Goal: Communication & Community: Answer question/provide support

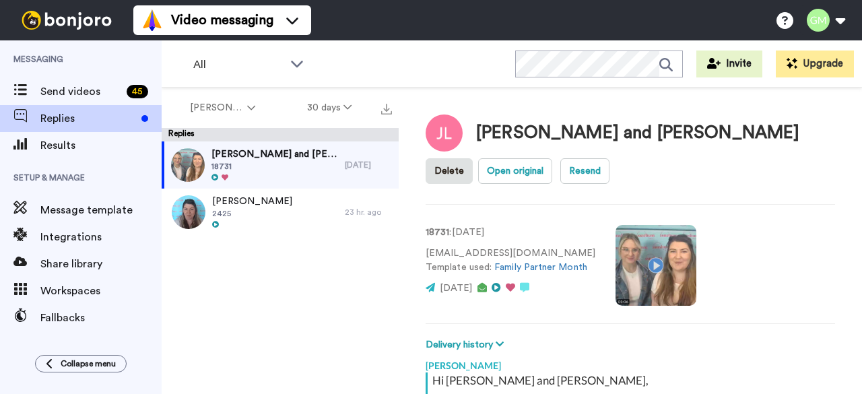
scroll to position [241, 0]
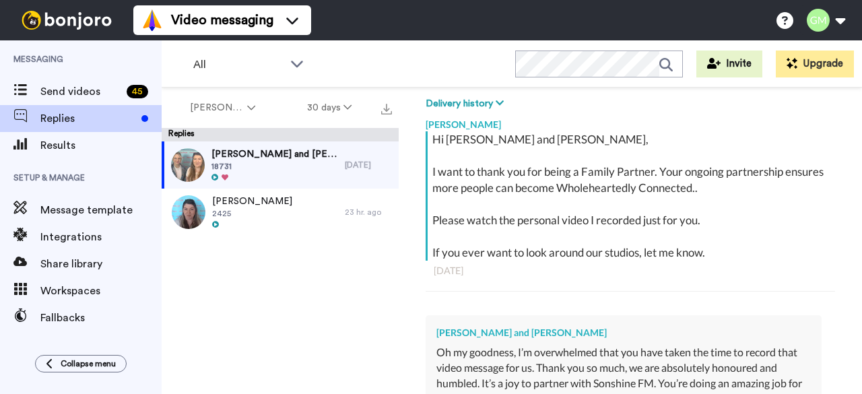
type textarea "x"
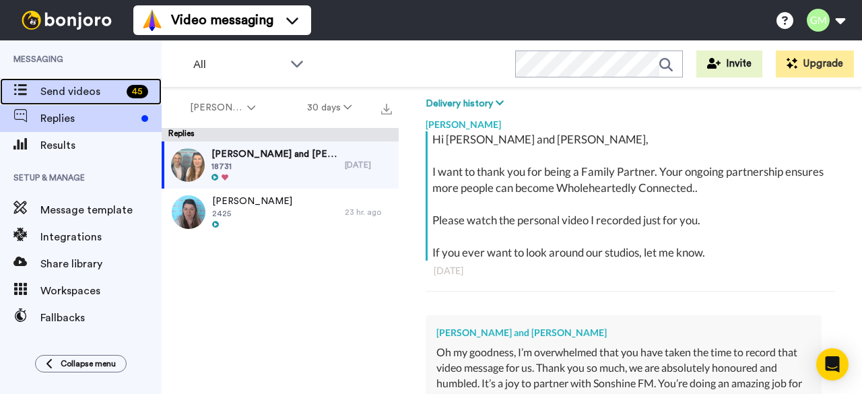
click at [66, 90] on span "Send videos" at bounding box center [80, 91] width 81 height 16
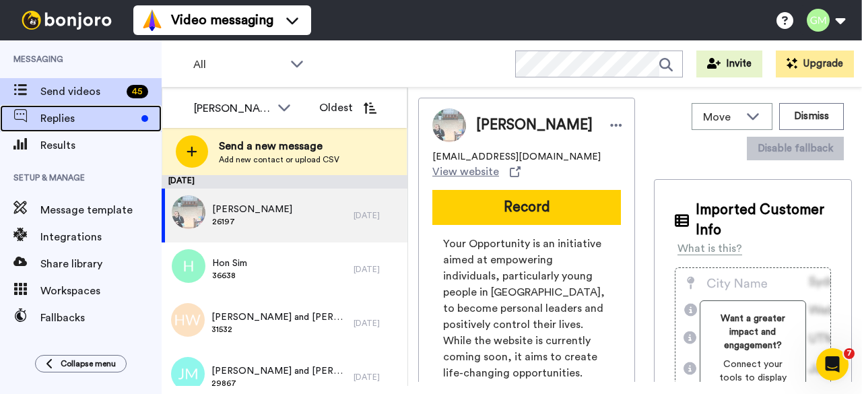
click at [88, 119] on span "Replies" at bounding box center [88, 118] width 96 height 16
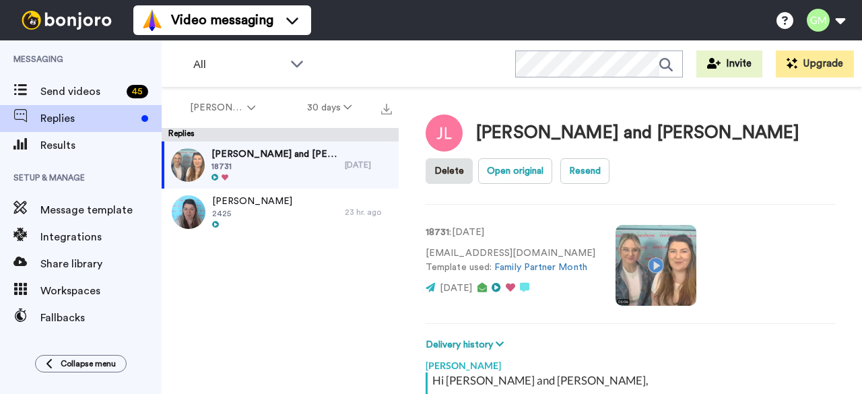
scroll to position [241, 0]
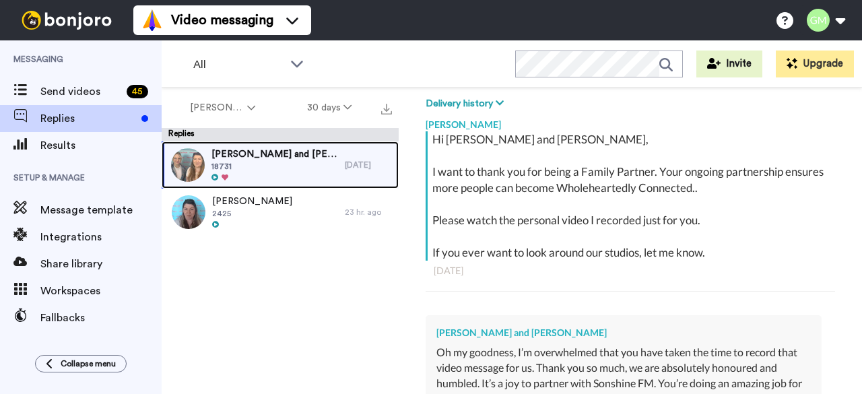
click at [296, 165] on span "18731" at bounding box center [274, 166] width 127 height 11
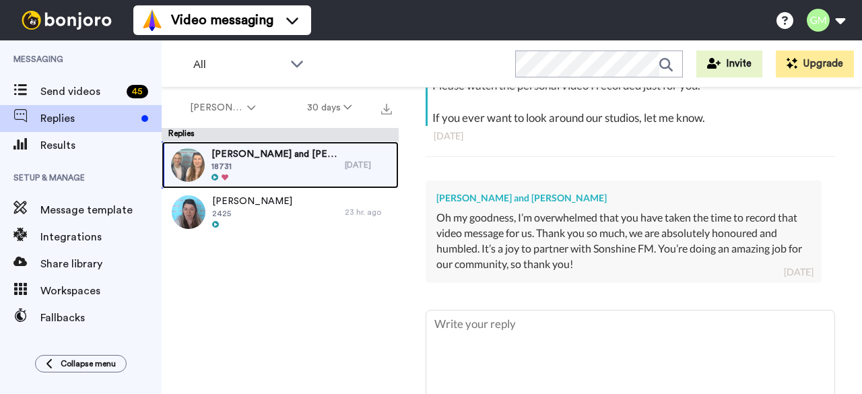
scroll to position [440, 0]
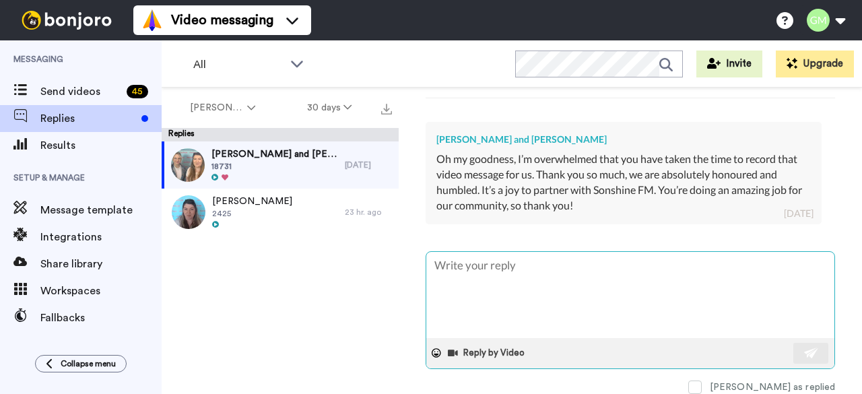
click at [525, 277] on textarea at bounding box center [630, 295] width 408 height 86
click at [555, 269] on textarea at bounding box center [630, 295] width 408 height 86
click at [562, 252] on textarea at bounding box center [630, 295] width 408 height 86
click at [556, 276] on textarea at bounding box center [630, 295] width 408 height 86
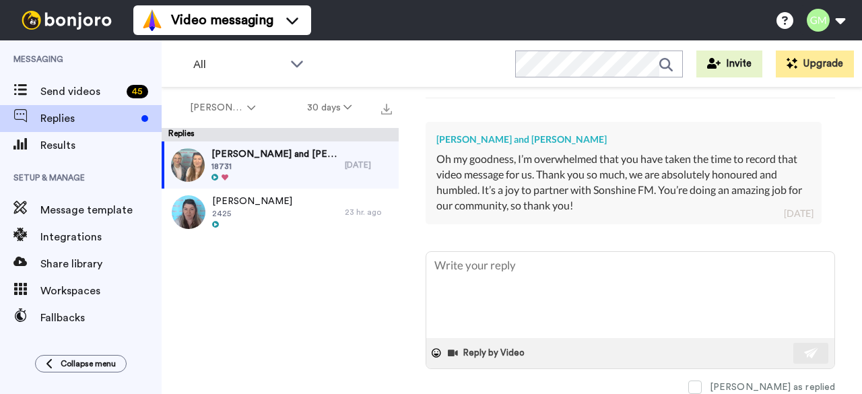
type textarea "x"
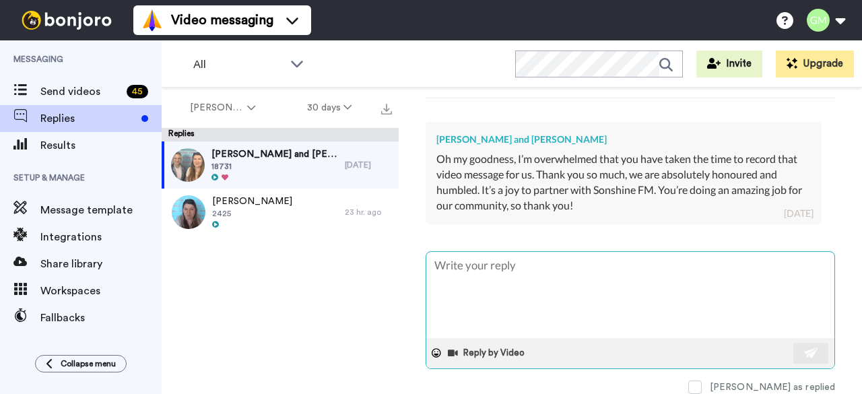
click at [647, 298] on textarea at bounding box center [630, 295] width 408 height 86
click at [636, 281] on textarea at bounding box center [630, 295] width 408 height 86
type textarea "I"
type textarea "x"
type textarea "It"
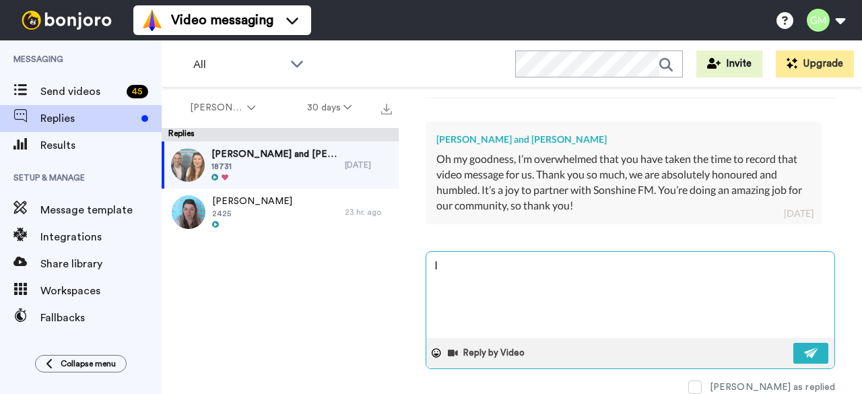
type textarea "x"
type textarea "Its"
type textarea "x"
type textarea "Its"
type textarea "x"
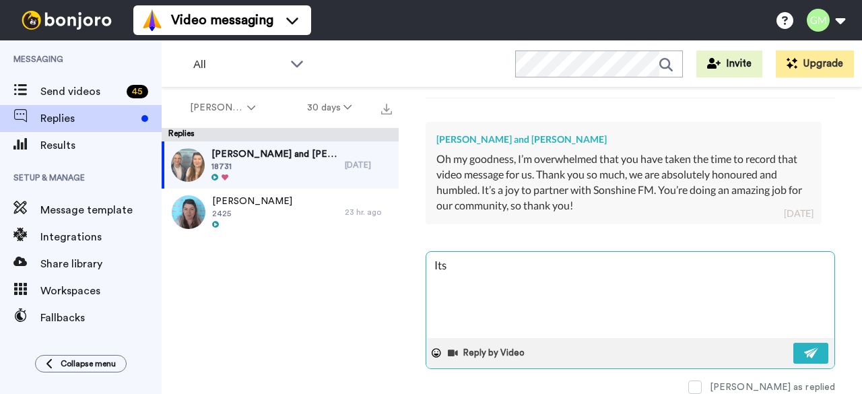
type textarea "Its"
type textarea "x"
type textarea "It"
type textarea "x"
type textarea "It'"
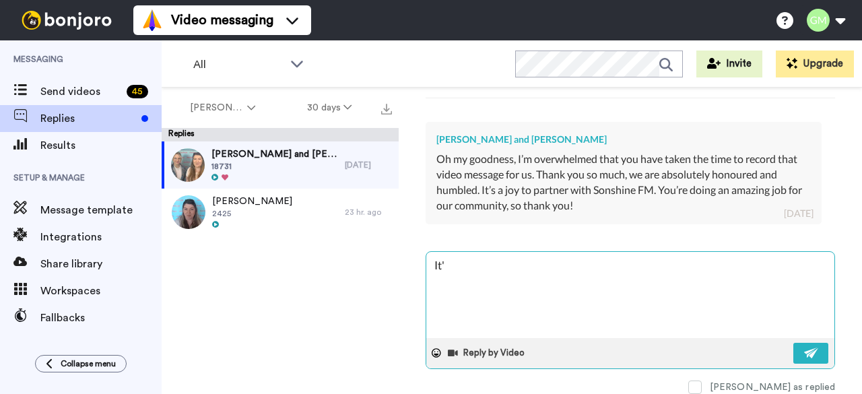
type textarea "x"
type textarea "It's"
type textarea "x"
type textarea "It's"
type textarea "x"
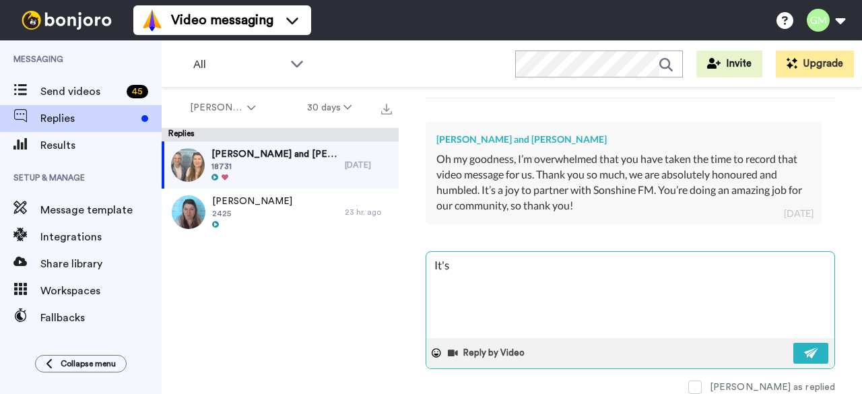
type textarea "It's o"
type textarea "x"
type textarea "It's ou"
type textarea "x"
type textarea "It's our"
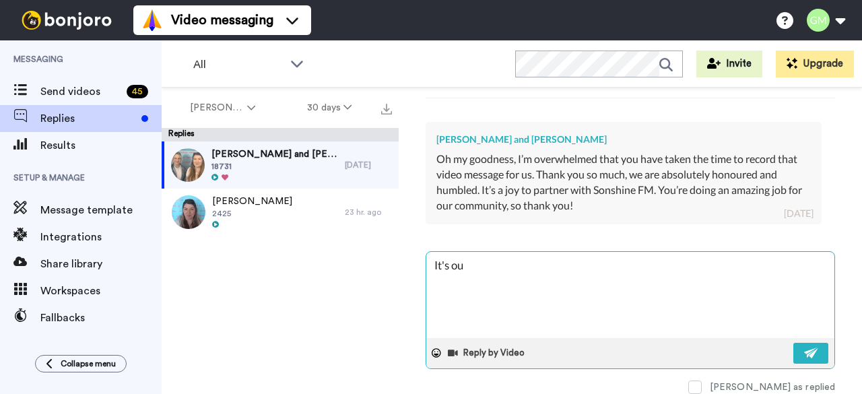
type textarea "x"
type textarea "It's our"
type textarea "x"
type textarea "It's our p"
type textarea "x"
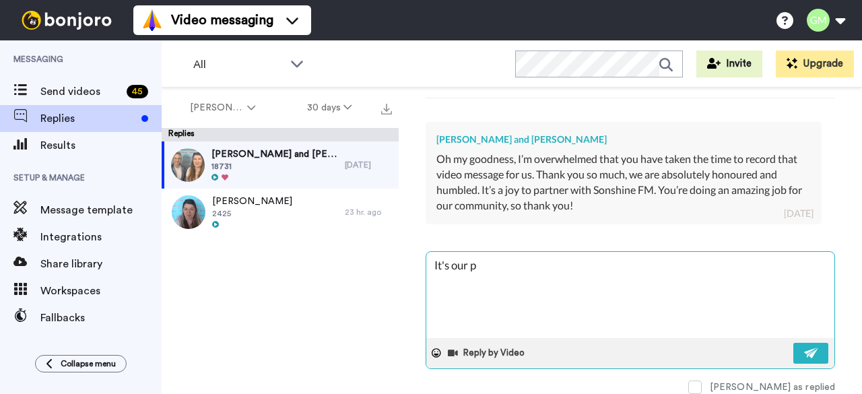
type textarea "It's our pl"
type textarea "x"
type textarea "It's our ple"
type textarea "x"
type textarea "It's our plea"
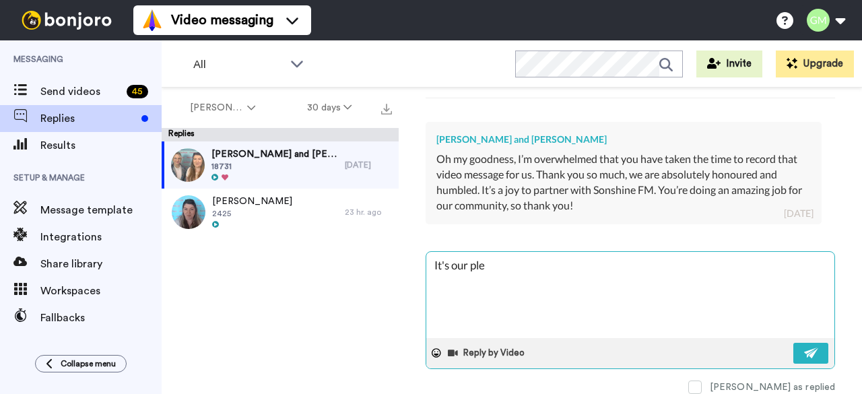
type textarea "x"
type textarea "It's our pleas"
type textarea "x"
type textarea "It's our pleasu"
type textarea "x"
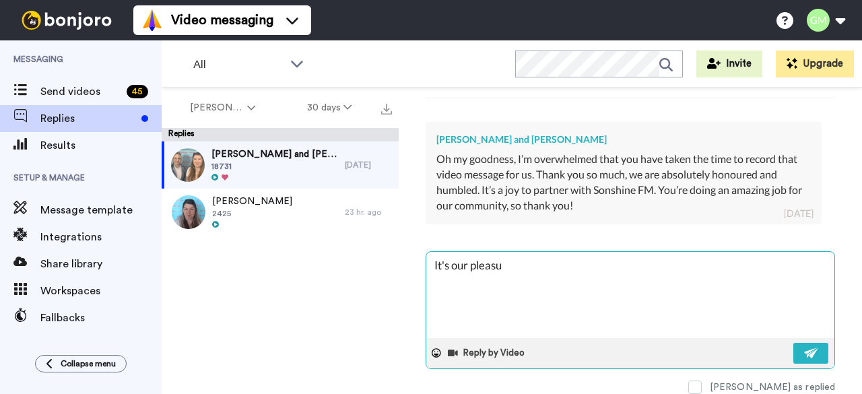
type textarea "It's our pleasur"
type textarea "x"
type textarea "It's our pleasure"
type textarea "x"
type textarea "It's our pleasure"
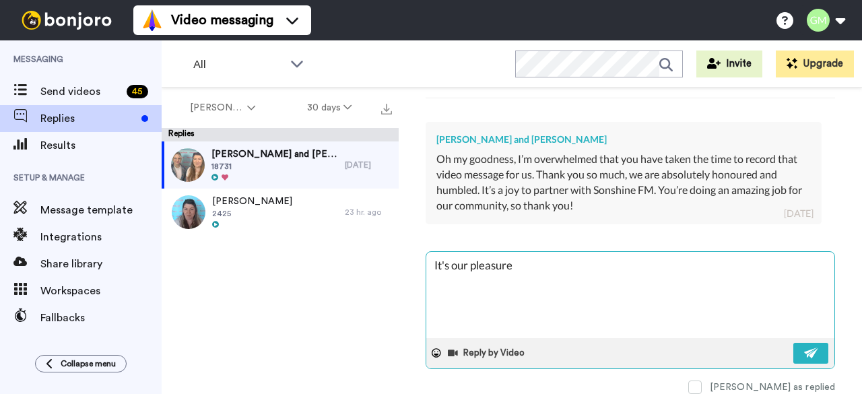
type textarea "x"
type textarea "It's our pleasure"
type textarea "x"
type textarea "It's our pleasure!"
type textarea "x"
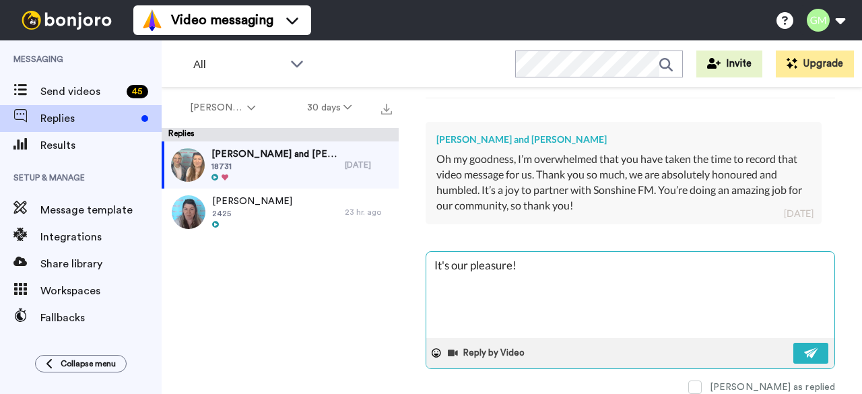
type textarea "It's our pleasure!"
type textarea "x"
click at [466, 261] on textarea "It's our pleasure!" at bounding box center [630, 295] width 408 height 86
type textarea "It's our pleasure!"
type textarea "x"
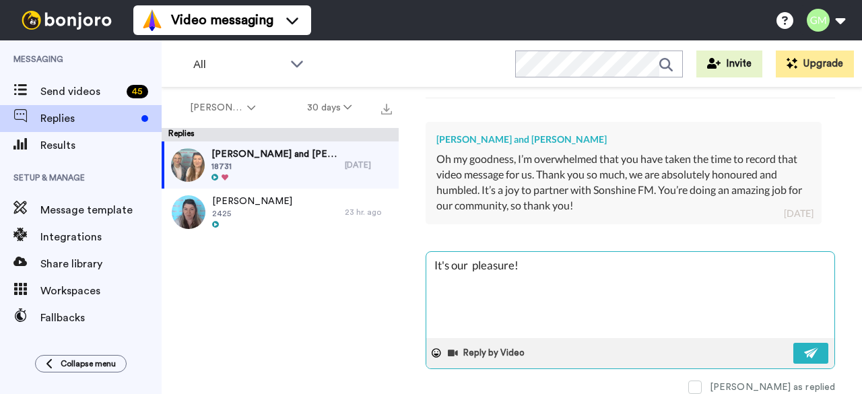
type textarea "It's our a pleasure!"
type textarea "x"
type textarea "It's our ab pleasure!"
type textarea "x"
type textarea "It's our abs pleasure!"
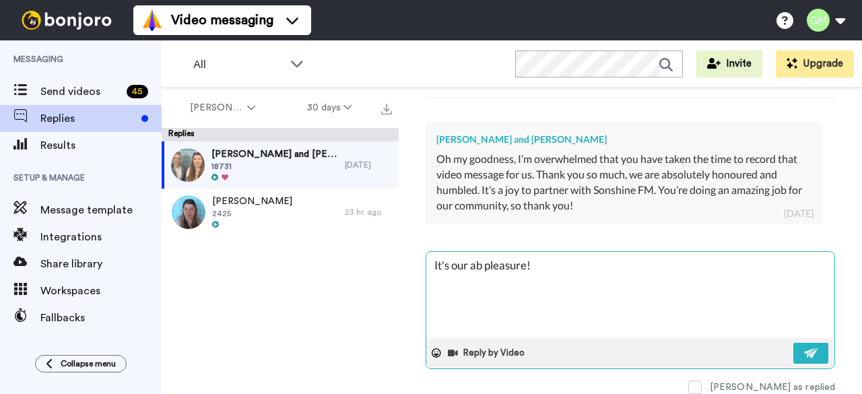
type textarea "x"
type textarea "It's our abso pleasure!"
type textarea "x"
type textarea "It's our absol pleasure!"
type textarea "x"
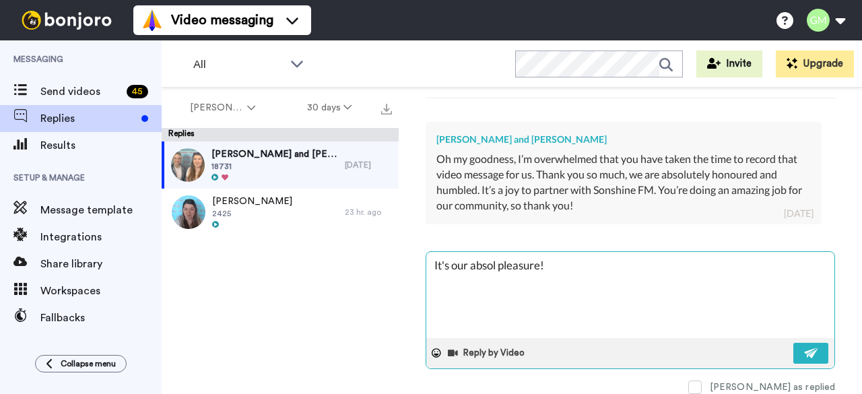
type textarea "It's our absolu pleasure!"
type textarea "x"
type textarea "It's our absolut pleasure!"
type textarea "x"
type textarea "It's our absolute pleasure!"
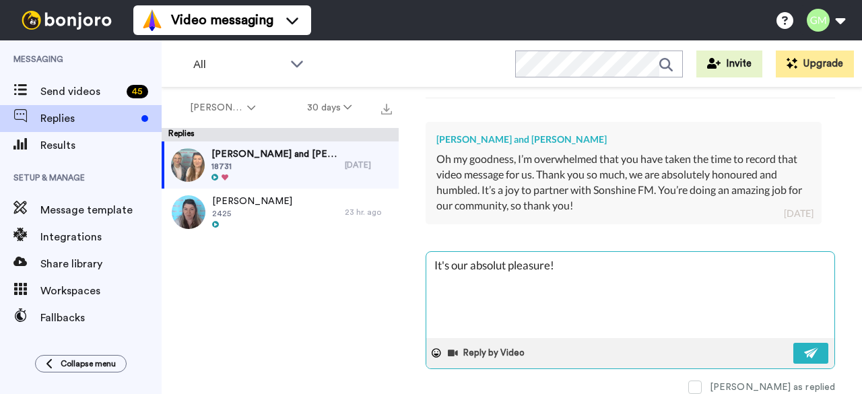
type textarea "x"
type textarea "It's our absolute pleasure!"
type textarea "x"
click at [628, 252] on textarea "It's our absolute pleasure!" at bounding box center [630, 295] width 408 height 86
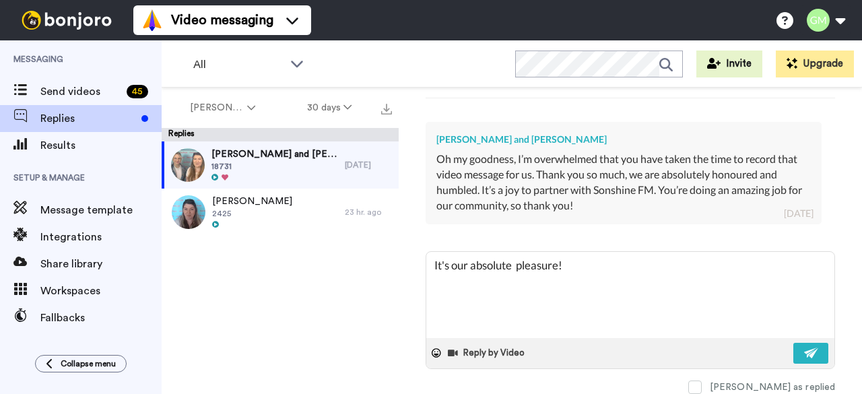
type textarea "It's our absolute pleasure! i"
type textarea "x"
type textarea "It's our absolute pleasure! it"
type textarea "x"
type textarea "It's our absolute pleasure! its"
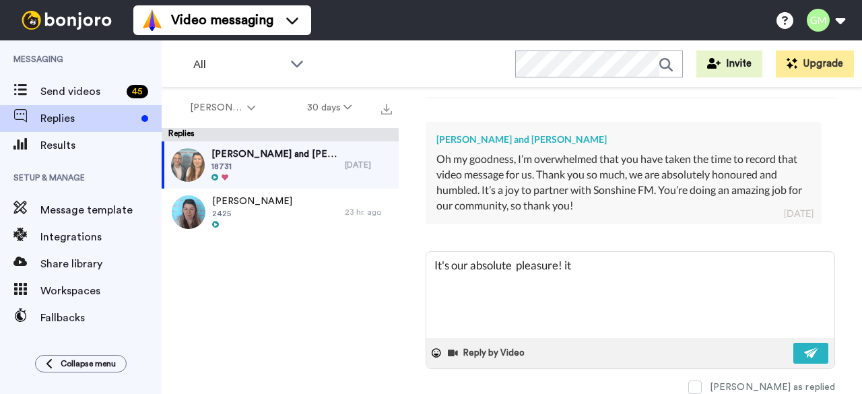
type textarea "x"
type textarea "It's our absolute pleasure! its"
type textarea "x"
type textarea "It's our absolute pleasure! its"
type textarea "x"
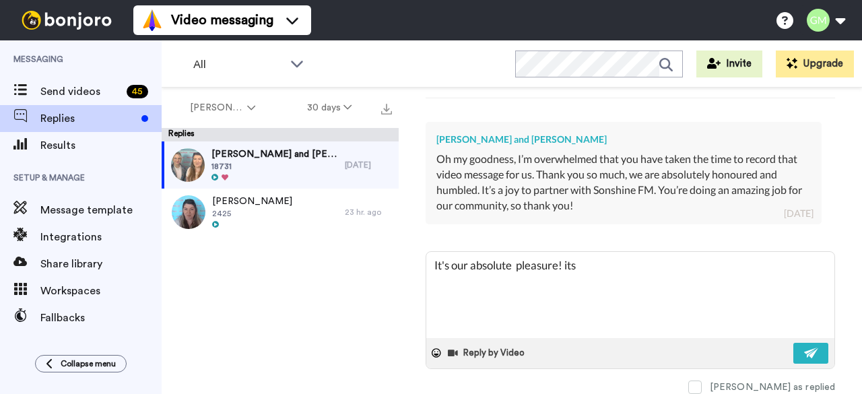
type textarea "It's our absolute pleasure! it"
type textarea "x"
type textarea "It's our absolute pleasure! i"
type textarea "x"
type textarea "It's our absolute pleasure!"
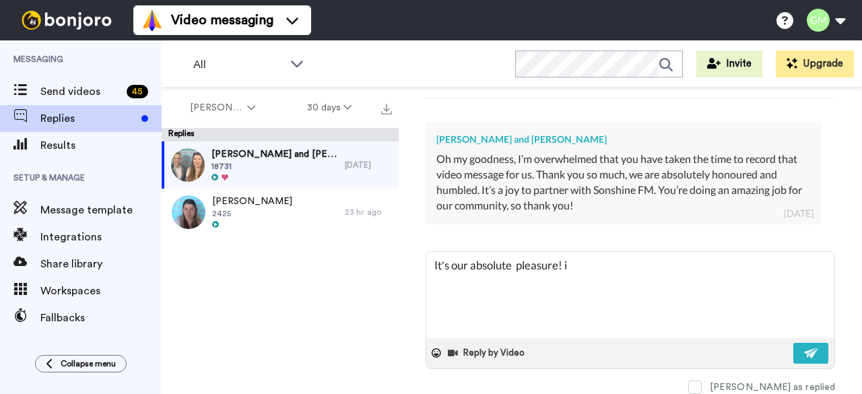
type textarea "x"
type textarea "It's our absolute pleasure! I"
type textarea "x"
type textarea "It's our absolute pleasure! It"
type textarea "x"
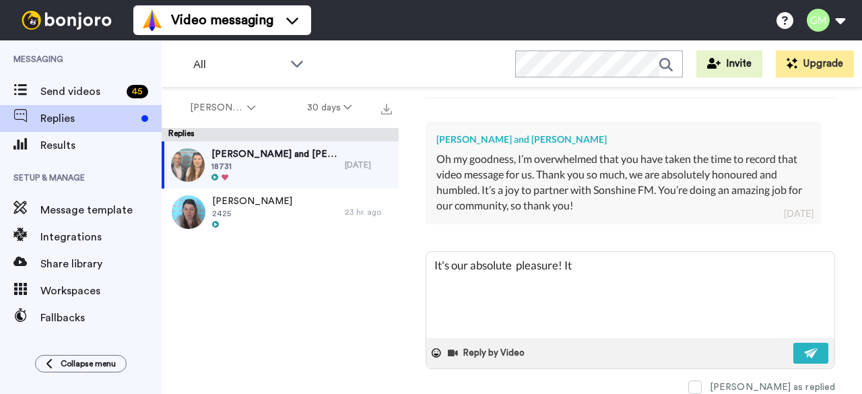
type textarea "It's our absolute pleasure! I"
type textarea "x"
type textarea "It's our absolute pleasure!"
type textarea "x"
type textarea "It's our absolute pleasure! :"
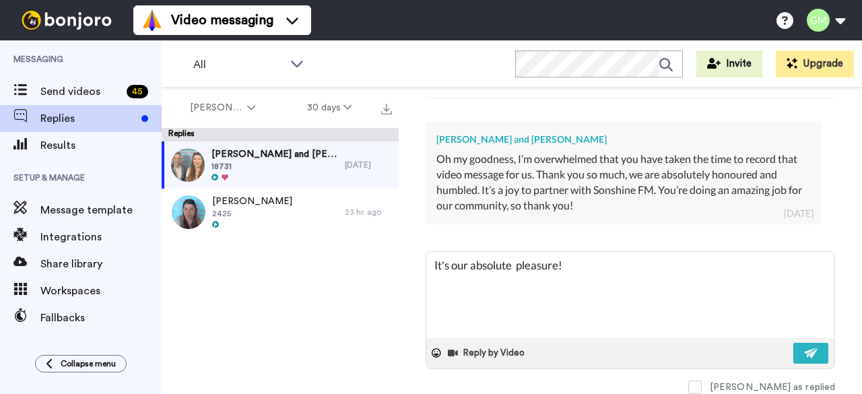
type textarea "x"
type textarea "It's our absolute pleasure! :)"
type textarea "x"
type textarea "It's our absolute pleasure! :)"
type textarea "x"
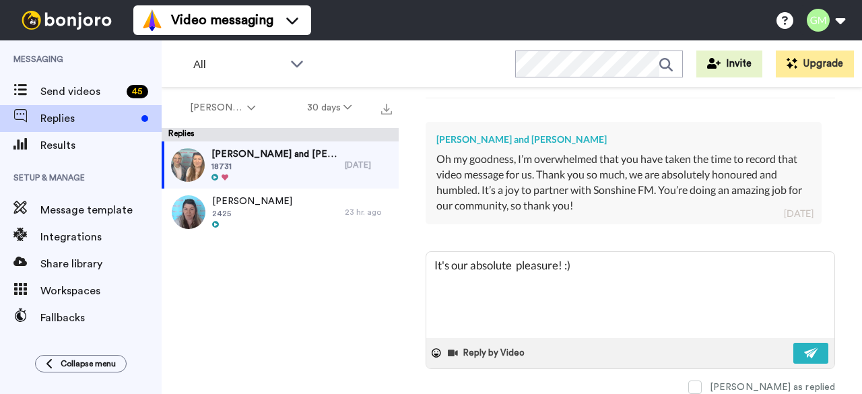
type textarea "It's our absolute pleasure! :)"
type textarea "x"
type textarea "It's our absolute pleasure! :"
type textarea "x"
type textarea "It's our absolute pleasure!"
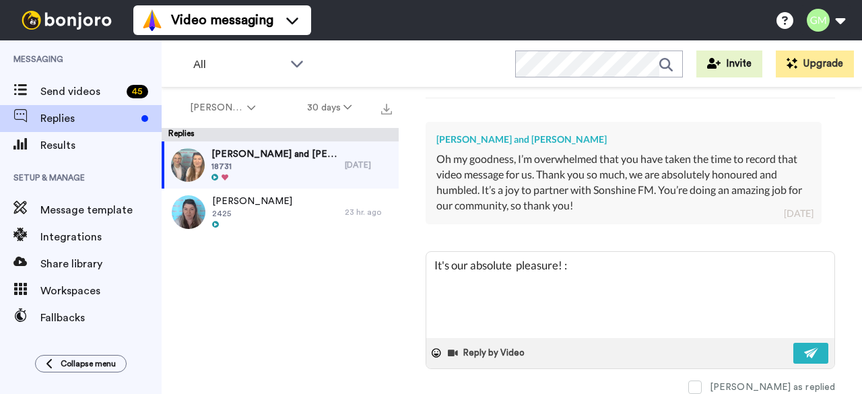
type textarea "x"
type textarea "It's our absolute pleasure! :"
type textarea "x"
type textarea "It's our absolute pleasure! :)"
type textarea "x"
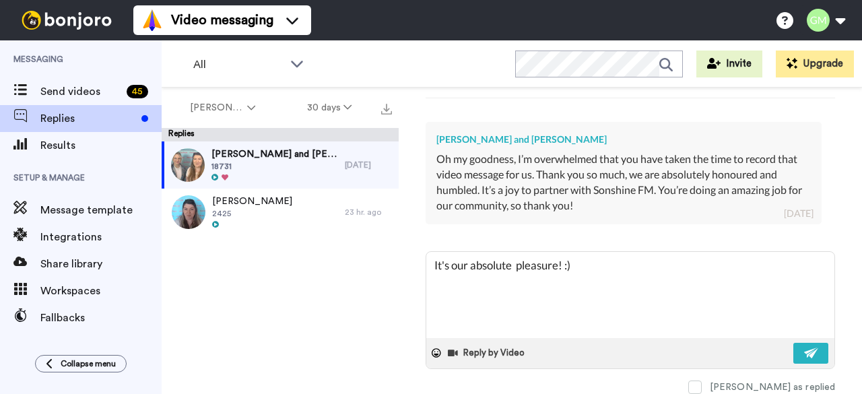
type textarea "It's our absolute pleasure! :)"
type textarea "x"
type textarea "It's our absolute pleasure! :)"
type textarea "x"
type textarea "It's our absolute pleasure! :"
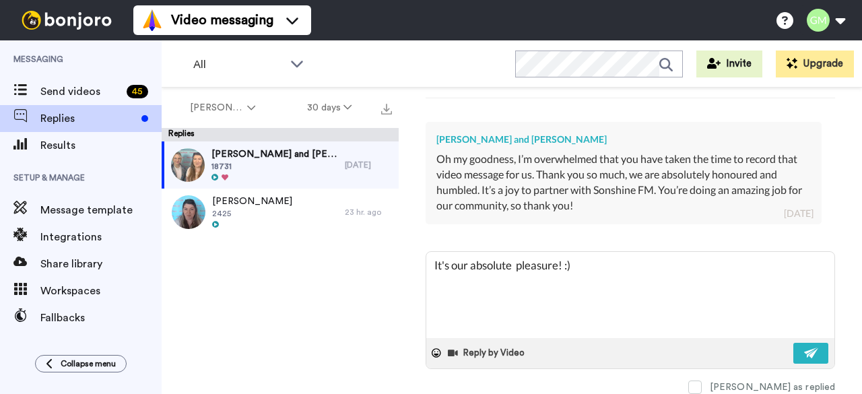
type textarea "x"
type textarea "It's our absolute pleasure!"
type textarea "x"
type textarea "It's our absolute pleasure! :"
type textarea "x"
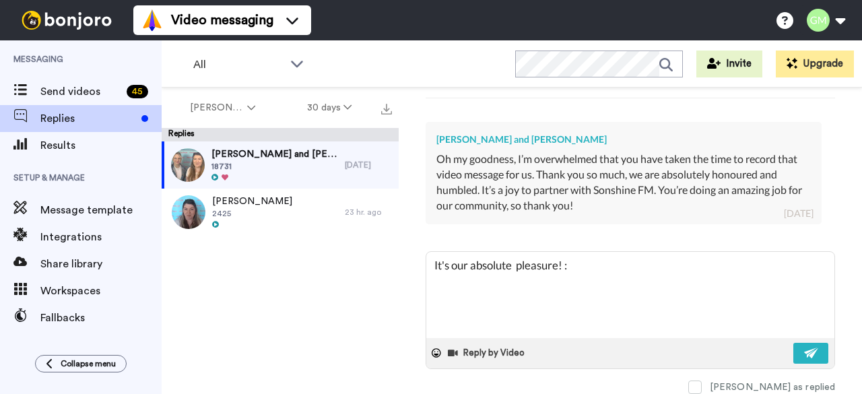
type textarea "It's our absolute pleasure! :)"
type textarea "x"
type textarea "It's our absolute pleasure! :)"
type textarea "x"
type textarea "It's our absolute pleasure! :)"
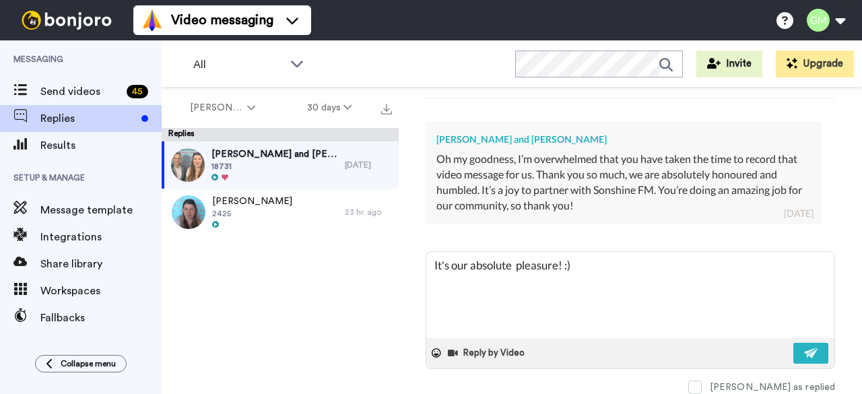
type textarea "x"
type textarea "It's our absolute pleasure! :"
type textarea "x"
type textarea "It's our absolute pleasure!"
type textarea "x"
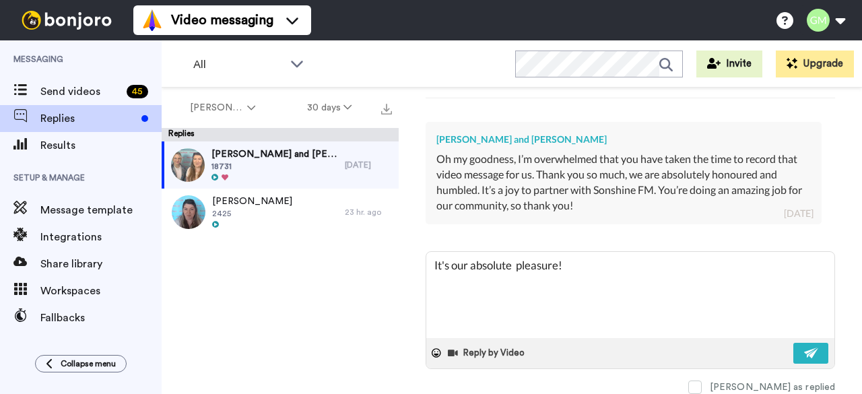
type textarea "It's our absolute pleasure! T"
type textarea "x"
type textarea "It's our absolute pleasure! Th"
type textarea "x"
type textarea "It's our absolute pleasure! Tha"
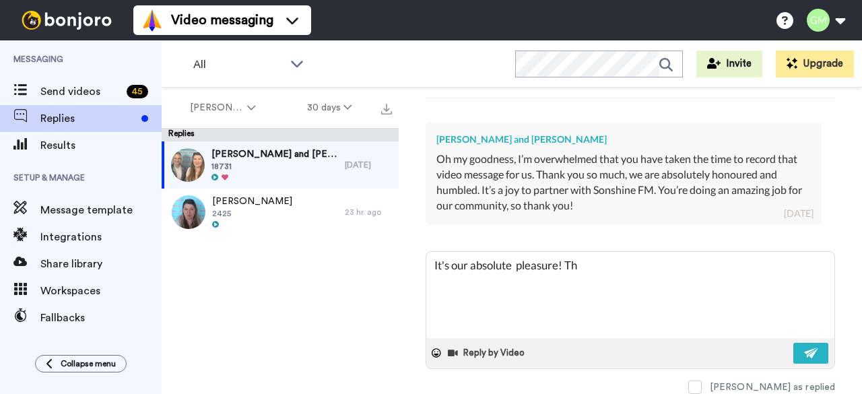
type textarea "x"
type textarea "It's our absolute pleasure! Than"
type textarea "x"
type textarea "It's our absolute pleasure! Thank"
type textarea "x"
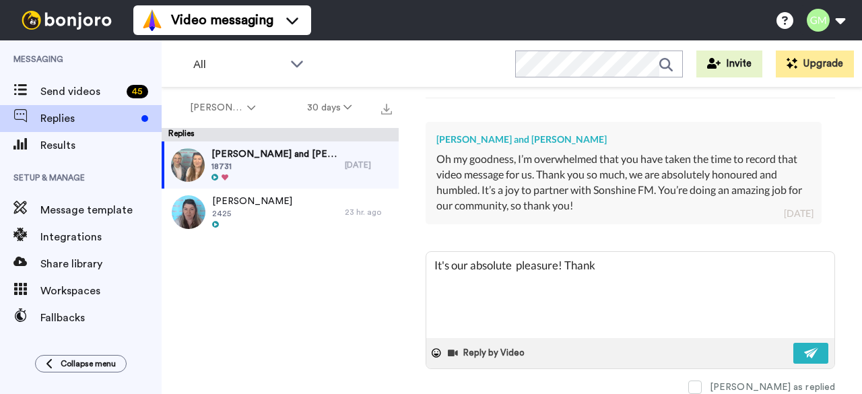
type textarea "It's our absolute pleasure! Thank"
type textarea "x"
type textarea "It's our absolute pleasure! Thank y"
type textarea "x"
type textarea "It's our absolute pleasure! Thank yo"
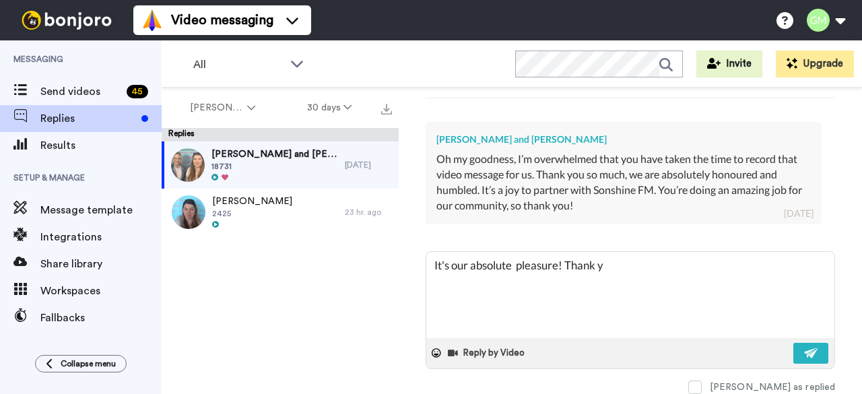
type textarea "x"
type textarea "It's our absolute pleasure! Thank you"
type textarea "x"
type textarea "It's our absolute pleasure! Thank you"
type textarea "x"
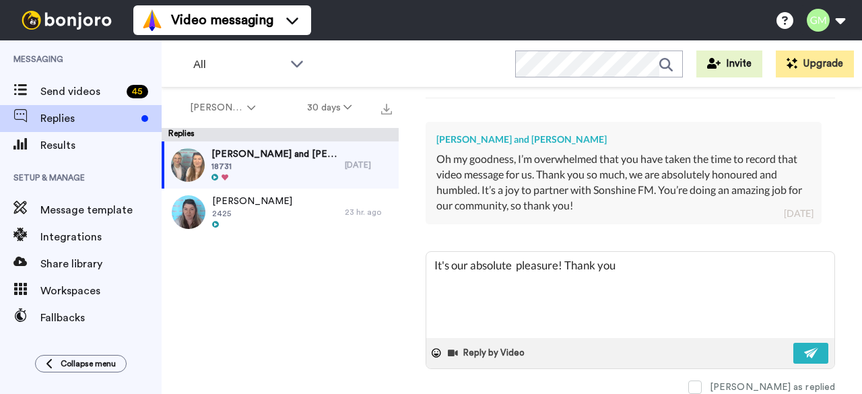
type textarea "It's our absolute pleasure! Thank you"
type textarea "x"
type textarea "It's our absolute pleasure! Thank you,"
type textarea "x"
type textarea "It's our absolute pleasure! Thank you,"
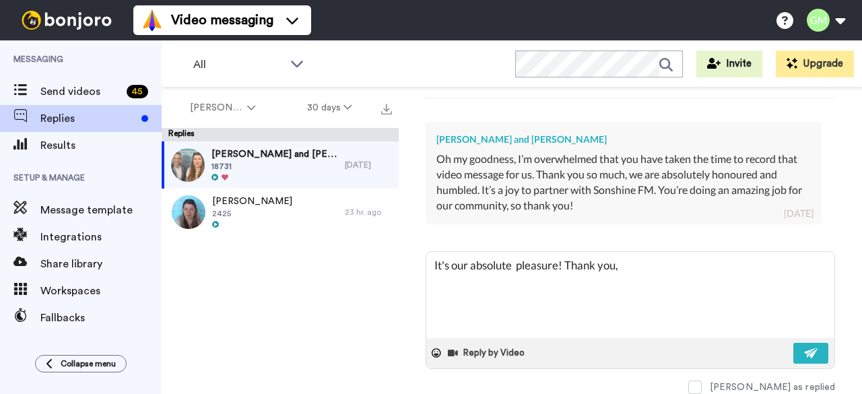
type textarea "x"
type textarea "It's our absolute pleasure! Thank you, i"
type textarea "x"
type textarea "It's our absolute pleasure! Thank you, i"
type textarea "x"
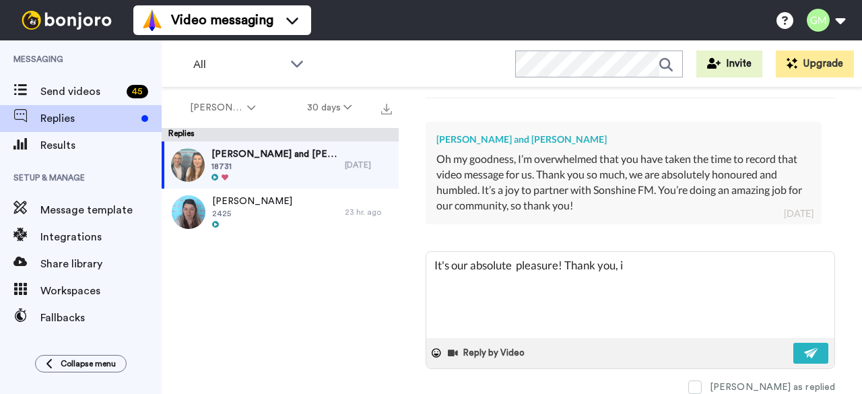
type textarea "It's our absolute pleasure! Thank you, i w"
type textarea "x"
type textarea "It's our absolute pleasure! Thank you, i wi"
type textarea "x"
type textarea "It's our absolute pleasure! Thank you, i wil"
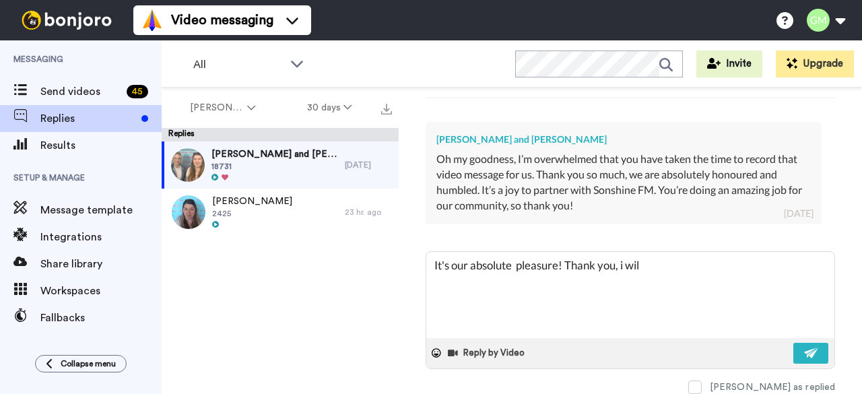
type textarea "x"
type textarea "It's our absolute pleasure! Thank you, i will"
type textarea "x"
type textarea "It's our absolute pleasure! Thank you, i will"
type textarea "x"
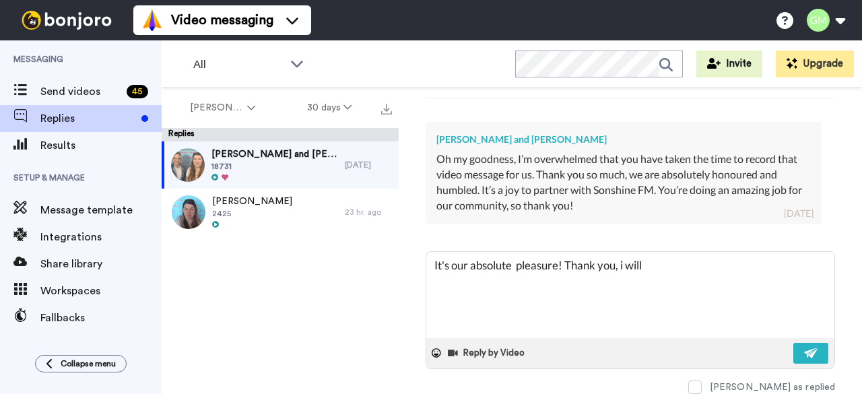
type textarea "It's our absolute pleasure! Thank you, i will s"
type textarea "x"
type textarea "It's our absolute pleasure! Thank you, i will sh"
type textarea "x"
type textarea "It's our absolute pleasure! Thank you, i will sha"
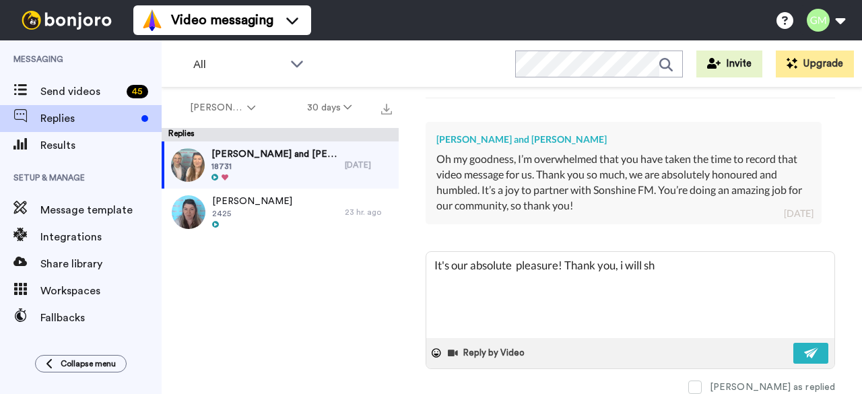
type textarea "x"
type textarea "It's our absolute pleasure! Thank you, i will shar"
type textarea "x"
type textarea "It's our absolute pleasure! Thank you, i will share"
type textarea "x"
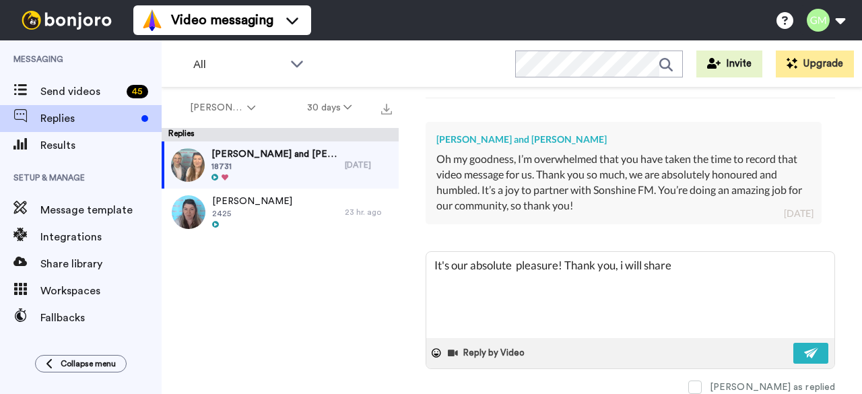
type textarea "It's our absolute pleasure! Thank you, i will share"
type textarea "x"
type textarea "It's our absolute pleasure! Thank you, i will share t"
type textarea "x"
type textarea "It's our absolute pleasure! Thank you, i will share th"
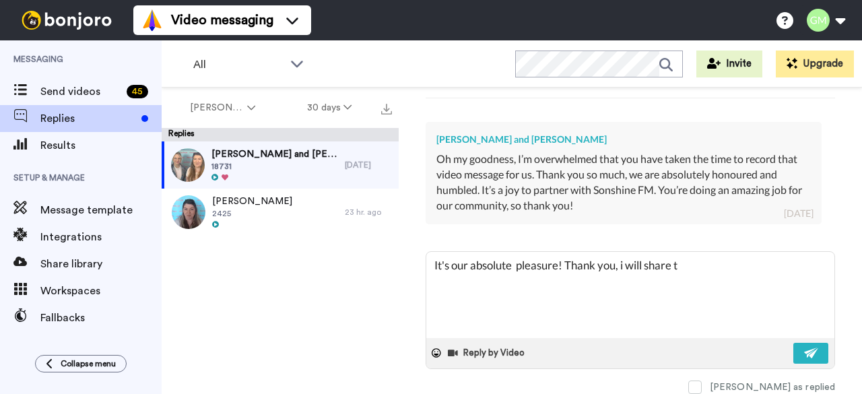
type textarea "x"
type textarea "It's our absolute pleasure! Thank you, i will share thi"
type textarea "x"
type textarea "It's our absolute pleasure! Thank you, i will share this"
type textarea "x"
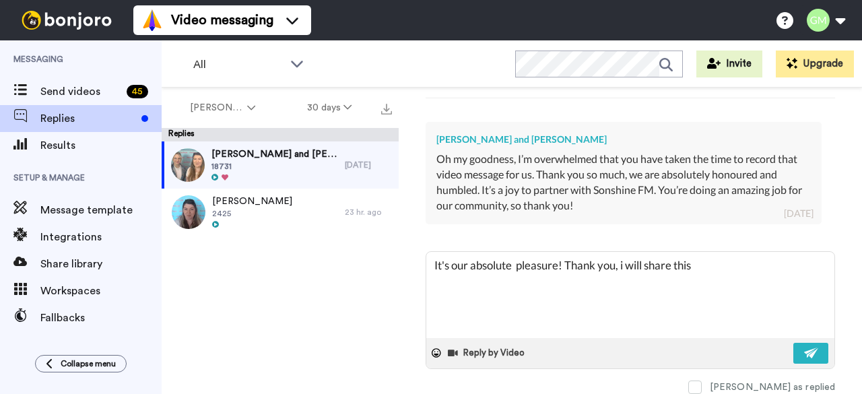
type textarea "It's our absolute pleasure! Thank you, i will share this"
type textarea "x"
type textarea "It's our absolute pleasure! Thank you, i will share this w"
type textarea "x"
type textarea "It's our absolute pleasure! Thank you, i will share this wi"
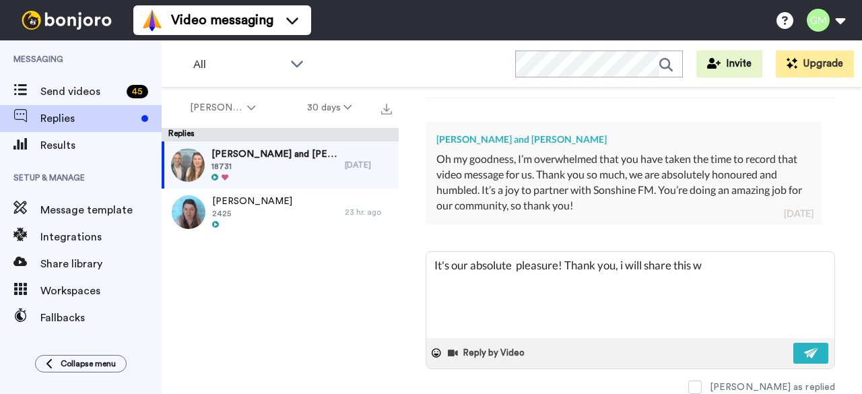
type textarea "x"
type textarea "It's our absolute pleasure! Thank you, i will share this wil"
type textarea "x"
type textarea "It's our absolute pleasure! Thank you, i will share this will"
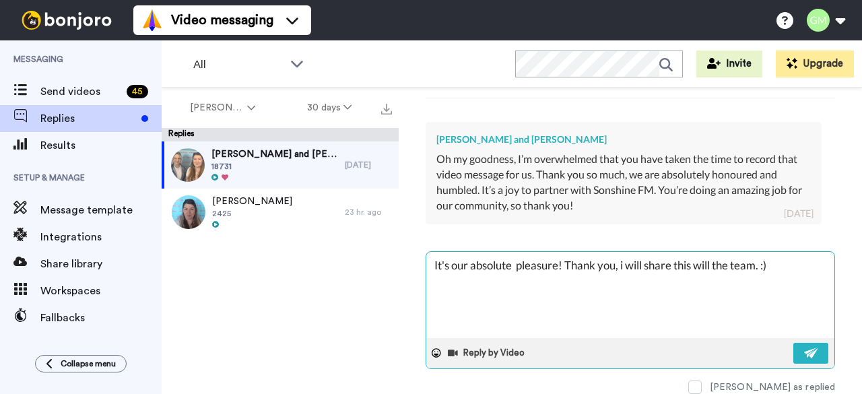
click at [560, 263] on textarea "It's our absolute pleasure! Thank you, i will share this will the team. :)" at bounding box center [630, 295] width 408 height 86
drag, startPoint x: 533, startPoint y: 271, endPoint x: 733, endPoint y: 262, distance: 199.5
click at [733, 262] on textarea "It's our absolute pleasure and the least we can do! Thank you, i will share thi…" at bounding box center [630, 295] width 408 height 86
click at [522, 279] on textarea "It's our absolute pleasure and the least we can do! Thank you. Your so very kin…" at bounding box center [630, 295] width 408 height 86
click at [708, 257] on textarea "It's our absolute pleasure and the least we can do! Thank you. Your so very kin…" at bounding box center [630, 295] width 408 height 86
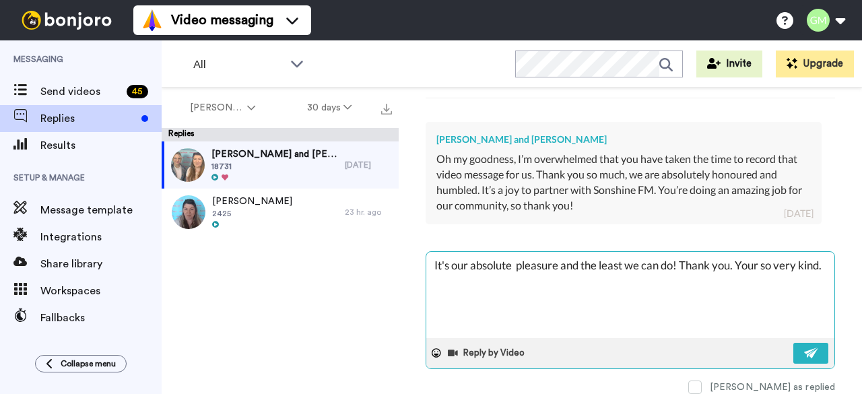
click at [712, 285] on textarea "It's our absolute pleasure and the least we can do! Thank you. Your so very kin…" at bounding box center [630, 295] width 408 height 86
click at [647, 282] on textarea "It's our absolute pleasure and the least we can do! Thank you. Your so very kin…" at bounding box center [630, 295] width 408 height 86
click at [735, 261] on textarea "It's our absolute pleasure and the least we can do! Thank you. Your so very kin…" at bounding box center [630, 295] width 408 height 86
click at [745, 258] on textarea "It's our absolute pleasure and the least we can do! Thank you, Your so very kin…" at bounding box center [630, 295] width 408 height 86
click at [804, 254] on textarea "It's our absolute pleasure and the least we can do! Thank you, your so very kin…" at bounding box center [630, 295] width 408 height 86
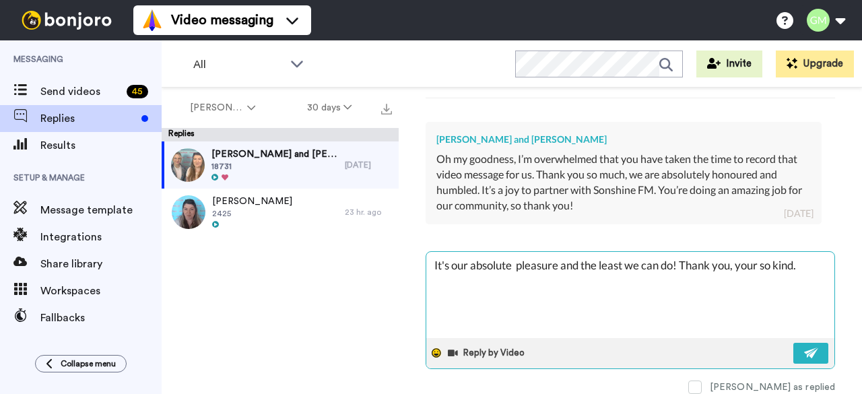
click at [432, 343] on div at bounding box center [436, 353] width 20 height 20
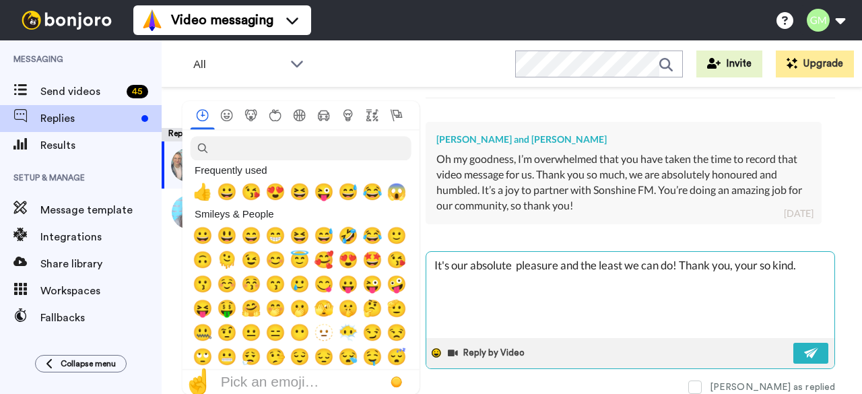
click at [434, 348] on icon at bounding box center [436, 352] width 9 height 9
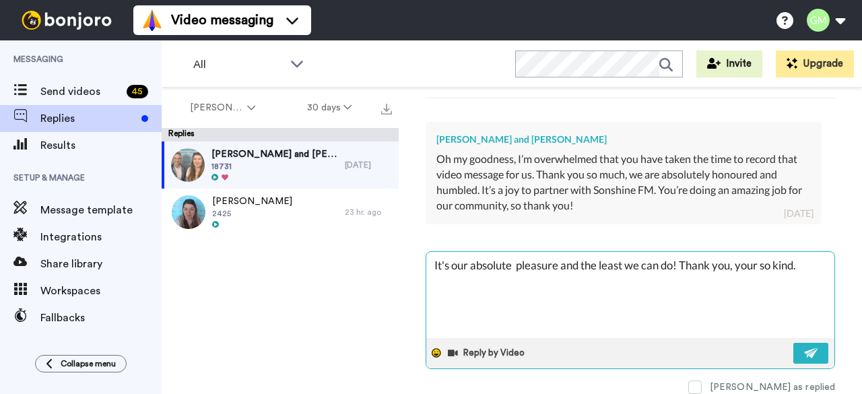
click at [434, 348] on icon at bounding box center [436, 352] width 9 height 9
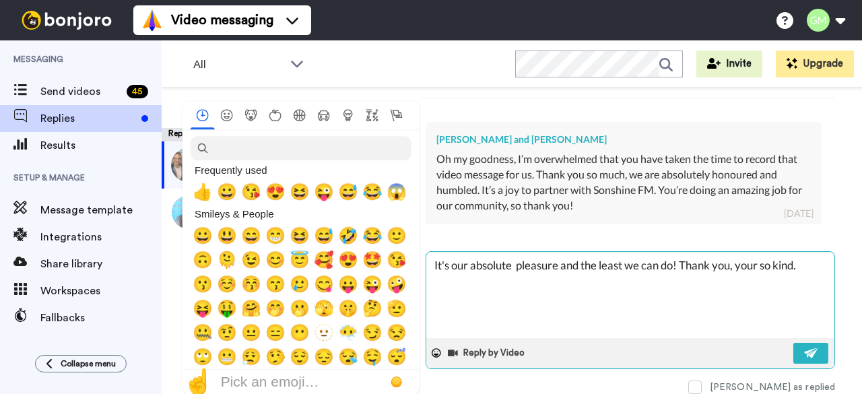
click at [812, 267] on textarea "It's our absolute pleasure and the least we can do! Thank you, your so kind." at bounding box center [630, 295] width 408 height 86
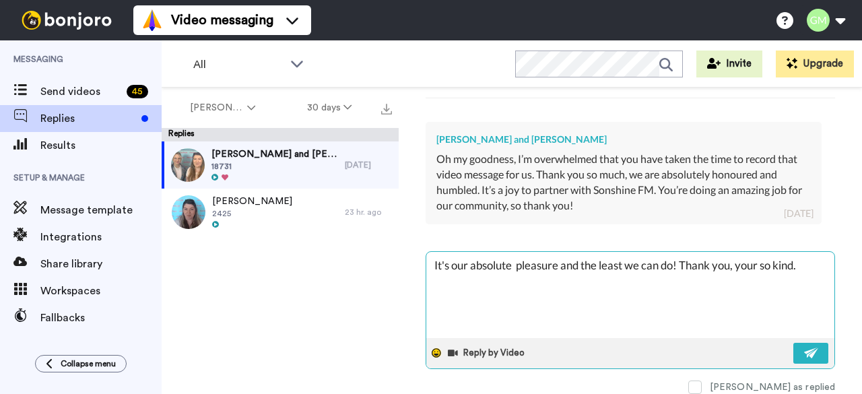
click at [433, 348] on icon at bounding box center [436, 352] width 9 height 9
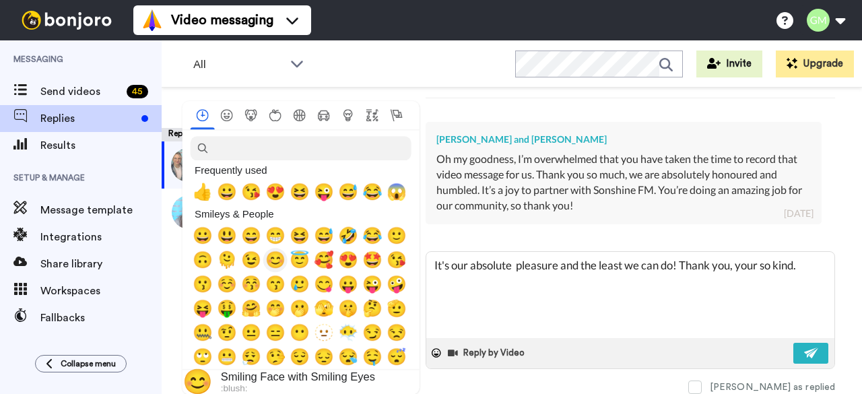
click at [271, 263] on span "😊" at bounding box center [275, 259] width 20 height 19
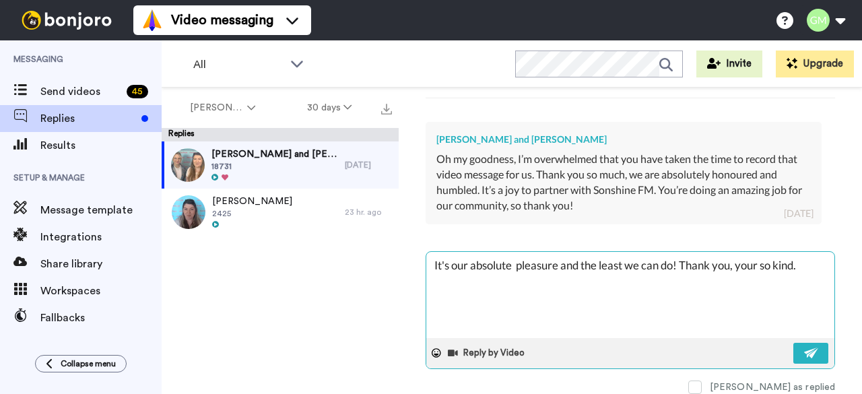
click at [481, 274] on textarea "It's our absolute pleasure and the least we can do! Thank you, your so kind. 😊" at bounding box center [630, 295] width 408 height 86
drag, startPoint x: 438, startPoint y: 339, endPoint x: 432, endPoint y: 319, distance: 20.3
click at [437, 343] on div at bounding box center [436, 353] width 20 height 20
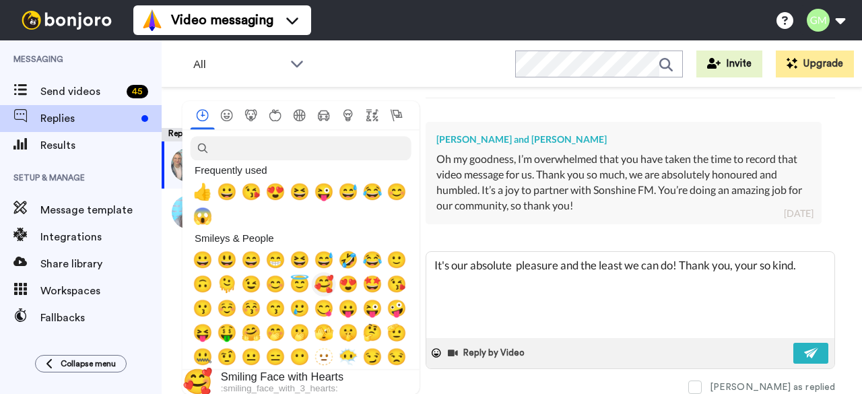
drag, startPoint x: 326, startPoint y: 287, endPoint x: 335, endPoint y: 292, distance: 9.6
click at [327, 290] on span "🥰" at bounding box center [324, 284] width 20 height 19
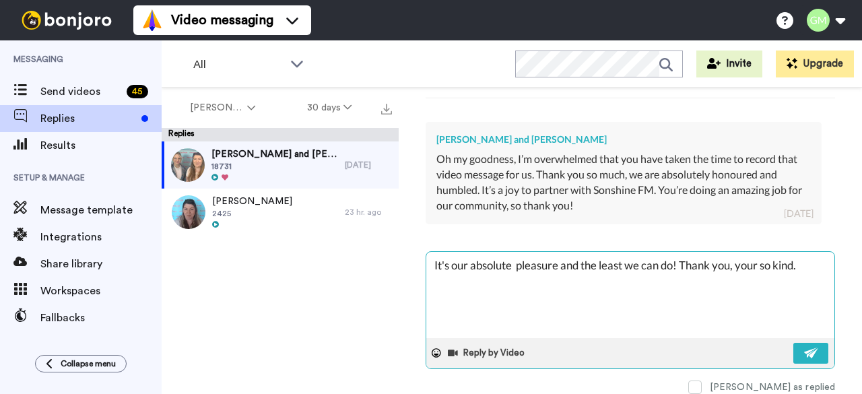
click at [514, 276] on textarea "It's our absolute pleasure and the least we can do! Thank you, your so kind. 🥰" at bounding box center [630, 295] width 408 height 86
click at [808, 347] on img at bounding box center [811, 352] width 15 height 11
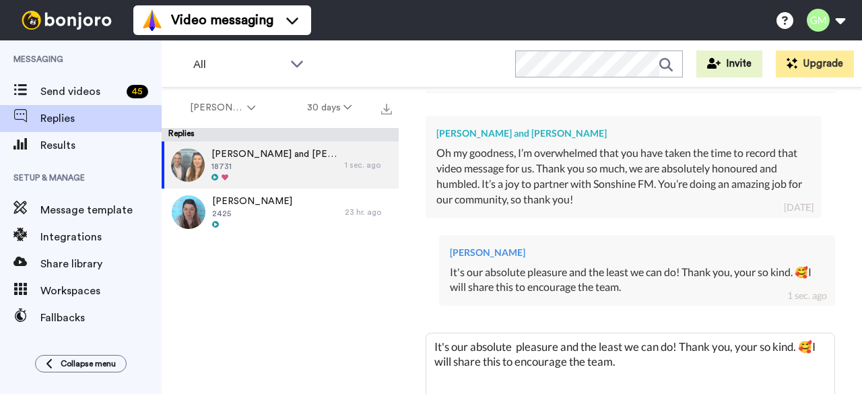
click at [431, 184] on div "Jason and Vivien Ling Oh my goodness, I’m overwhelmed that you have taken the t…" at bounding box center [624, 167] width 396 height 102
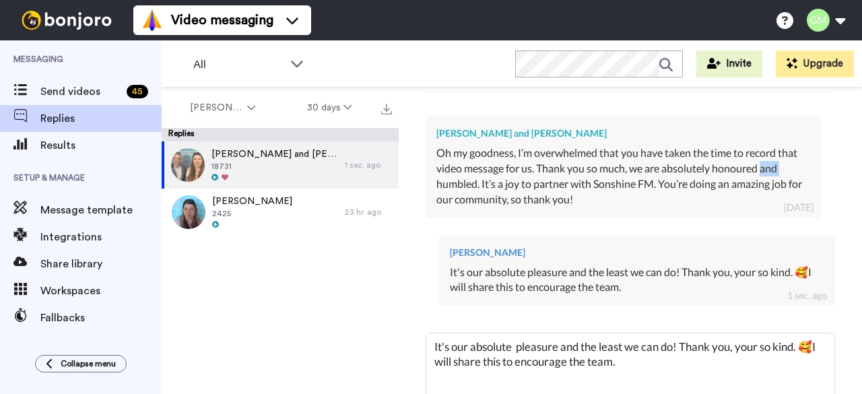
click at [431, 184] on div "Jason and Vivien Ling Oh my goodness, I’m overwhelmed that you have taken the t…" at bounding box center [624, 167] width 396 height 102
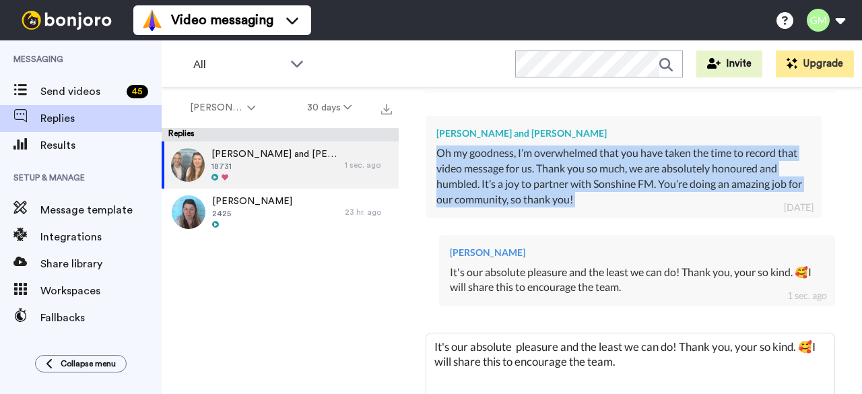
click at [431, 184] on div "Jason and Vivien Ling Oh my goodness, I’m overwhelmed that you have taken the t…" at bounding box center [624, 167] width 396 height 102
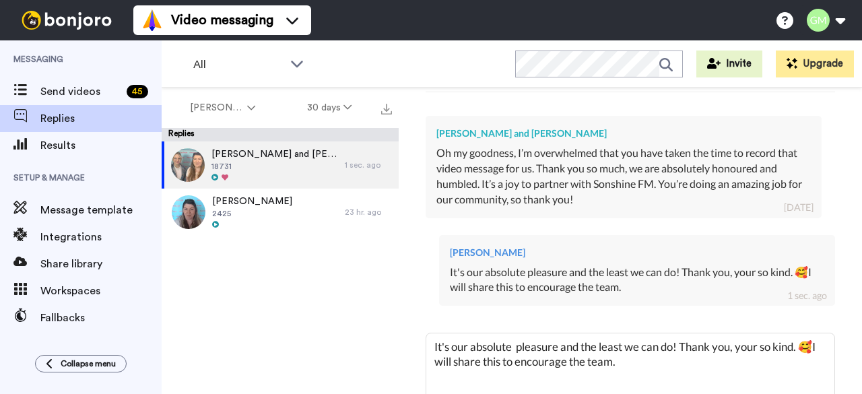
click at [431, 184] on div "Jason and Vivien Ling Oh my goodness, I’m overwhelmed that you have taken the t…" at bounding box center [624, 167] width 396 height 102
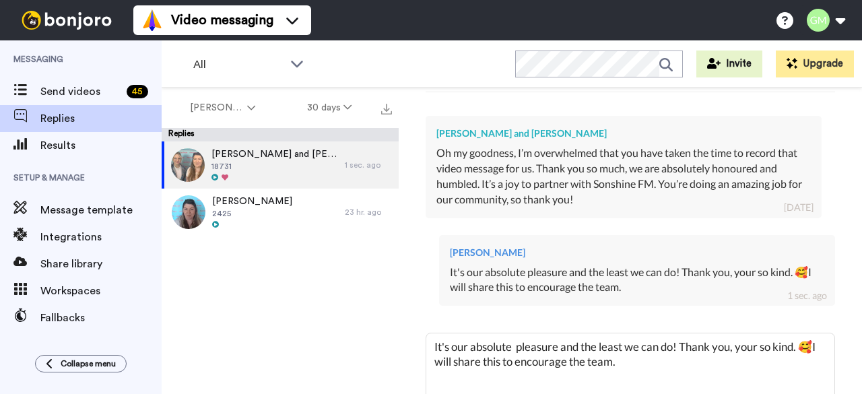
click at [431, 184] on div "Jason and Vivien Ling Oh my goodness, I’m overwhelmed that you have taken the t…" at bounding box center [624, 167] width 396 height 102
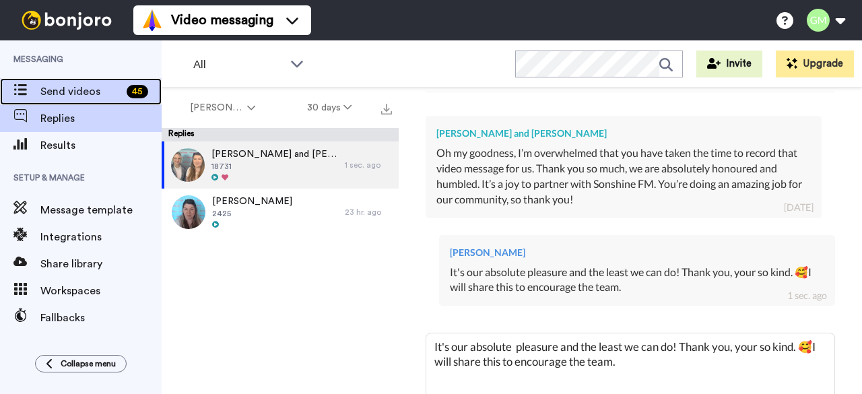
click at [74, 83] on span "Send videos" at bounding box center [80, 91] width 81 height 16
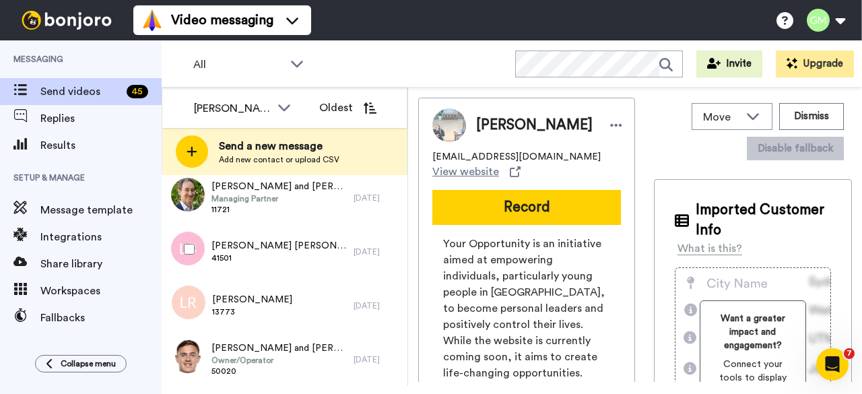
scroll to position [611, 0]
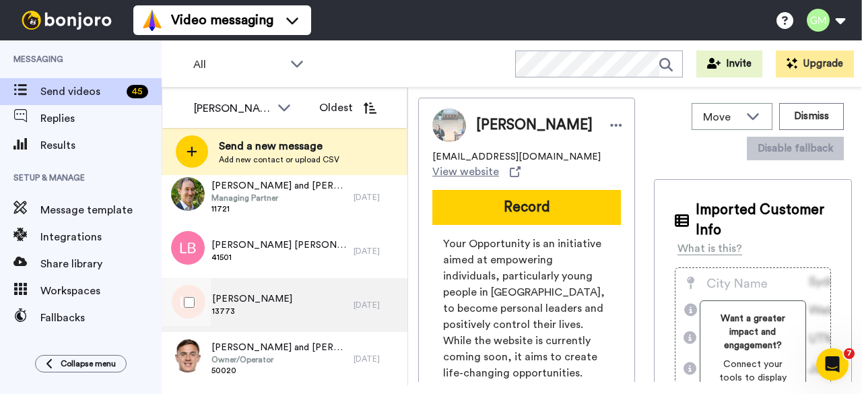
click at [290, 319] on div "Lynne Reeve 13773" at bounding box center [258, 305] width 192 height 54
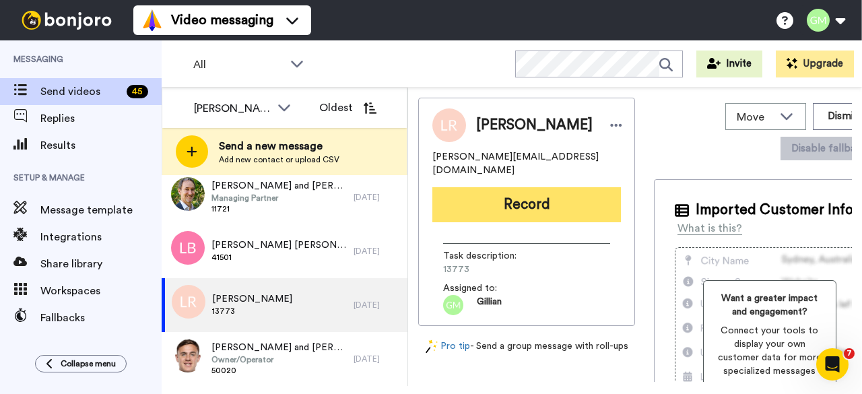
click at [502, 189] on button "Record" at bounding box center [526, 204] width 189 height 35
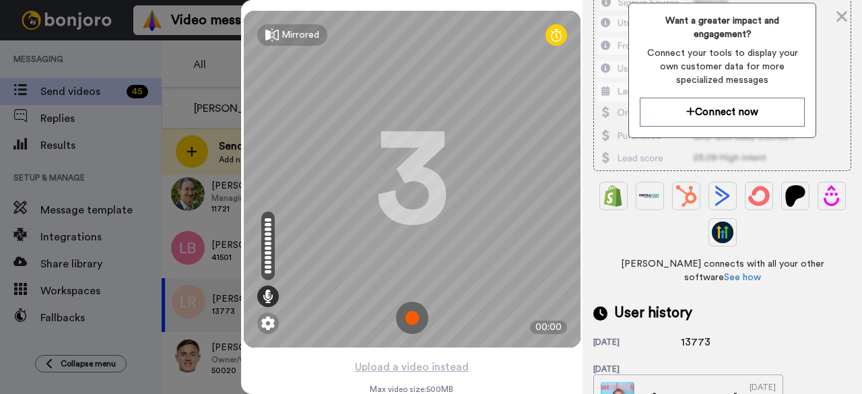
scroll to position [210, 0]
click at [712, 333] on div "13773" at bounding box center [714, 341] width 67 height 16
drag, startPoint x: 712, startPoint y: 305, endPoint x: 673, endPoint y: 306, distance: 39.1
click at [673, 333] on div "27 days ago 13773" at bounding box center [722, 341] width 258 height 16
copy div "13773"
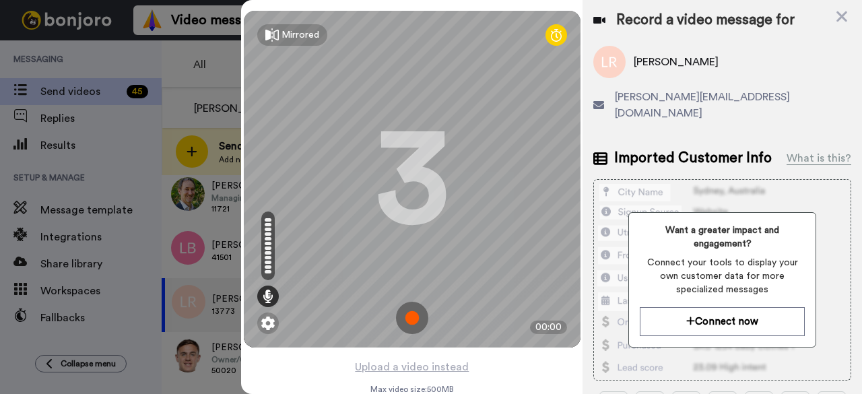
scroll to position [3, 0]
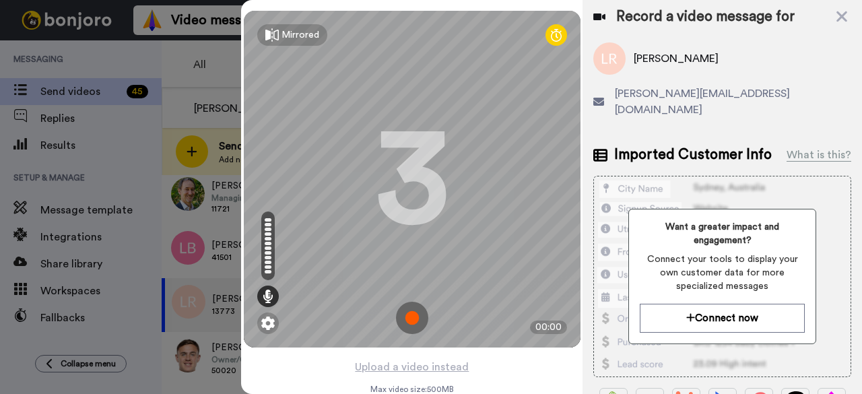
click at [399, 318] on img at bounding box center [412, 318] width 32 height 32
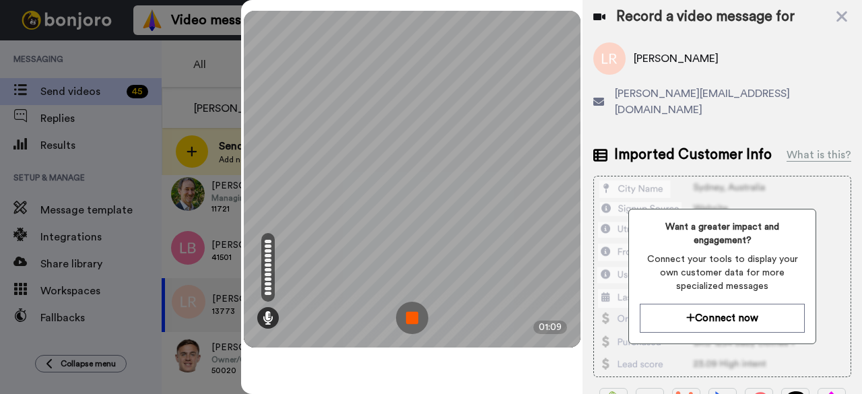
click at [399, 318] on img at bounding box center [412, 318] width 32 height 32
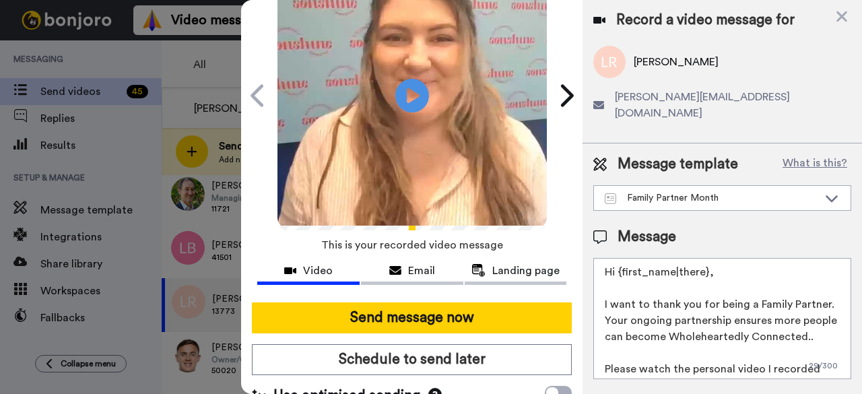
scroll to position [0, 0]
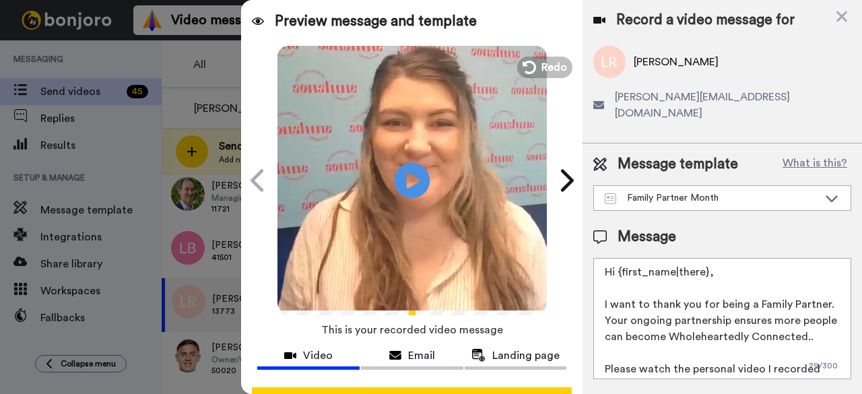
click at [398, 173] on icon at bounding box center [413, 180] width 36 height 36
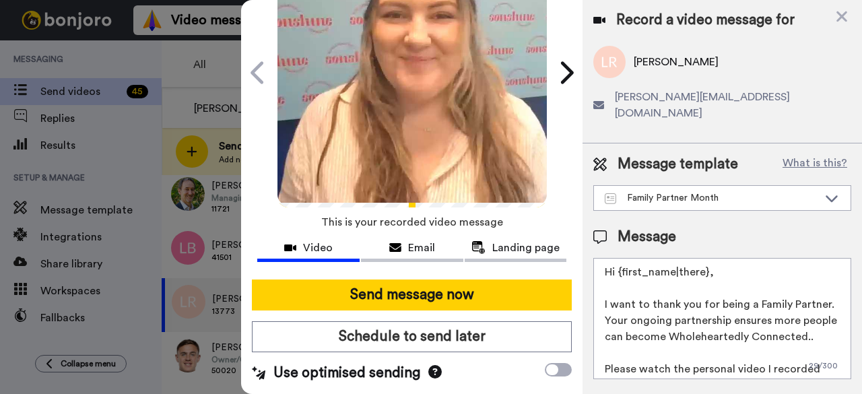
scroll to position [114, 0]
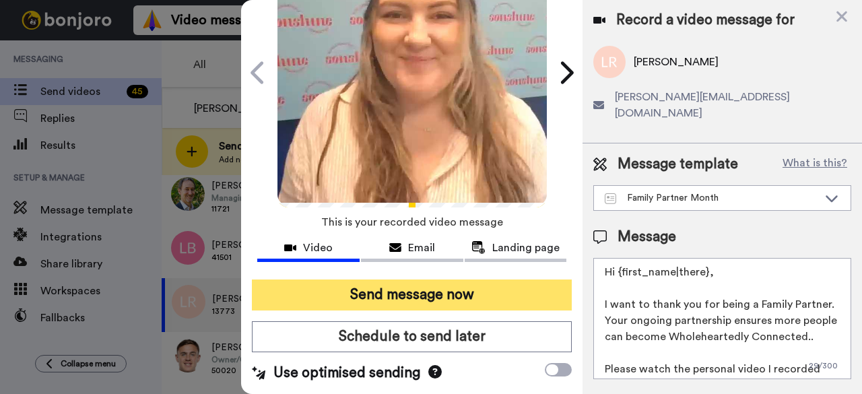
click at [397, 280] on button "Send message now" at bounding box center [412, 294] width 320 height 31
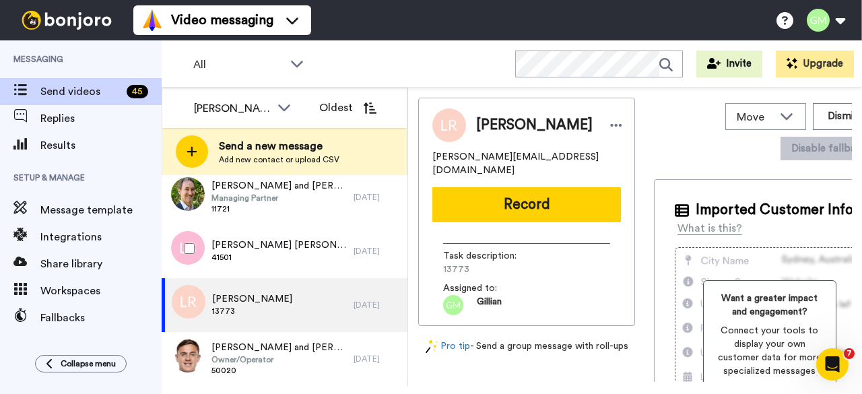
scroll to position [0, 0]
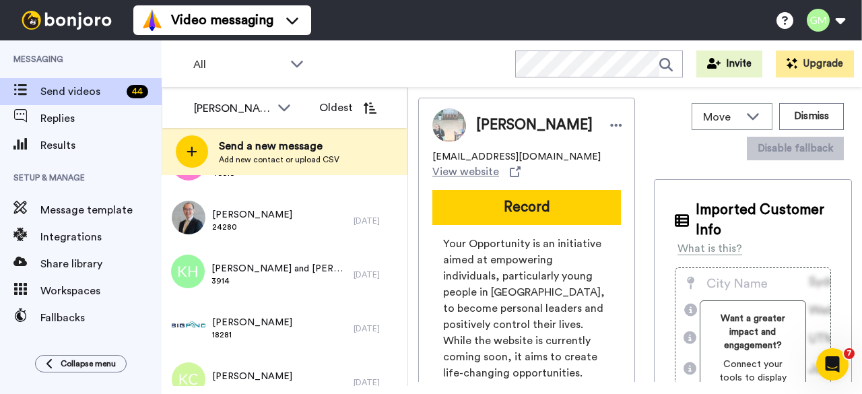
scroll to position [263, 0]
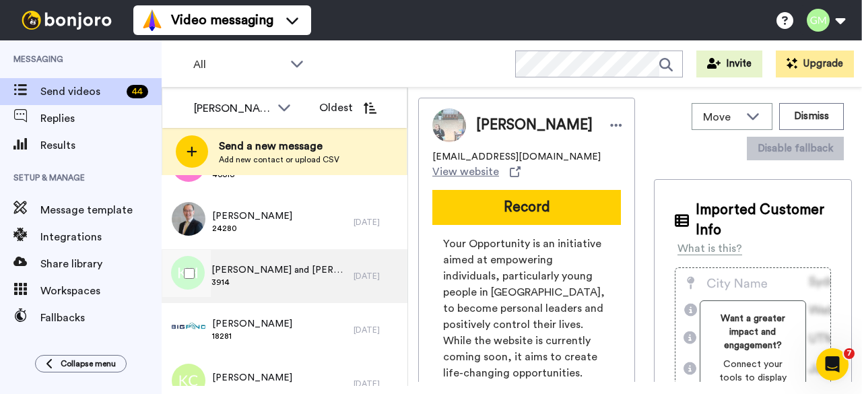
click at [281, 290] on div "[PERSON_NAME] and [PERSON_NAME] 3914" at bounding box center [258, 276] width 192 height 54
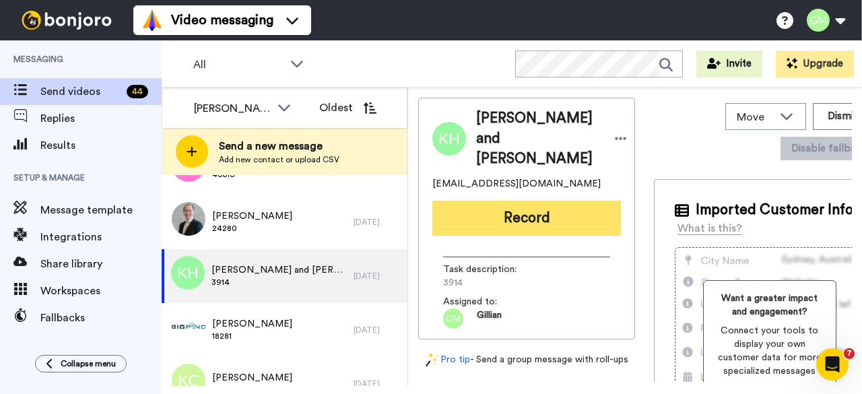
click at [498, 203] on button "Record" at bounding box center [526, 218] width 189 height 35
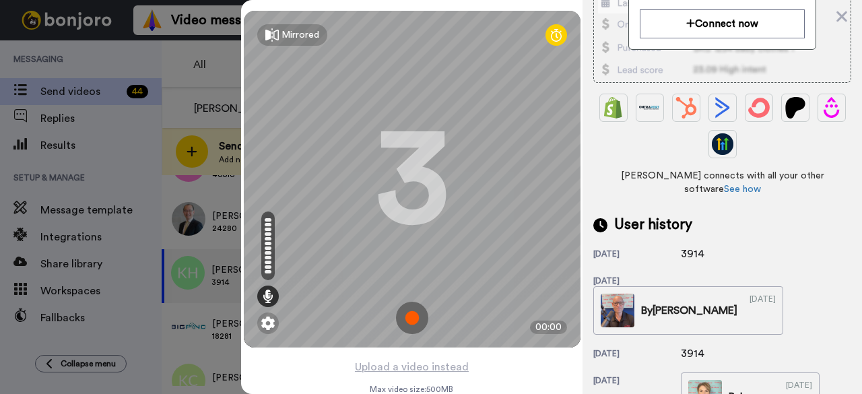
scroll to position [281, 0]
drag, startPoint x: 707, startPoint y: 237, endPoint x: 669, endPoint y: 234, distance: 37.9
click at [669, 246] on div "27 days ago 3914" at bounding box center [722, 254] width 258 height 16
copy div "3914"
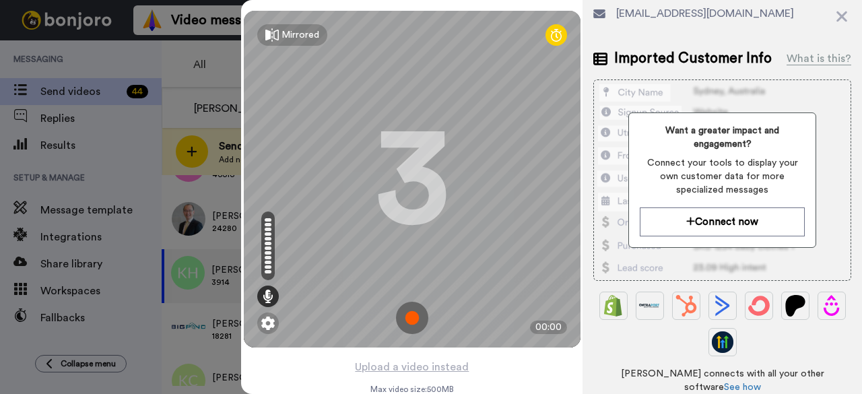
scroll to position [0, 0]
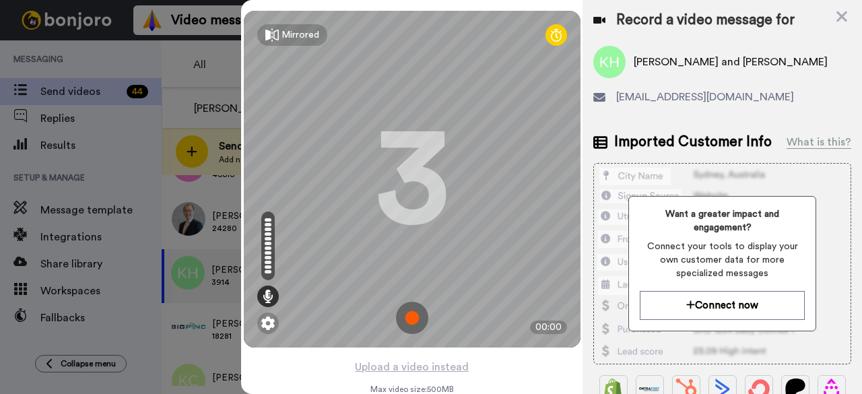
click at [403, 323] on img at bounding box center [412, 318] width 32 height 32
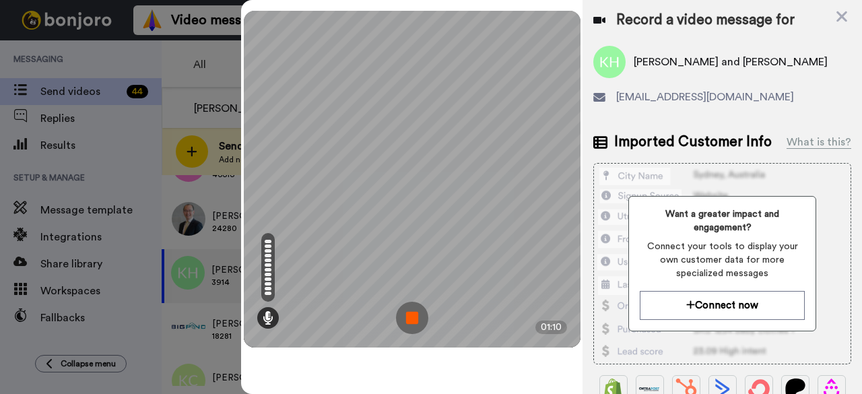
click at [403, 323] on img at bounding box center [412, 318] width 32 height 32
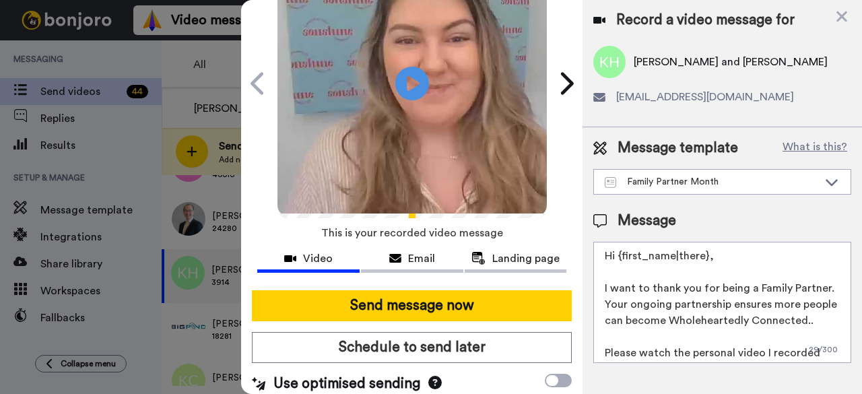
scroll to position [124, 0]
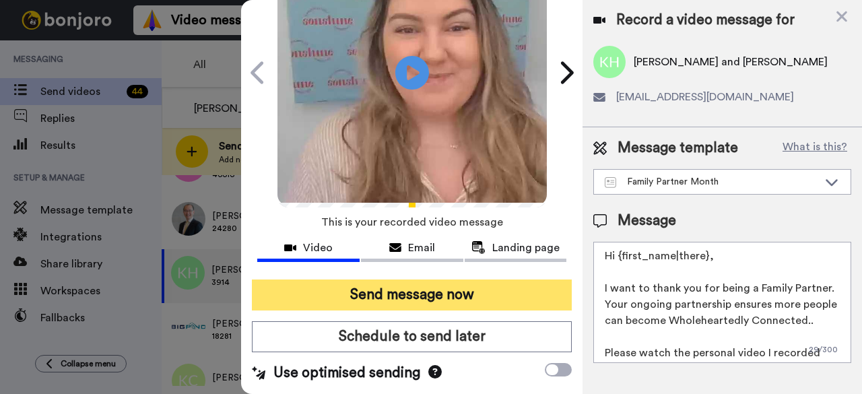
click at [403, 292] on button "Send message now" at bounding box center [412, 294] width 320 height 31
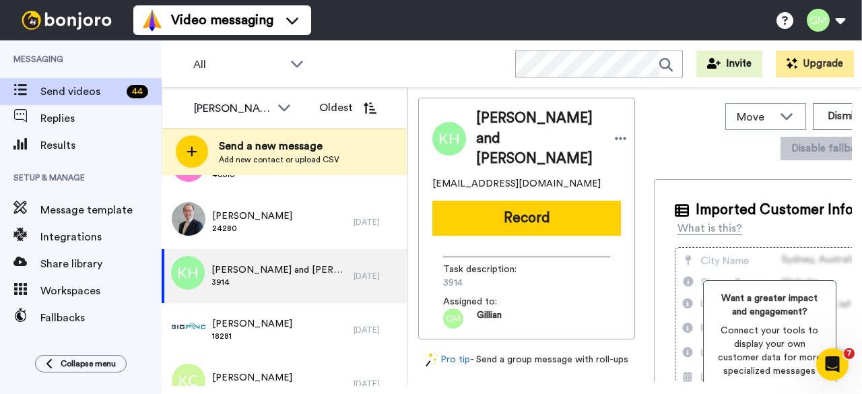
scroll to position [0, 0]
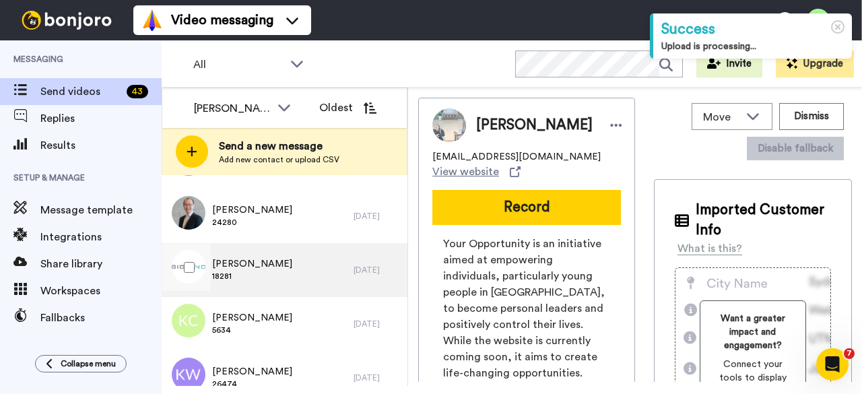
click at [264, 257] on span "[PERSON_NAME]" at bounding box center [252, 263] width 80 height 13
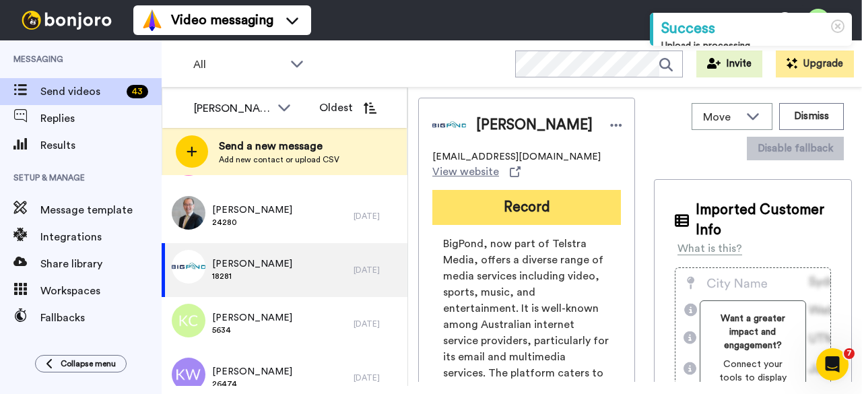
click at [509, 203] on button "Record" at bounding box center [526, 207] width 189 height 35
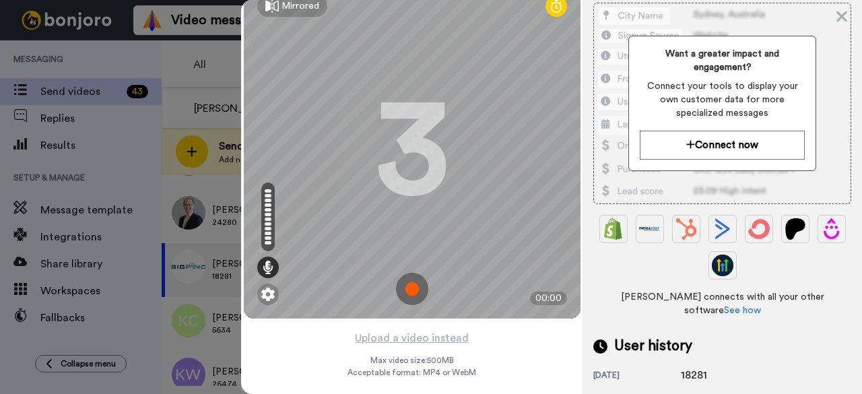
scroll to position [321, 0]
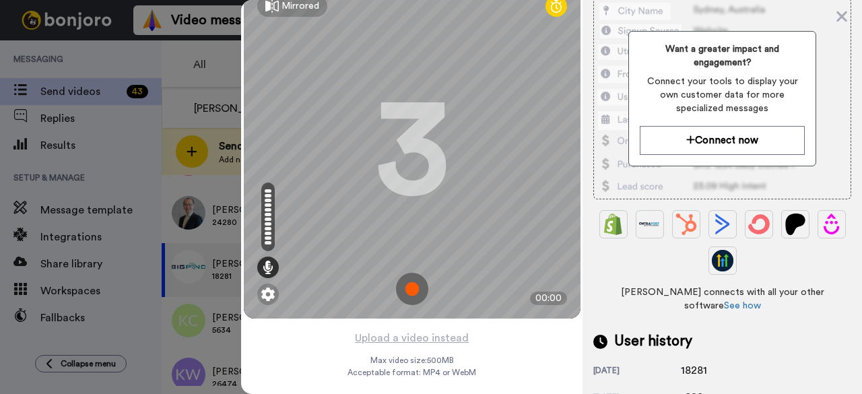
drag, startPoint x: 704, startPoint y: 350, endPoint x: 663, endPoint y: 351, distance: 40.4
click at [663, 362] on div "[DATE] 18281" at bounding box center [722, 370] width 258 height 16
click at [408, 273] on img at bounding box center [412, 289] width 32 height 32
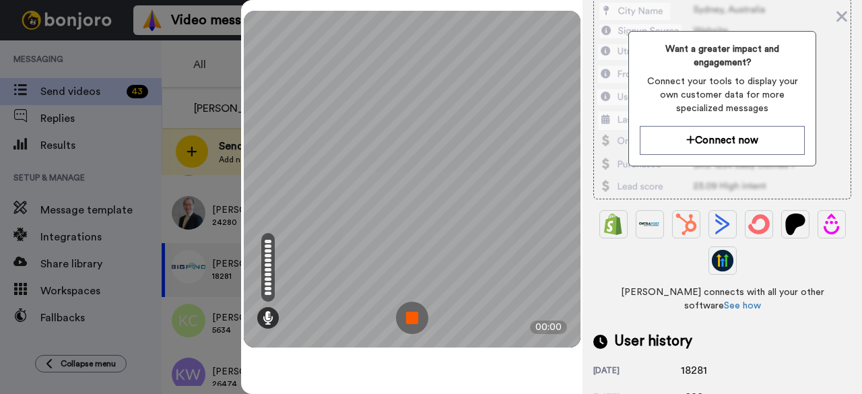
scroll to position [0, 0]
click at [416, 316] on img at bounding box center [412, 318] width 32 height 32
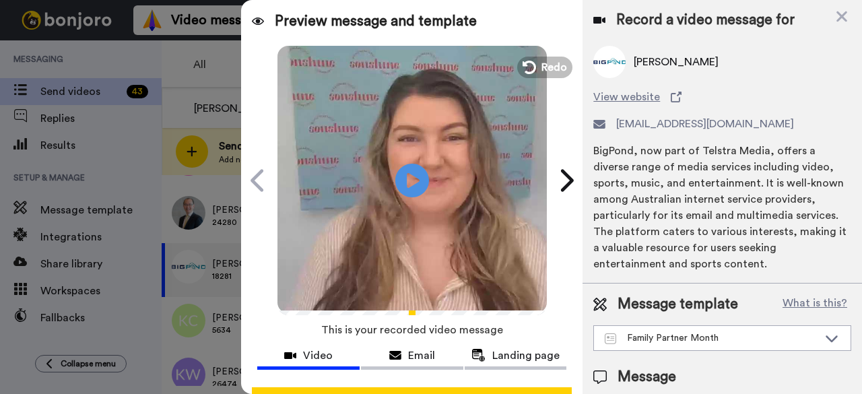
scroll to position [114, 0]
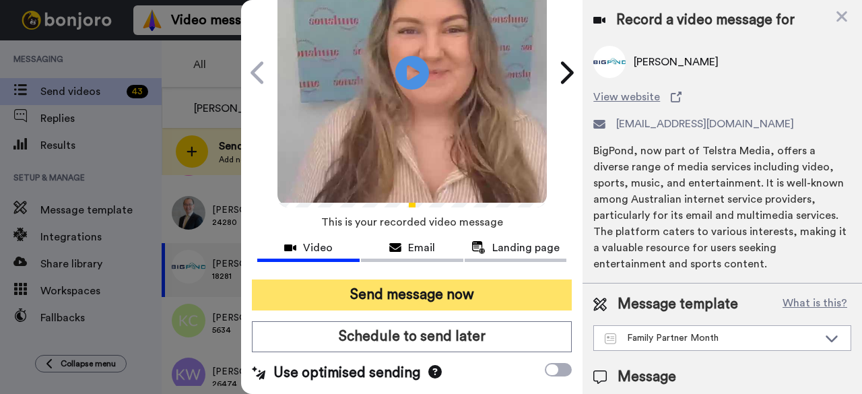
click at [409, 283] on button "Send message now" at bounding box center [412, 294] width 320 height 31
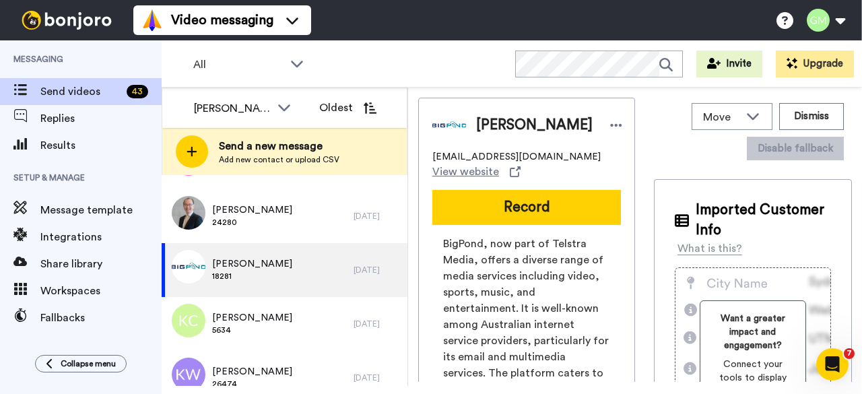
scroll to position [0, 0]
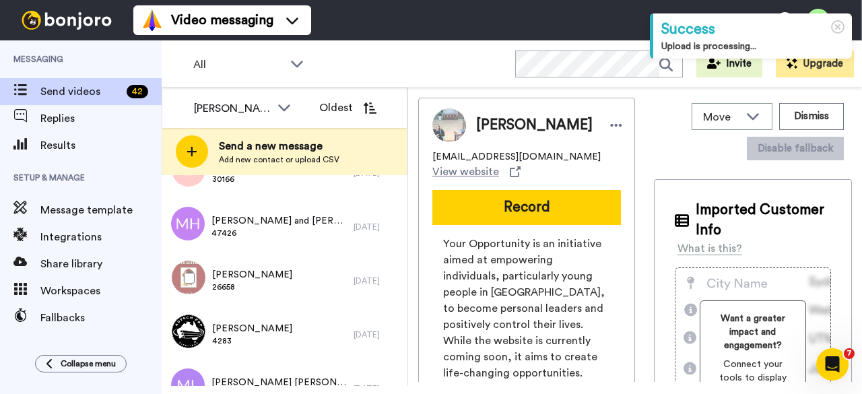
scroll to position [1162, 0]
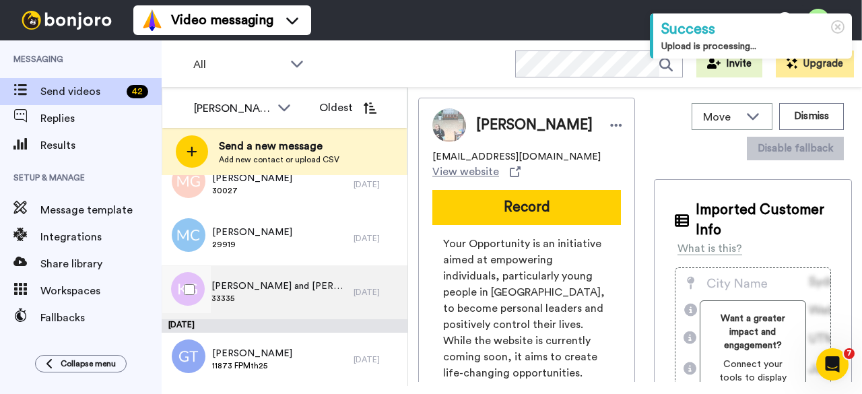
click at [323, 285] on div "[PERSON_NAME] and [PERSON_NAME] 33335" at bounding box center [258, 292] width 192 height 54
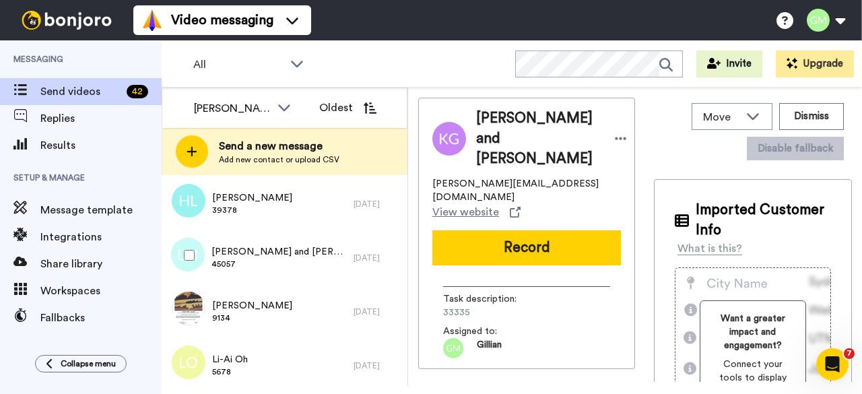
scroll to position [656, 0]
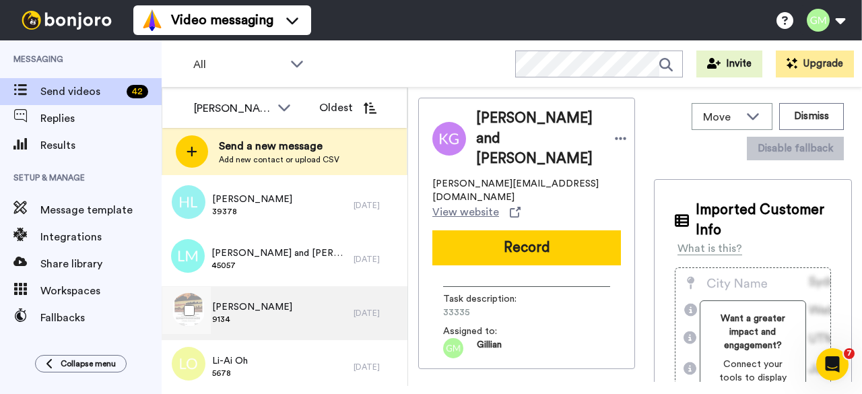
click at [269, 314] on span "9134" at bounding box center [252, 319] width 80 height 11
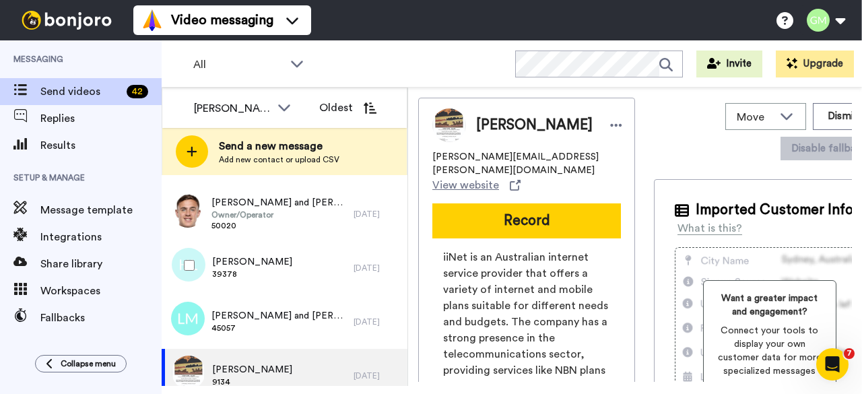
scroll to position [595, 0]
click at [309, 281] on div "[PERSON_NAME] 39378" at bounding box center [258, 267] width 192 height 54
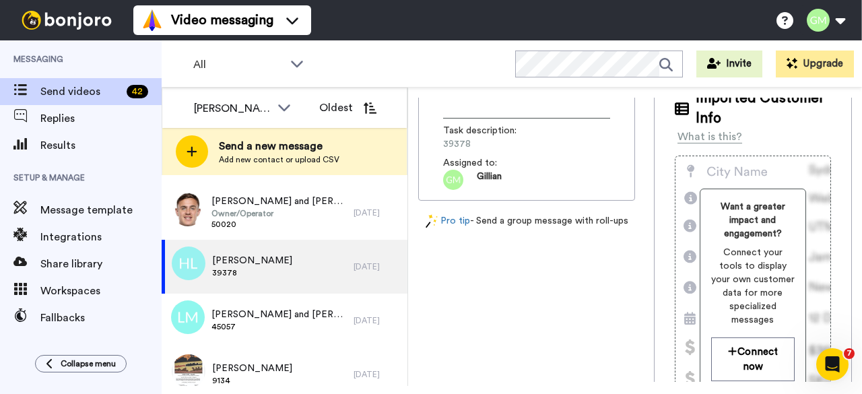
scroll to position [110, 0]
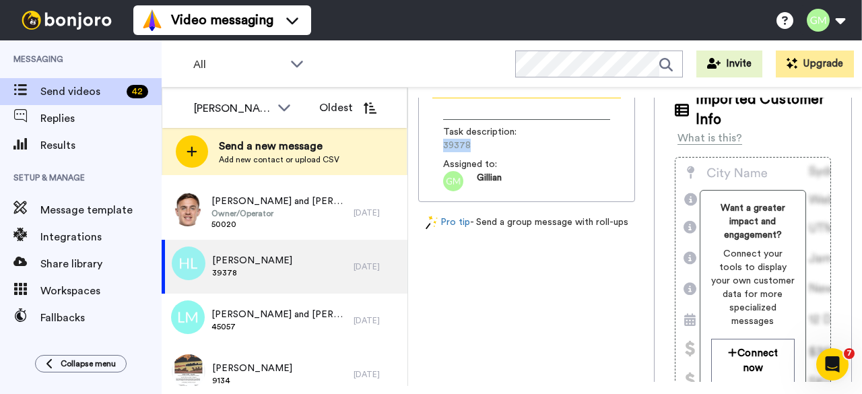
drag, startPoint x: 467, startPoint y: 148, endPoint x: 426, endPoint y: 147, distance: 41.7
click at [426, 147] on div "[PERSON_NAME] [PERSON_NAME][EMAIL_ADDRESS][DOMAIN_NAME] Record Task description…" at bounding box center [526, 94] width 217 height 215
copy span "39378"
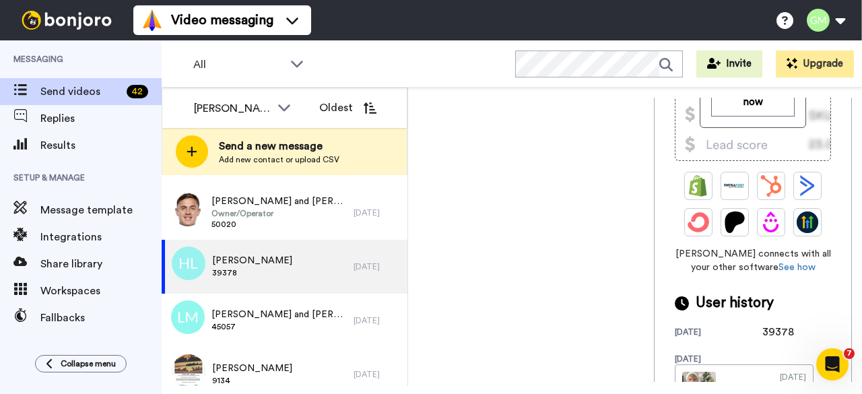
scroll to position [376, 0]
click at [682, 372] on img at bounding box center [699, 389] width 34 height 34
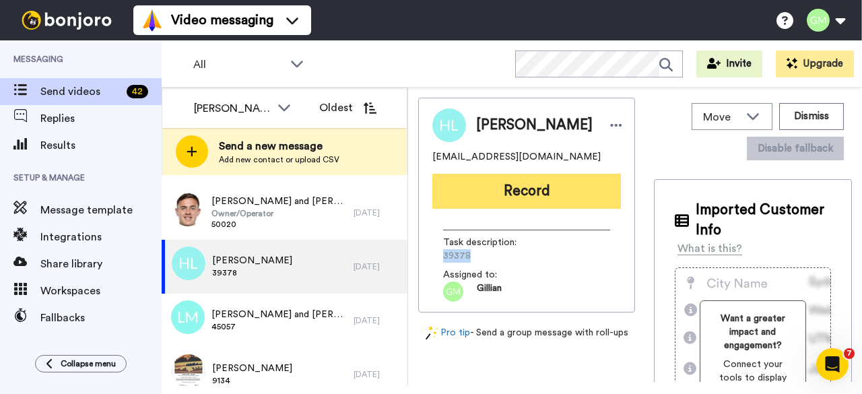
click at [510, 207] on button "Record" at bounding box center [526, 191] width 189 height 35
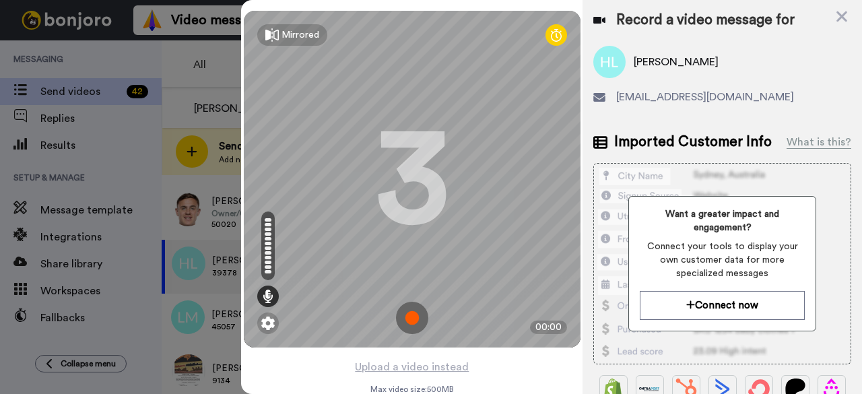
click at [402, 326] on img at bounding box center [412, 318] width 32 height 32
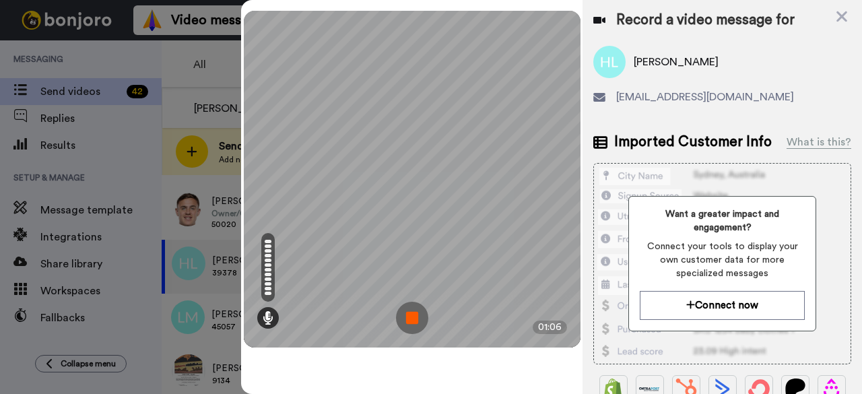
click at [402, 326] on img at bounding box center [412, 318] width 32 height 32
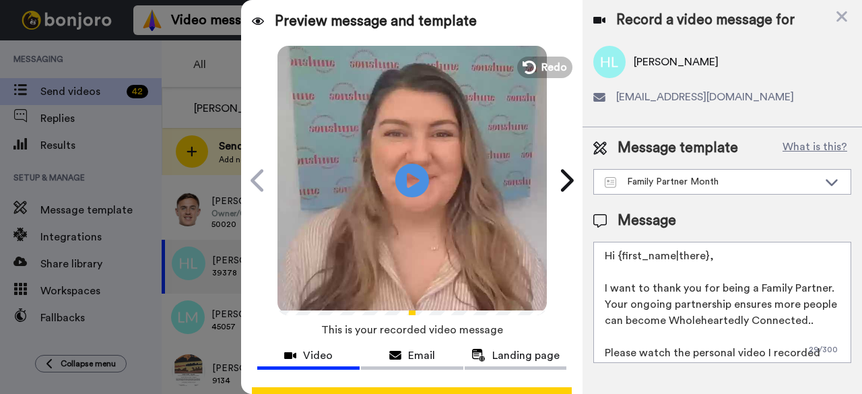
scroll to position [124, 0]
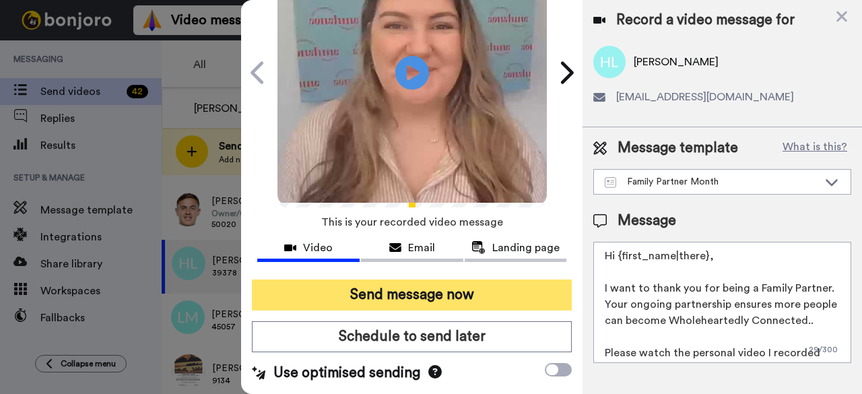
click at [395, 279] on button "Send message now" at bounding box center [412, 294] width 320 height 31
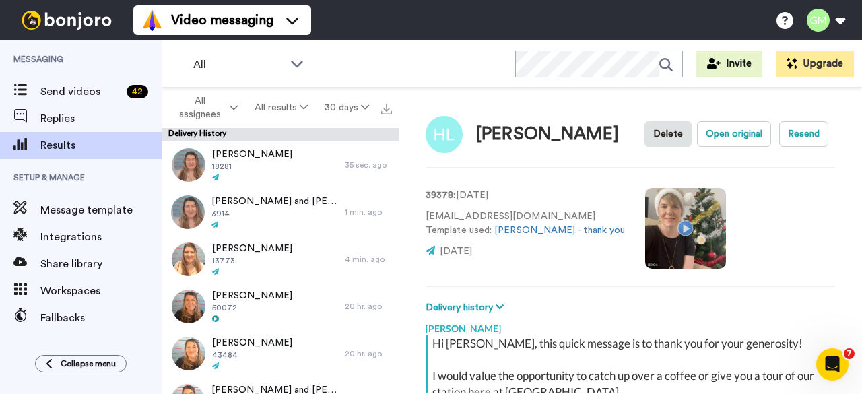
click at [645, 217] on video at bounding box center [685, 228] width 81 height 81
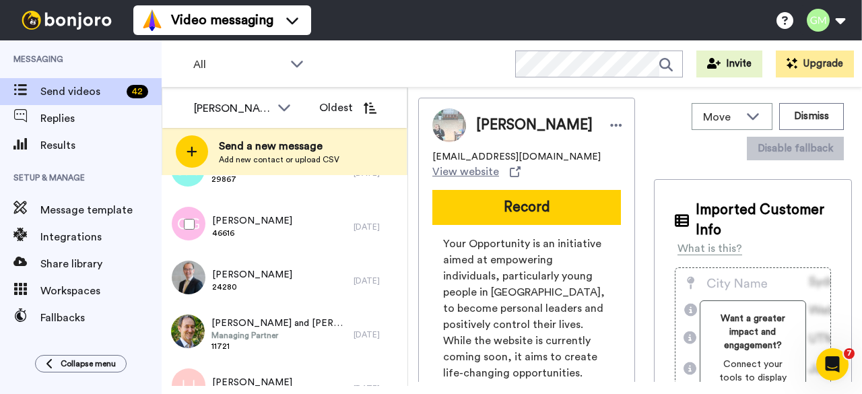
scroll to position [205, 0]
click at [320, 285] on div "Joo Lin Goh 24280" at bounding box center [258, 280] width 192 height 54
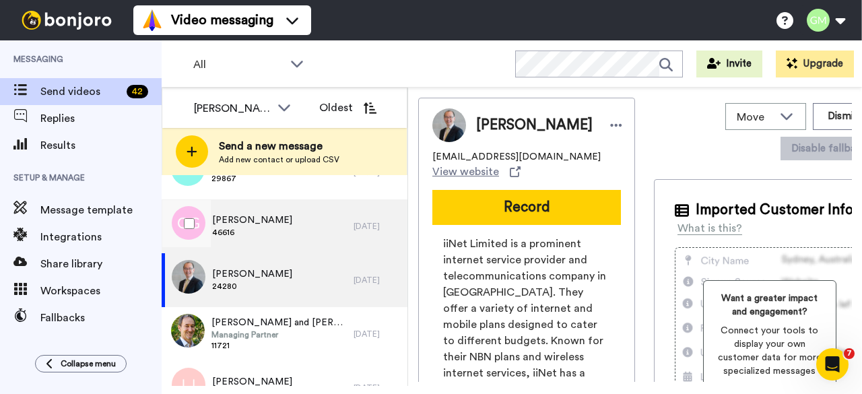
click at [323, 214] on div "Janney Gan 46616" at bounding box center [258, 226] width 192 height 54
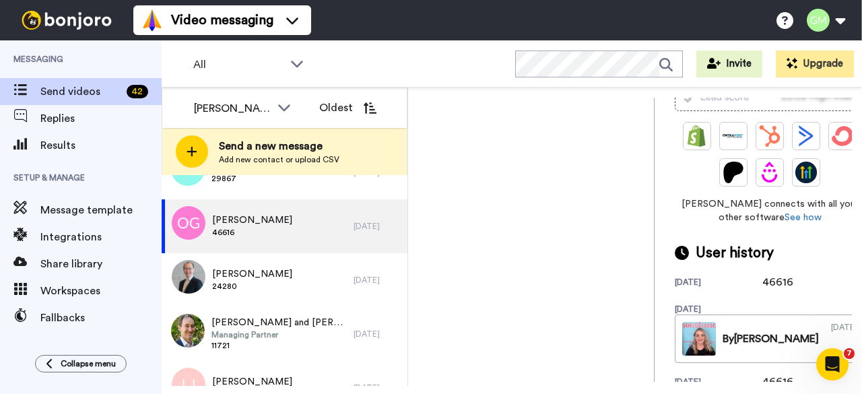
scroll to position [353, 0]
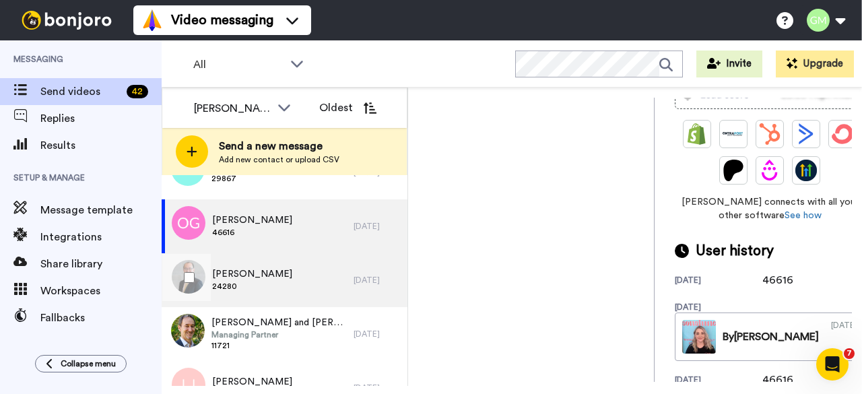
click at [246, 285] on span "24280" at bounding box center [252, 286] width 80 height 11
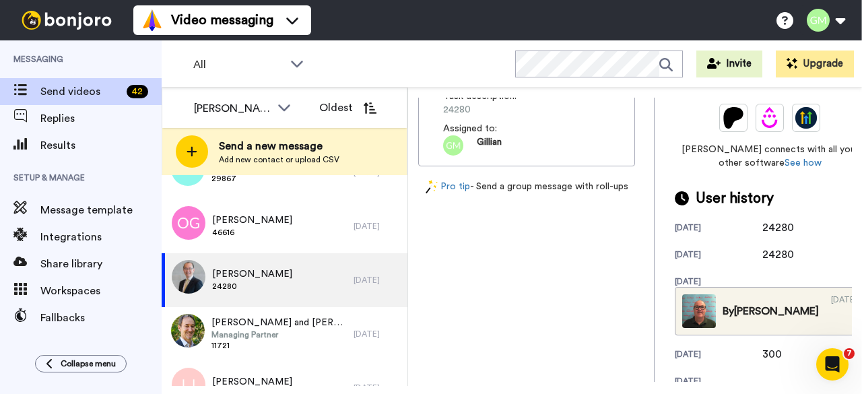
scroll to position [405, 0]
click at [682, 304] on img at bounding box center [699, 312] width 34 height 34
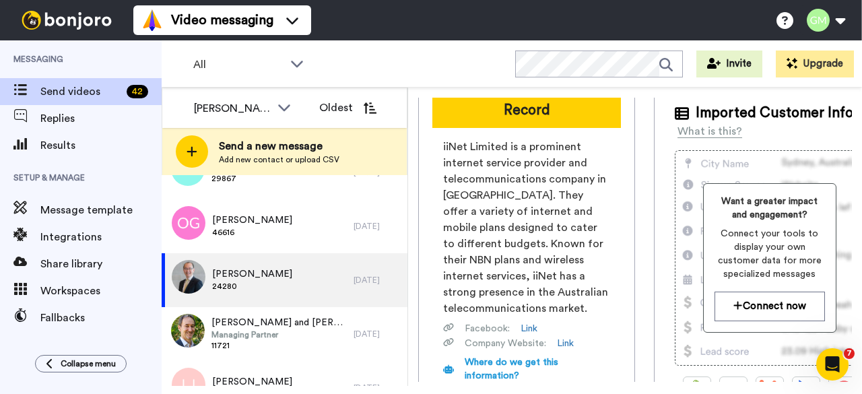
scroll to position [0, 0]
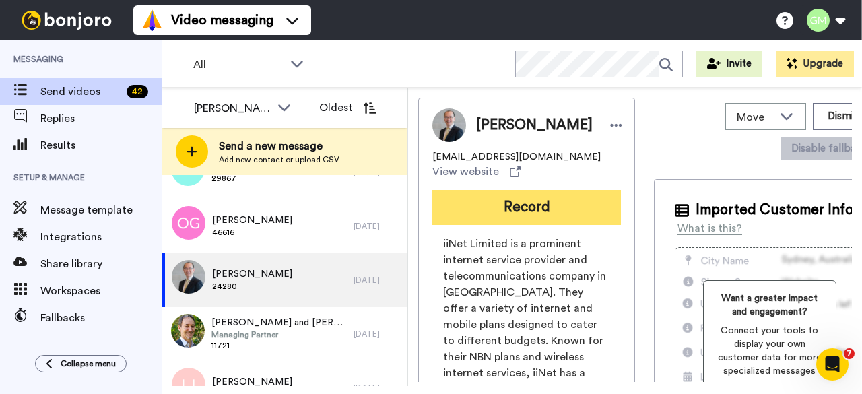
click at [533, 211] on button "Record" at bounding box center [526, 207] width 189 height 35
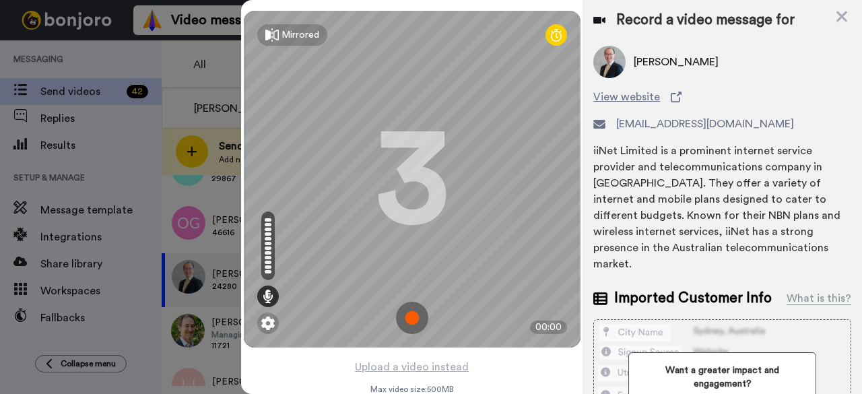
click at [401, 316] on img at bounding box center [412, 318] width 32 height 32
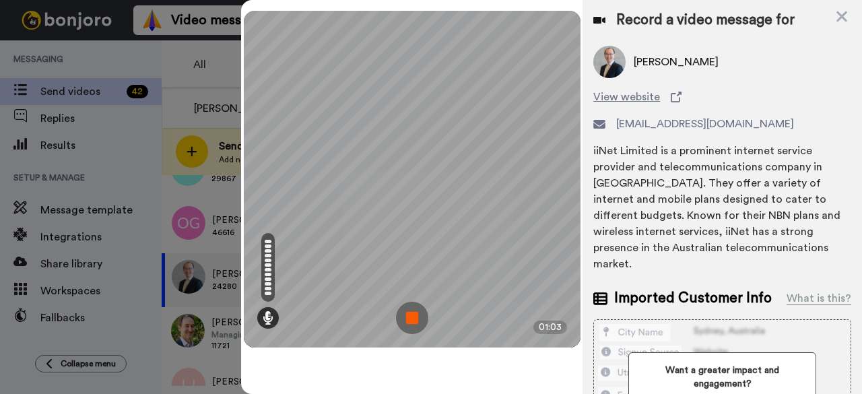
click at [401, 316] on img at bounding box center [412, 318] width 32 height 32
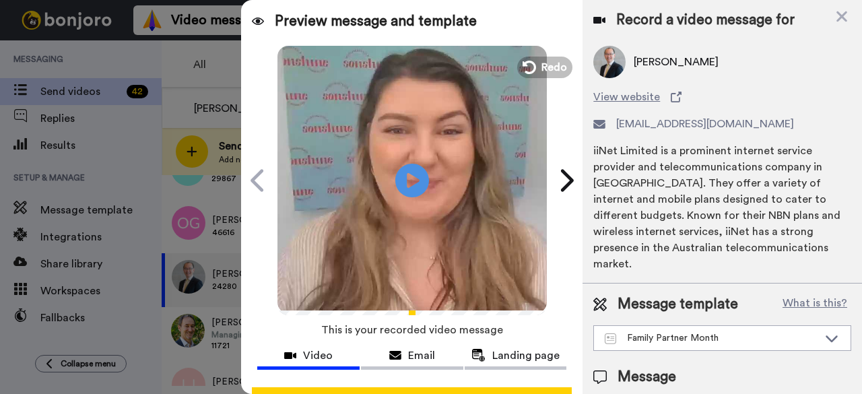
scroll to position [124, 0]
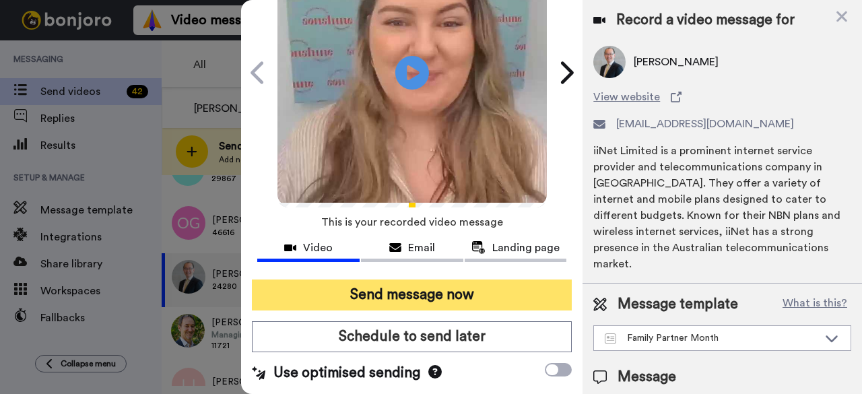
click at [454, 279] on button "Send message now" at bounding box center [412, 294] width 320 height 31
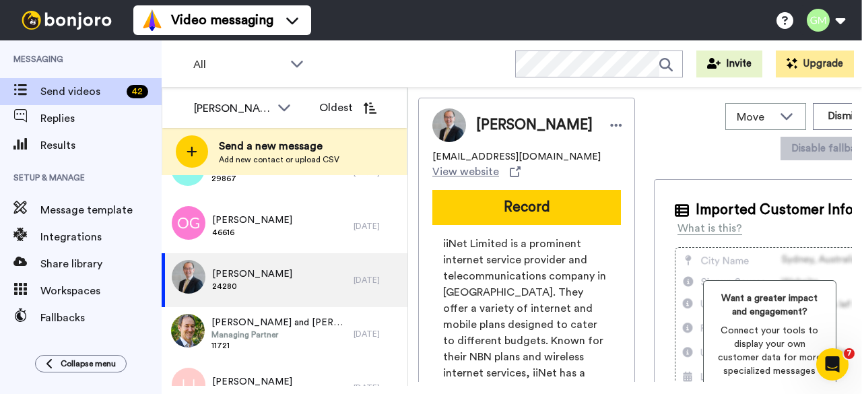
scroll to position [0, 0]
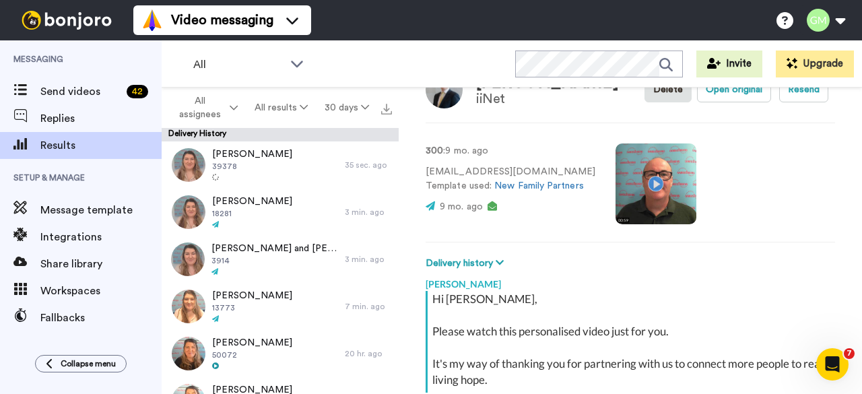
click at [652, 188] on video at bounding box center [655, 183] width 81 height 81
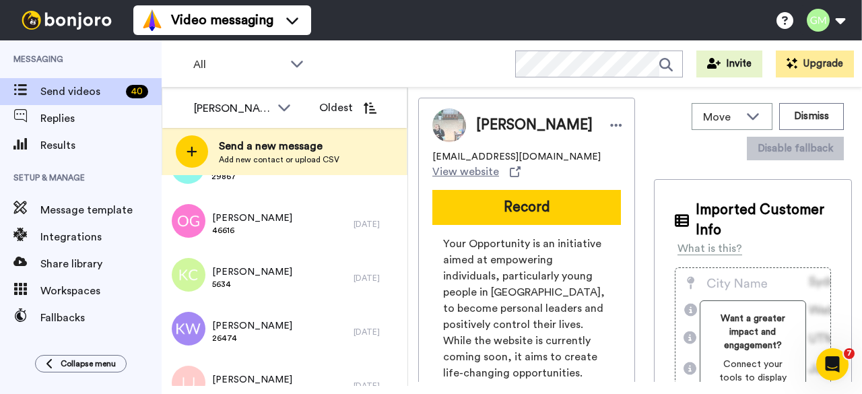
scroll to position [206, 0]
click at [325, 345] on div "Keryn Whitehouse 26474" at bounding box center [258, 333] width 192 height 54
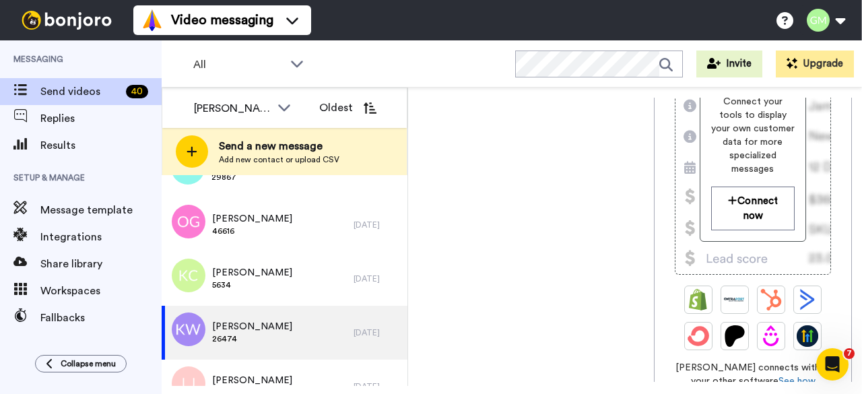
scroll to position [277, 0]
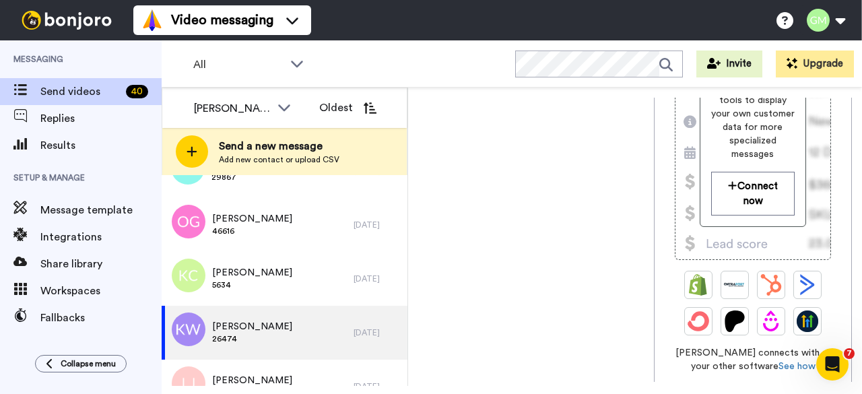
drag, startPoint x: 782, startPoint y: 351, endPoint x: 720, endPoint y: 351, distance: 61.9
copy div "26474"
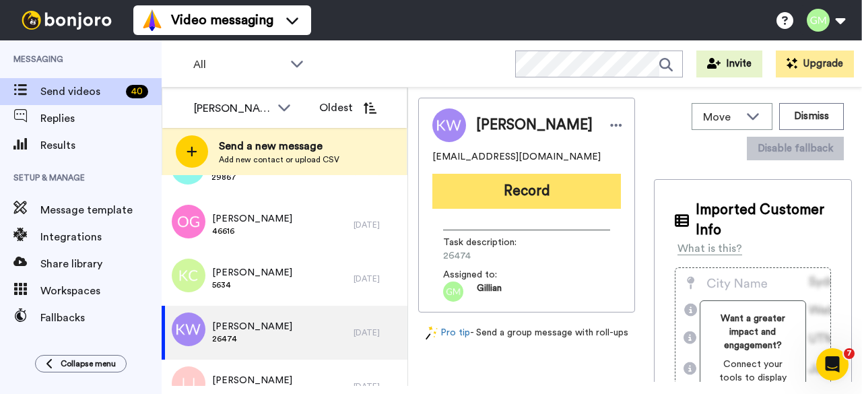
click at [483, 190] on button "Record" at bounding box center [526, 191] width 189 height 35
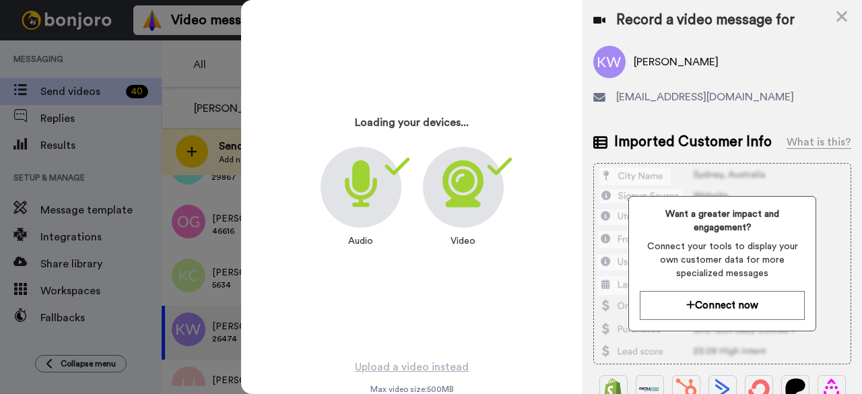
scroll to position [231, 0]
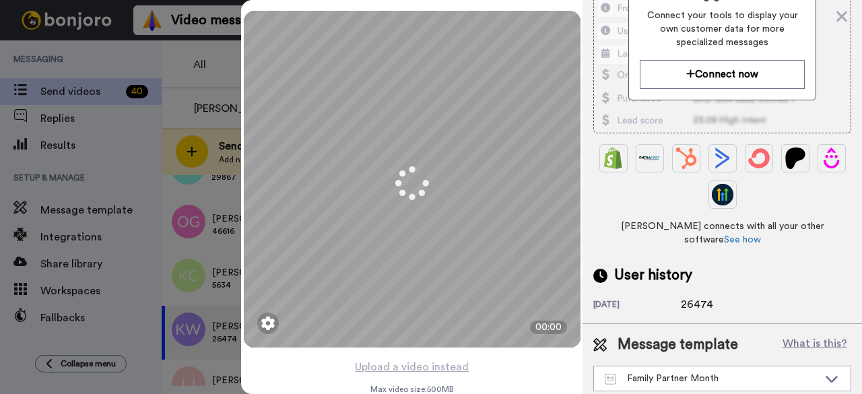
click at [729, 265] on div "User history" at bounding box center [722, 275] width 258 height 20
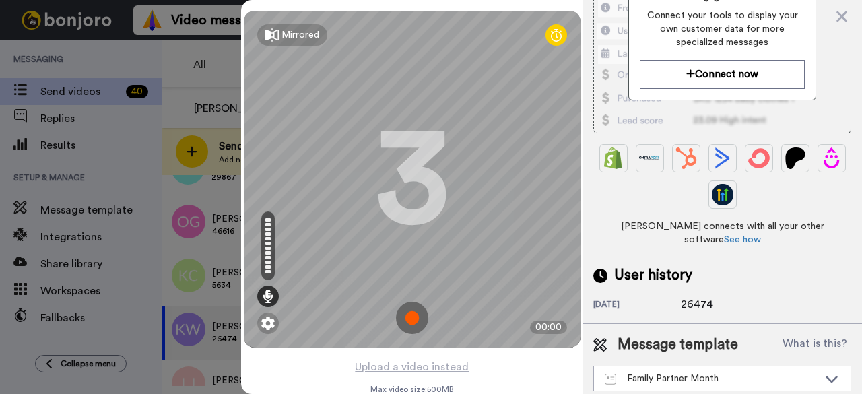
click at [411, 327] on img at bounding box center [412, 318] width 32 height 32
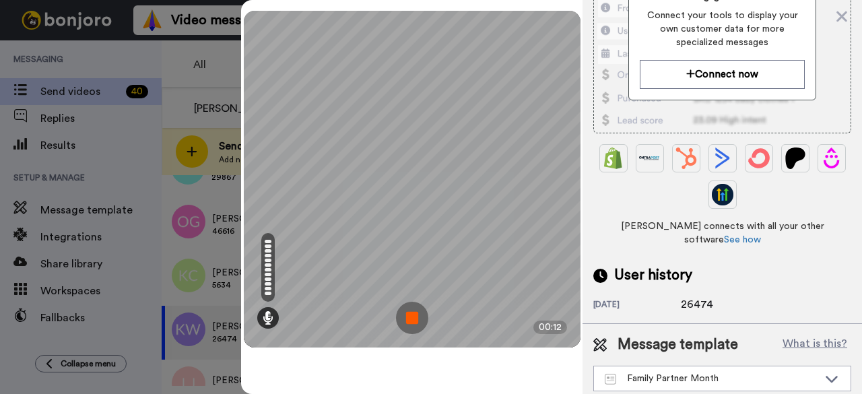
click at [411, 327] on img at bounding box center [412, 318] width 32 height 32
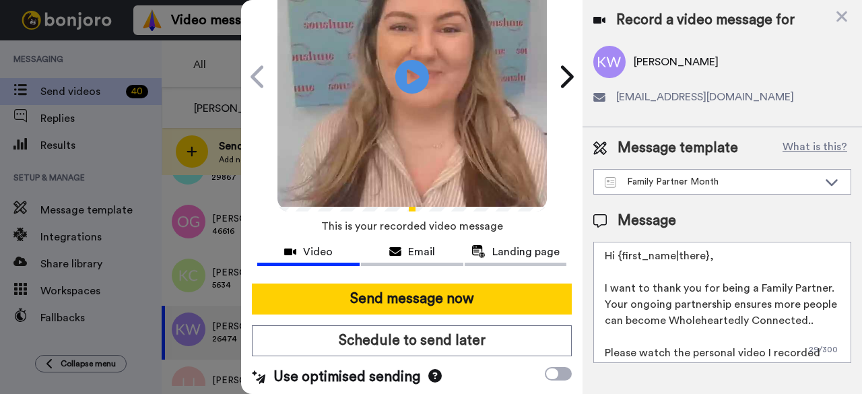
scroll to position [0, 0]
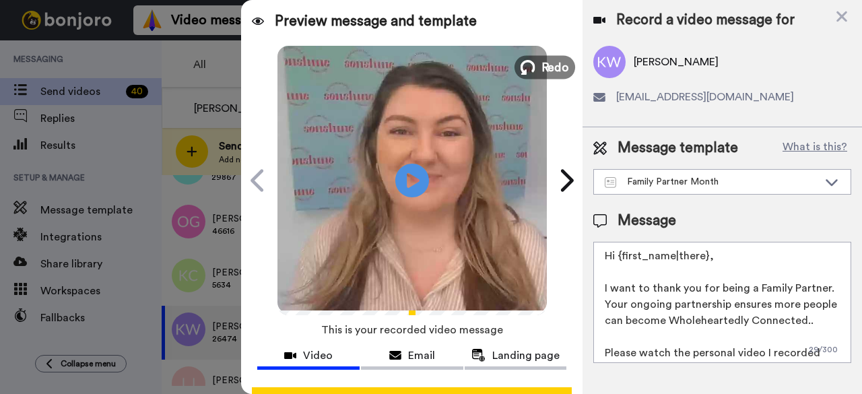
click at [527, 65] on icon at bounding box center [527, 67] width 15 height 15
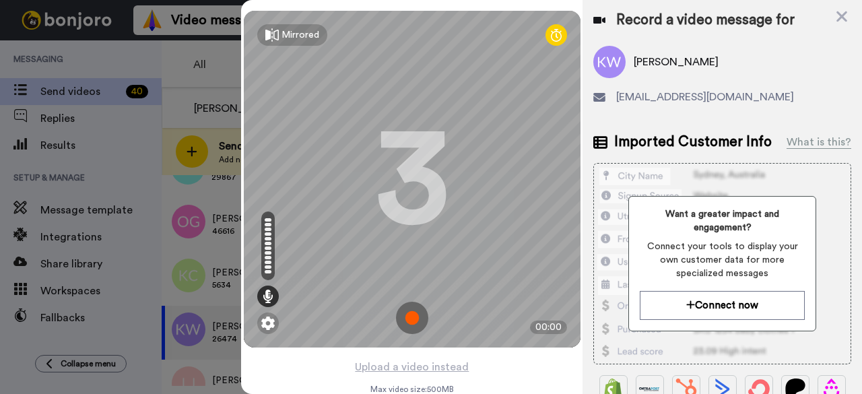
click at [404, 314] on img at bounding box center [412, 318] width 32 height 32
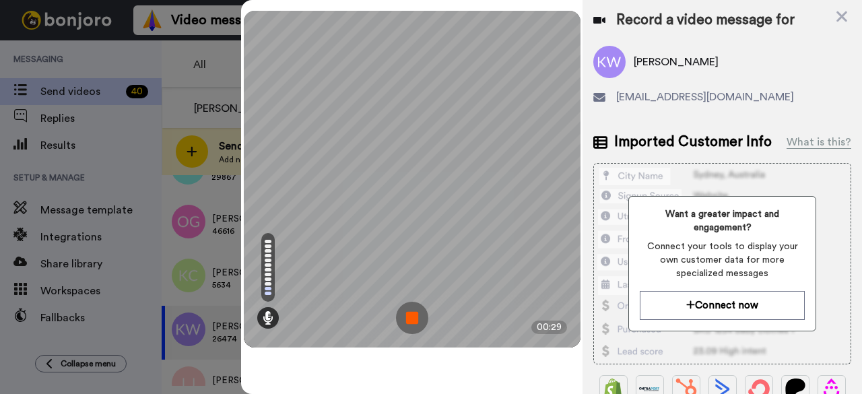
click at [404, 314] on img at bounding box center [412, 318] width 32 height 32
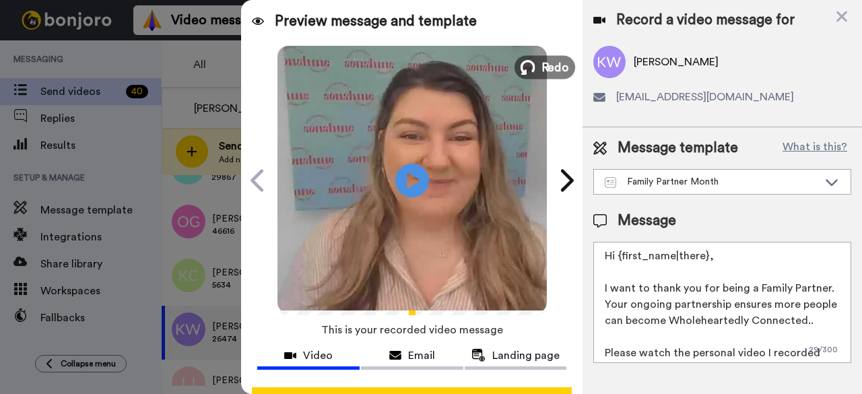
click at [536, 61] on button "Redo" at bounding box center [544, 67] width 61 height 24
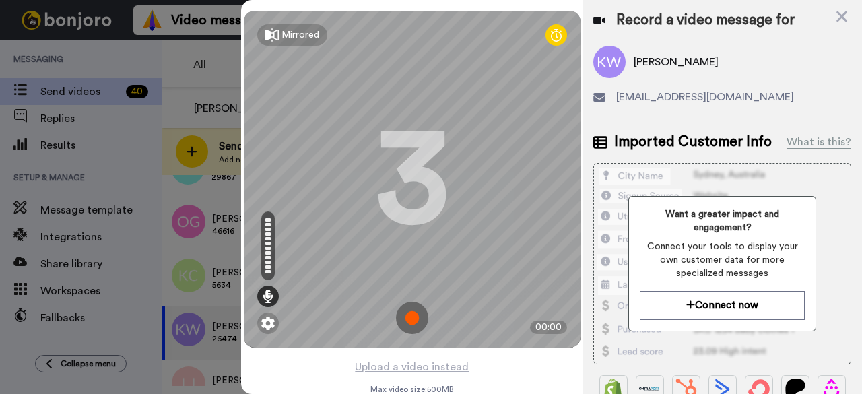
click at [415, 312] on img at bounding box center [412, 318] width 32 height 32
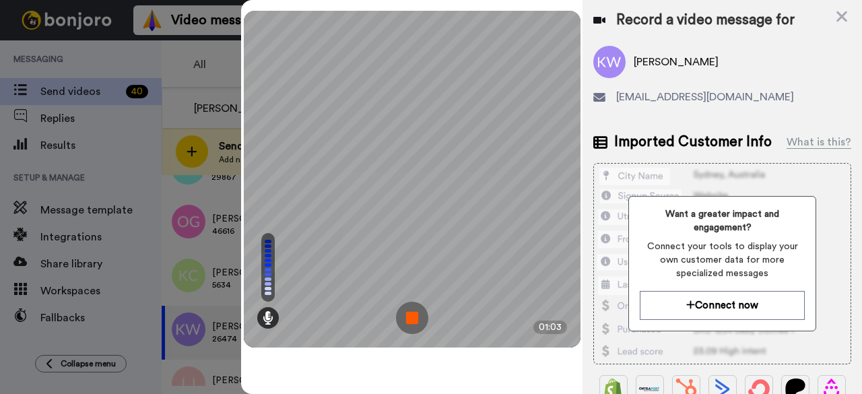
click at [415, 312] on img at bounding box center [412, 318] width 32 height 32
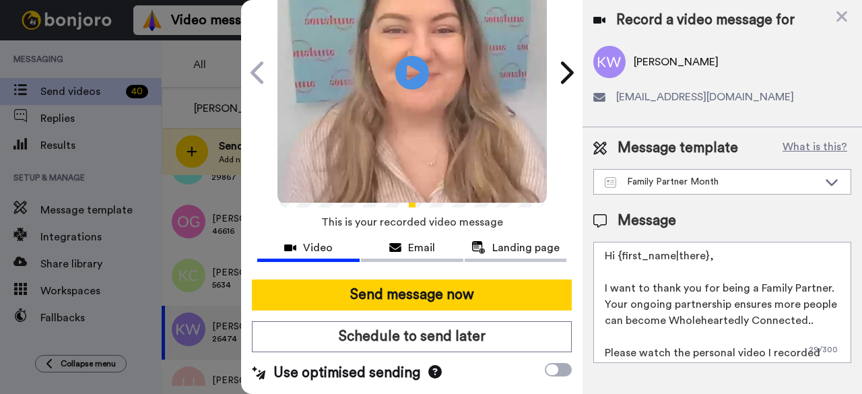
scroll to position [124, 1]
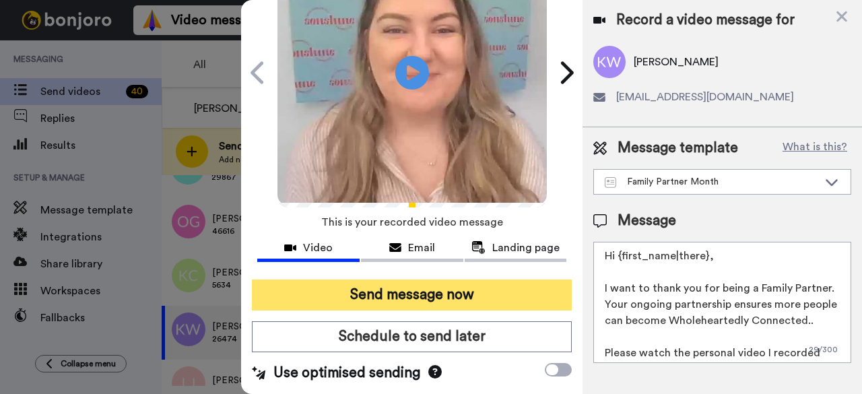
click at [415, 279] on button "Send message now" at bounding box center [412, 294] width 320 height 31
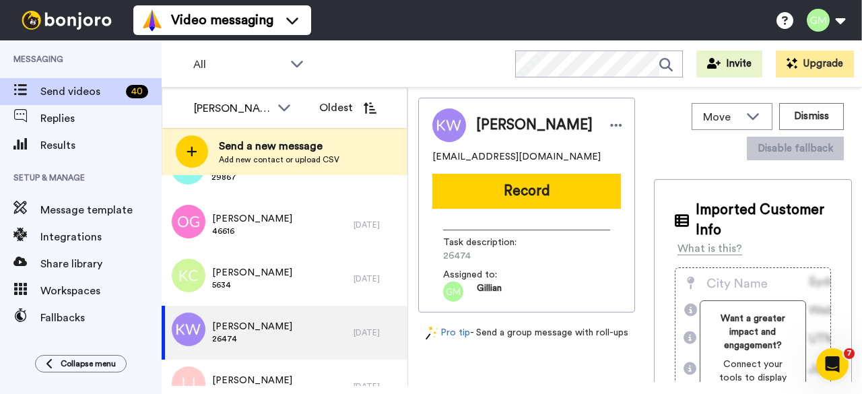
scroll to position [0, 0]
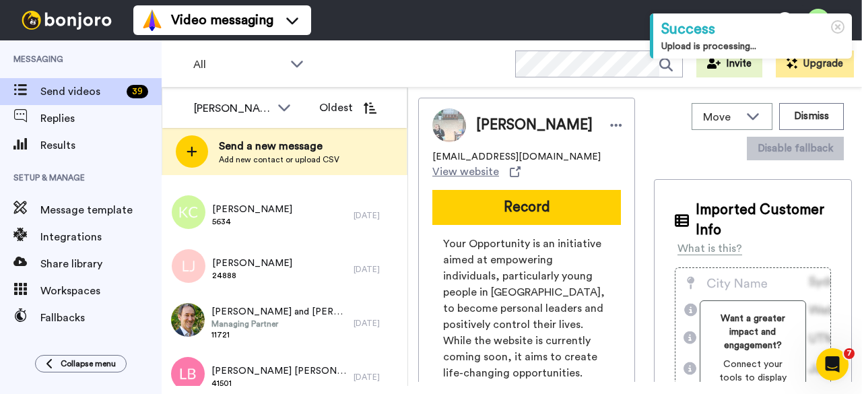
scroll to position [269, 0]
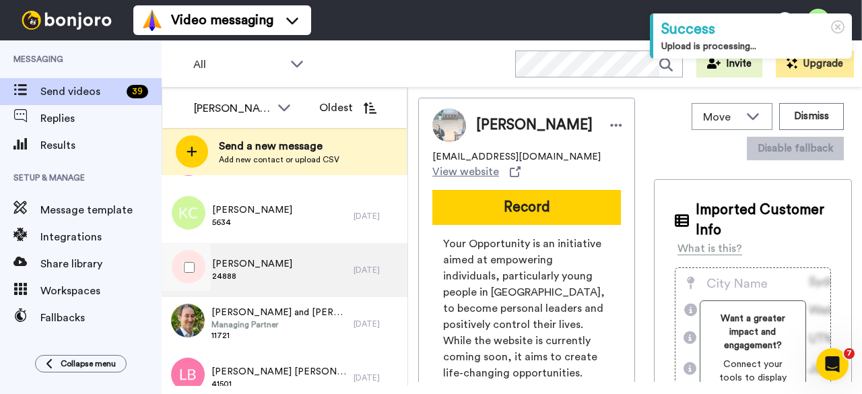
click at [287, 271] on div "[PERSON_NAME] 24888" at bounding box center [258, 270] width 192 height 54
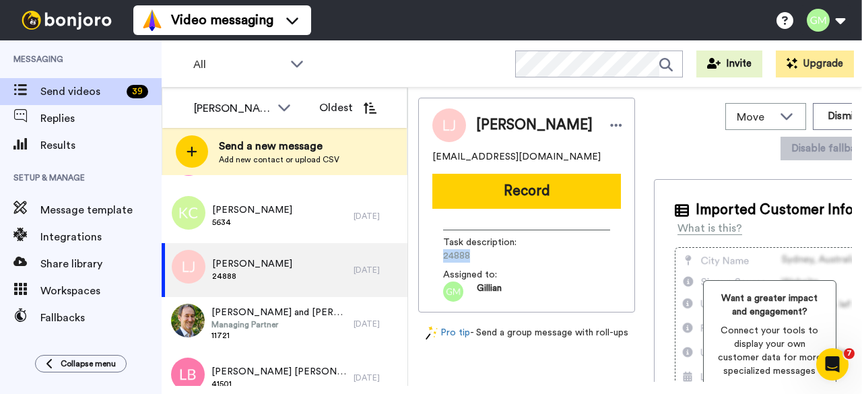
drag, startPoint x: 467, startPoint y: 253, endPoint x: 426, endPoint y: 254, distance: 41.7
click at [426, 255] on div "[PERSON_NAME] [EMAIL_ADDRESS][DOMAIN_NAME] Record Task description : 24888 Assi…" at bounding box center [526, 205] width 217 height 215
copy span "24888"
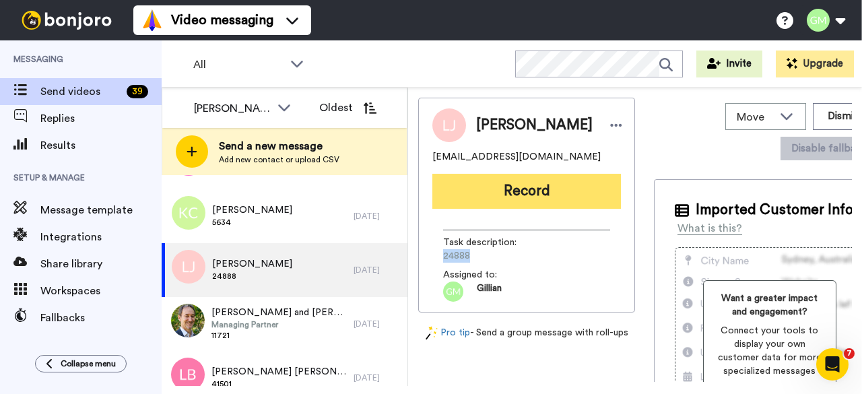
click at [560, 188] on button "Record" at bounding box center [526, 191] width 189 height 35
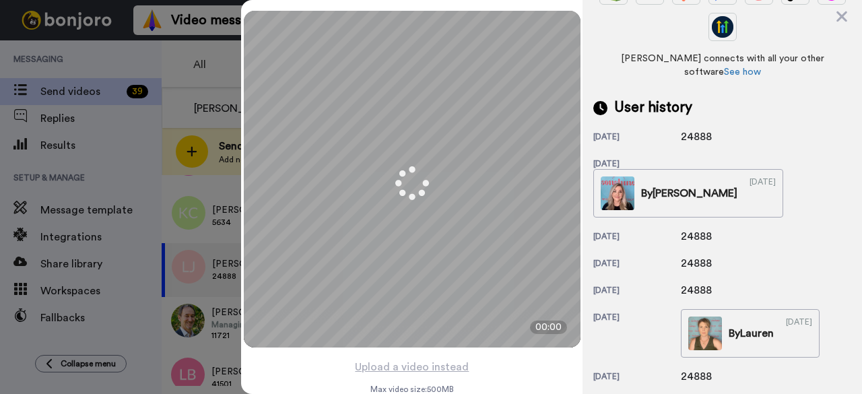
scroll to position [398, 0]
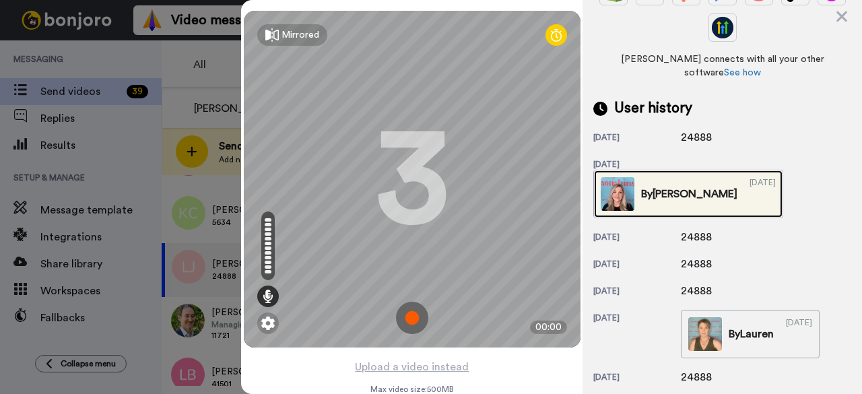
click at [634, 177] on img at bounding box center [618, 194] width 34 height 34
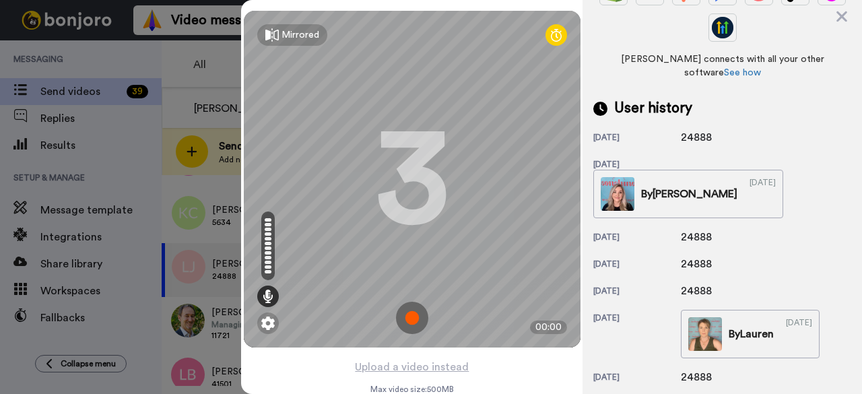
click at [405, 324] on img at bounding box center [412, 318] width 32 height 32
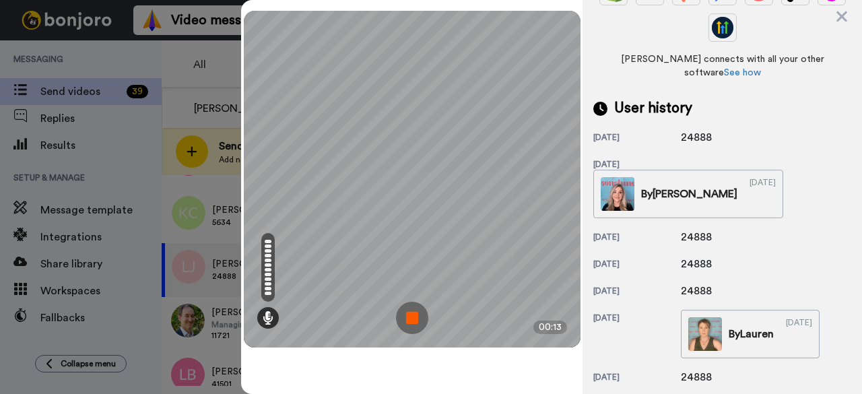
click at [409, 312] on img at bounding box center [412, 318] width 32 height 32
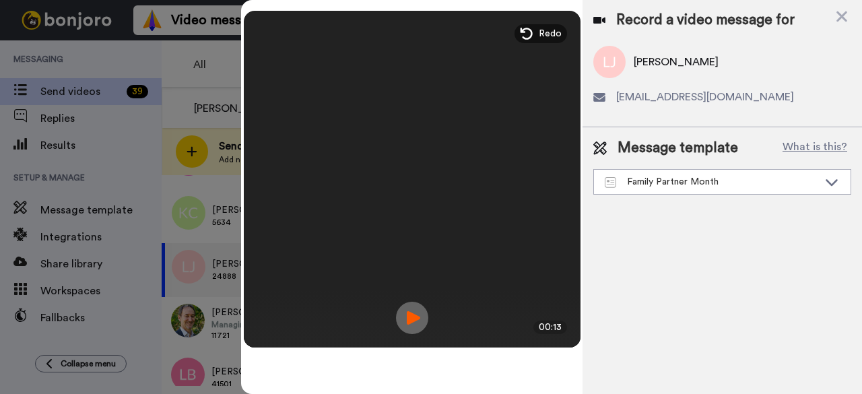
scroll to position [0, 0]
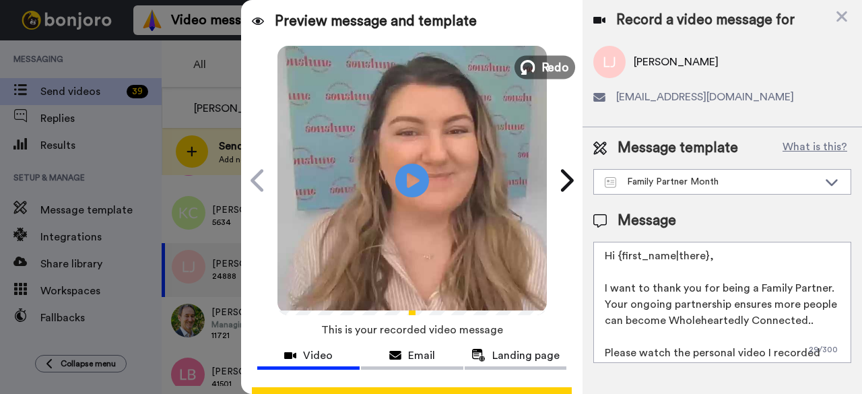
click at [545, 77] on button "Redo" at bounding box center [544, 67] width 61 height 24
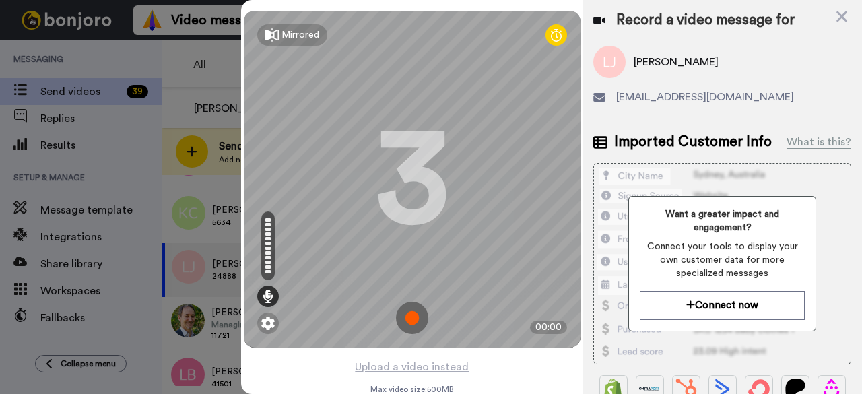
click at [401, 316] on img at bounding box center [412, 318] width 32 height 32
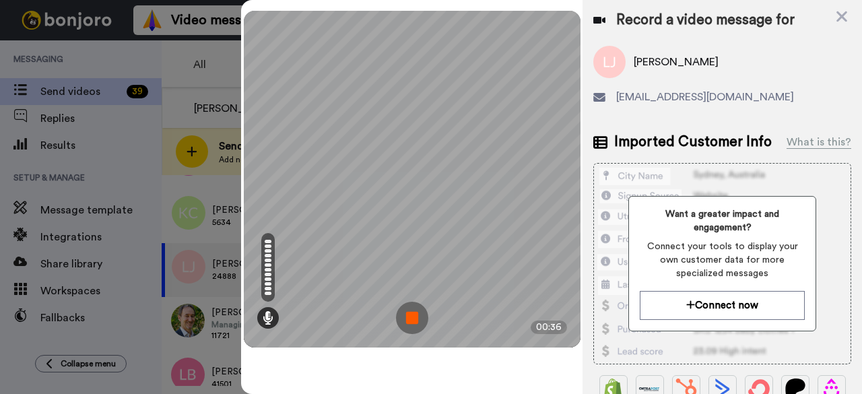
click at [406, 320] on img at bounding box center [412, 318] width 32 height 32
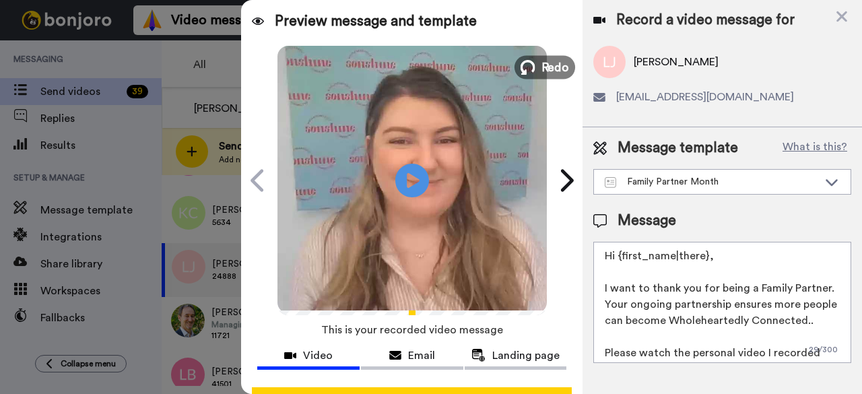
click at [538, 77] on button "Redo" at bounding box center [544, 67] width 61 height 24
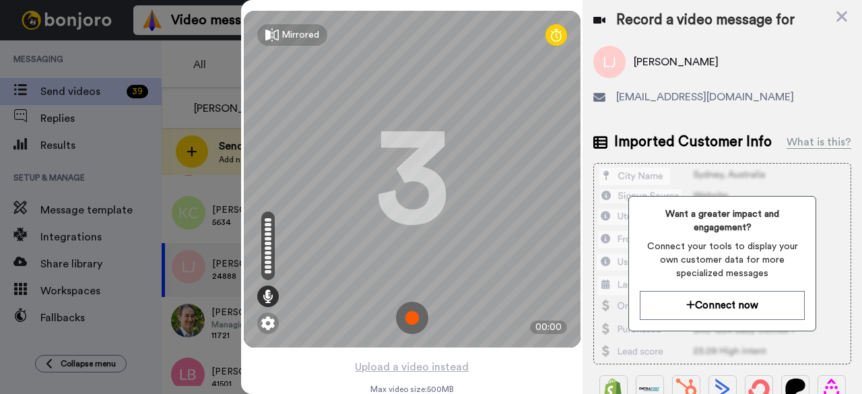
click at [400, 318] on img at bounding box center [412, 318] width 32 height 32
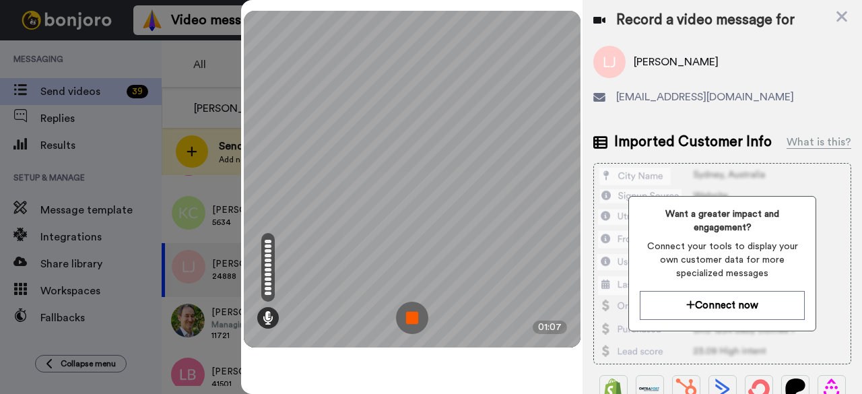
click at [407, 319] on img at bounding box center [412, 318] width 32 height 32
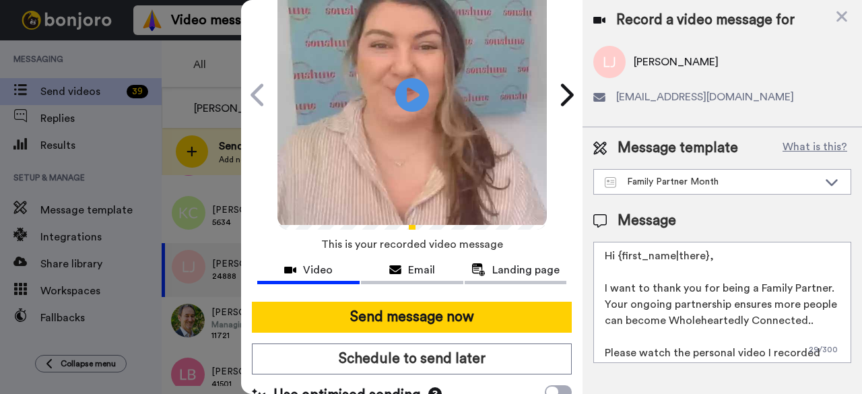
scroll to position [85, 0]
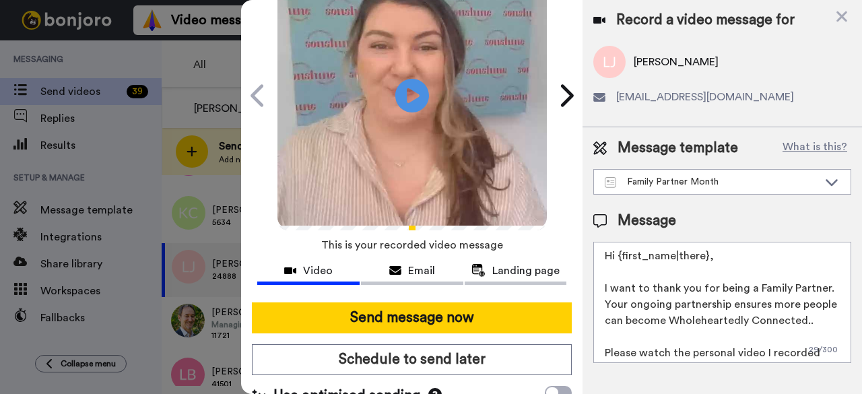
click at [407, 319] on button "Send message now" at bounding box center [412, 317] width 320 height 31
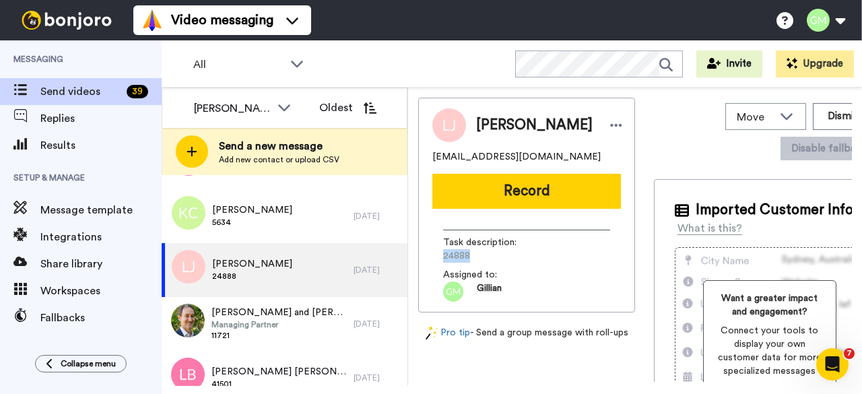
scroll to position [0, 0]
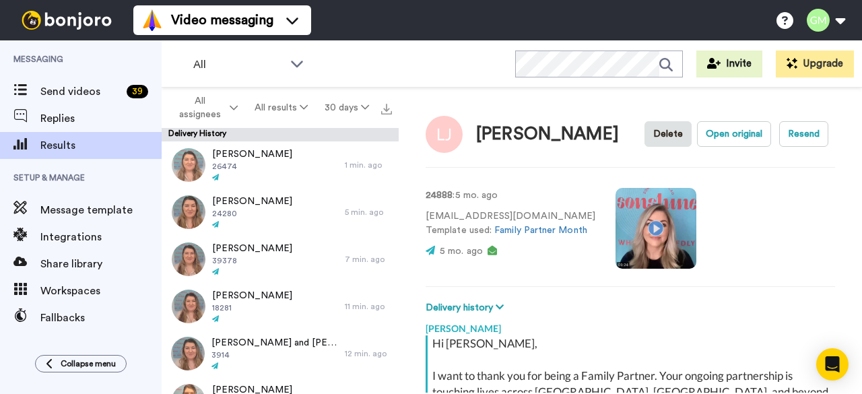
click at [644, 223] on video at bounding box center [655, 228] width 81 height 81
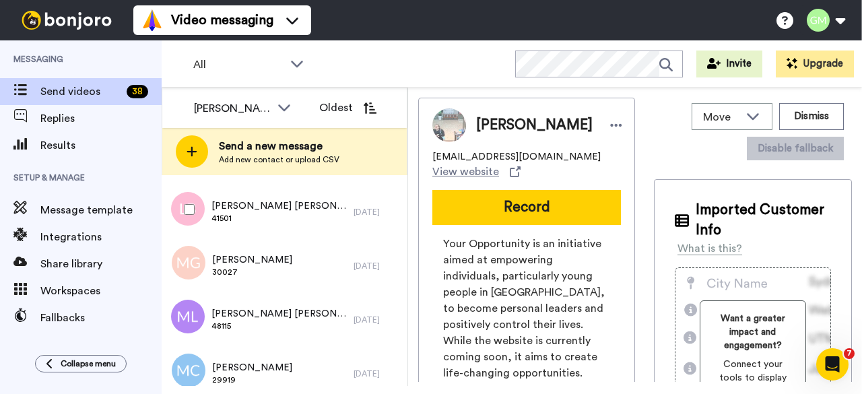
scroll to position [667, 0]
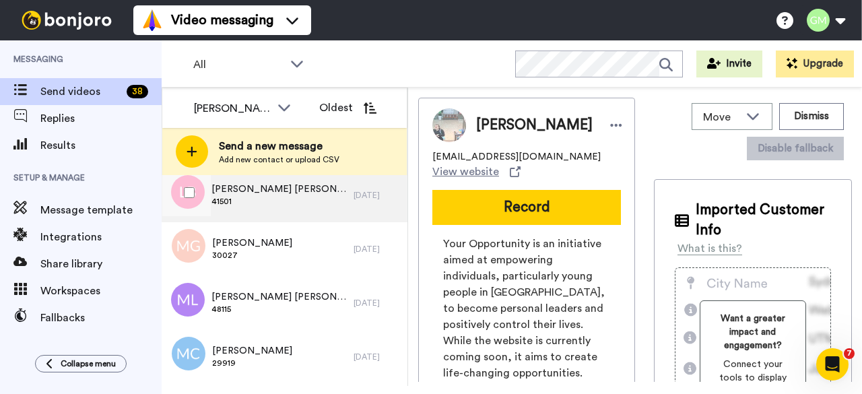
click at [263, 211] on div "[PERSON_NAME] [PERSON_NAME] 41501" at bounding box center [258, 195] width 192 height 54
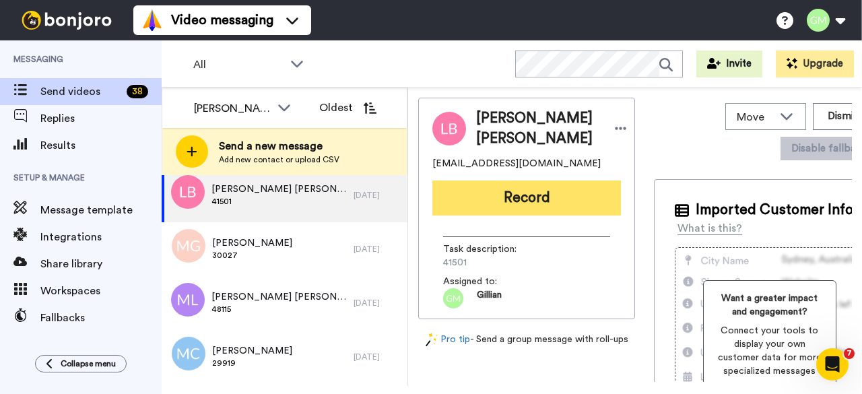
click at [528, 208] on button "Record" at bounding box center [526, 197] width 189 height 35
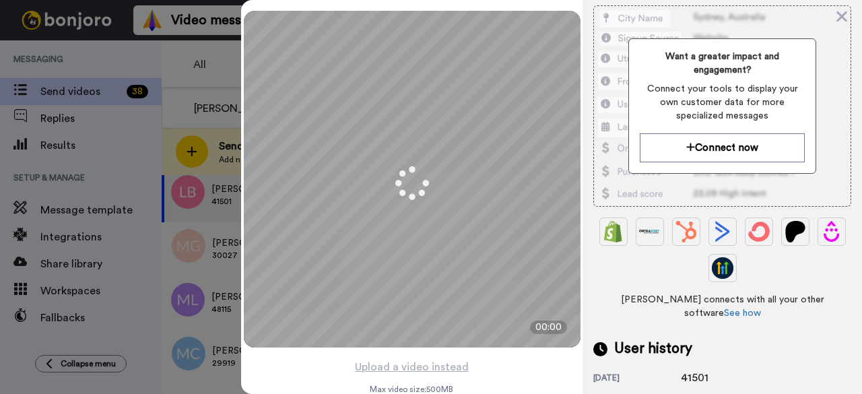
scroll to position [214, 0]
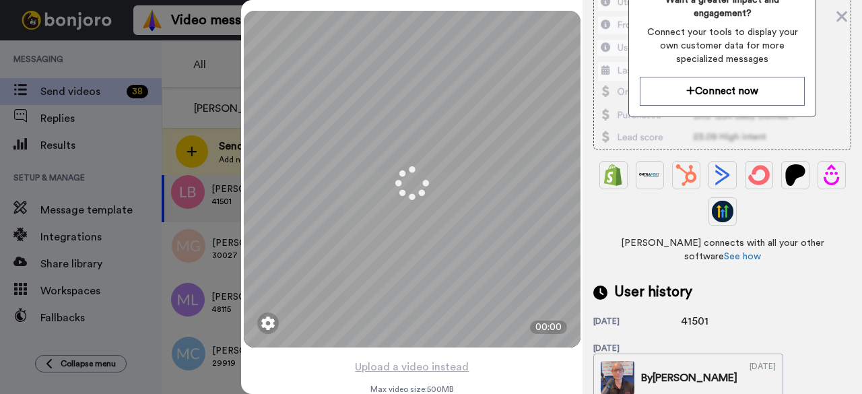
drag, startPoint x: 712, startPoint y: 293, endPoint x: 675, endPoint y: 308, distance: 40.1
click at [675, 308] on div "Imported Customer Info What is this? Want a greater impact and engagement? Conn…" at bounding box center [722, 320] width 258 height 805
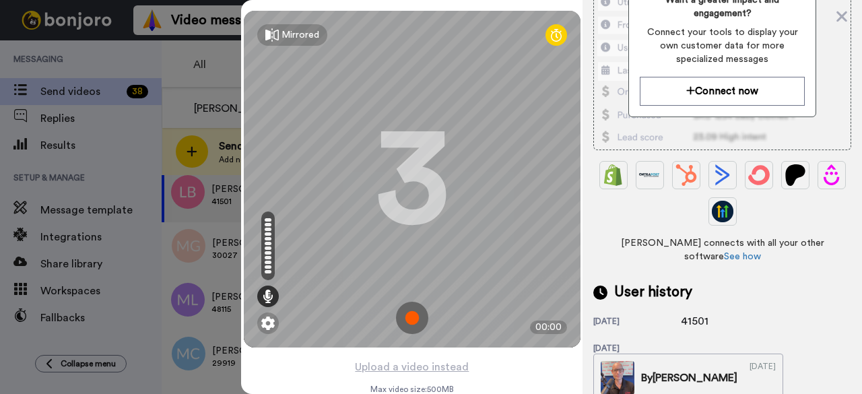
copy div "41501"
click at [415, 315] on img at bounding box center [412, 318] width 32 height 32
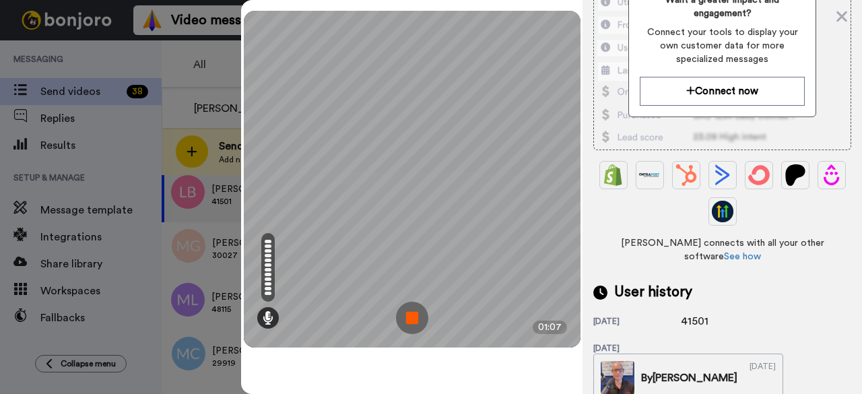
click at [415, 315] on img at bounding box center [412, 318] width 32 height 32
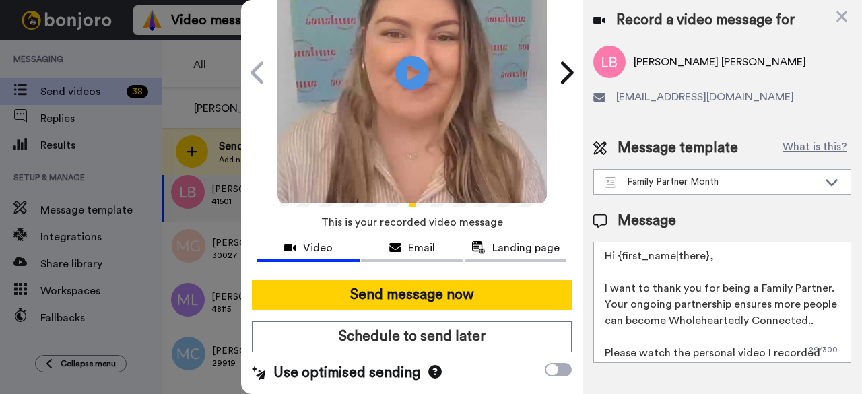
scroll to position [123, 0]
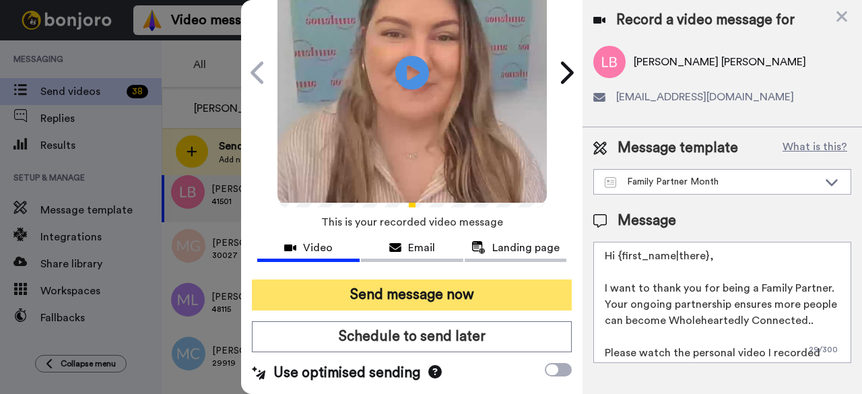
click at [411, 279] on button "Send message now" at bounding box center [412, 294] width 320 height 31
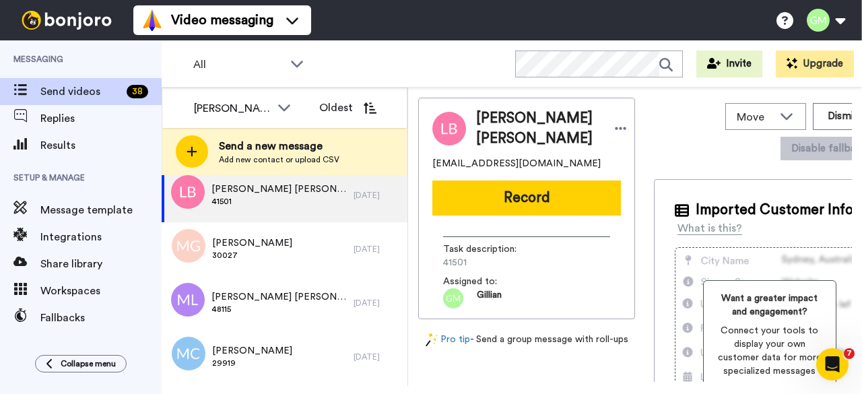
scroll to position [0, 0]
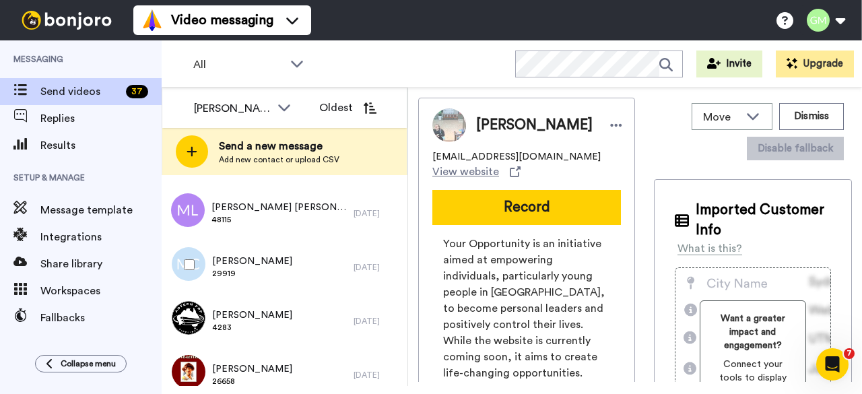
scroll to position [702, 0]
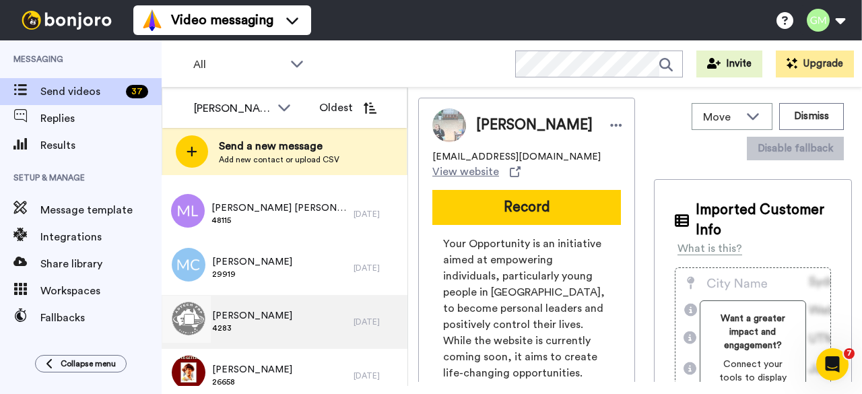
click at [290, 321] on div "[PERSON_NAME] 4283" at bounding box center [258, 322] width 192 height 54
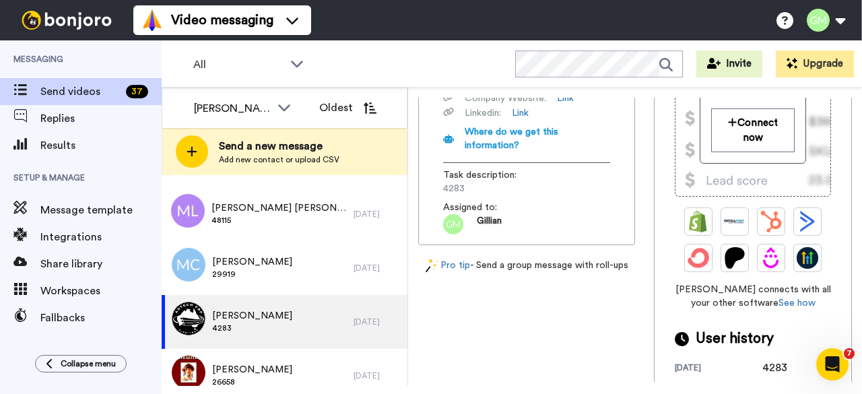
scroll to position [341, 0]
drag, startPoint x: 469, startPoint y: 234, endPoint x: 438, endPoint y: 234, distance: 31.0
click at [438, 234] on div "Adtech FRP Pty Ltd is an Australian company specializing in industrial fibergla…" at bounding box center [526, 71] width 189 height 326
copy span "4283"
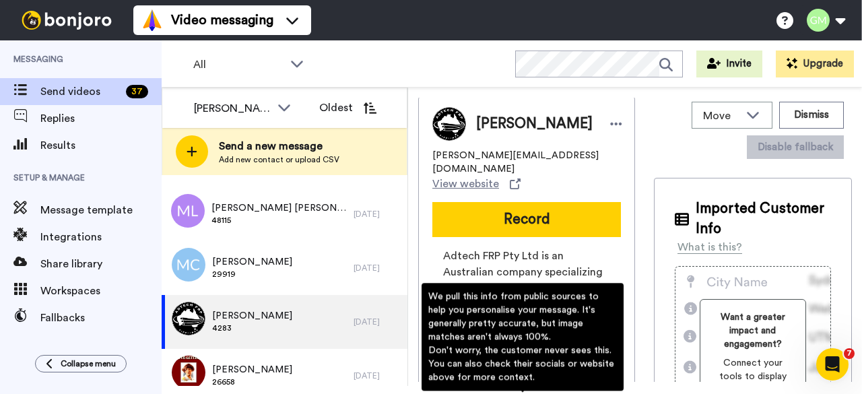
scroll to position [0, 0]
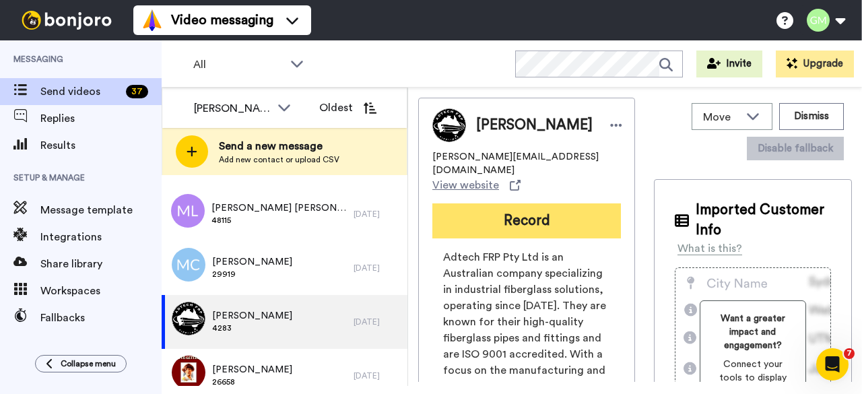
click at [530, 212] on button "Record" at bounding box center [526, 220] width 189 height 35
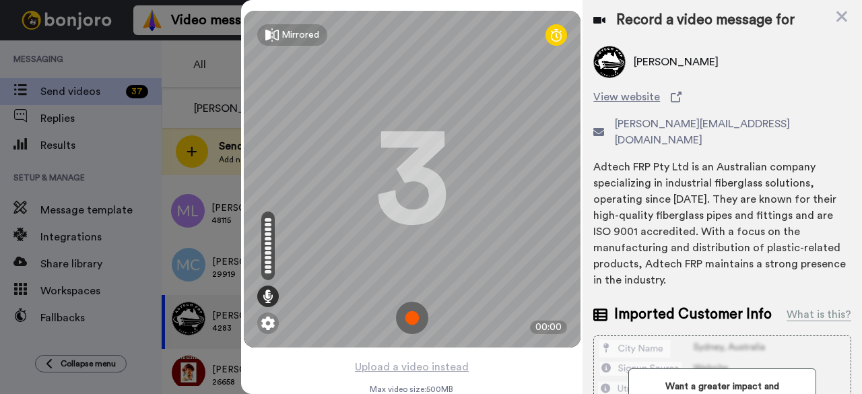
click at [416, 319] on img at bounding box center [412, 318] width 32 height 32
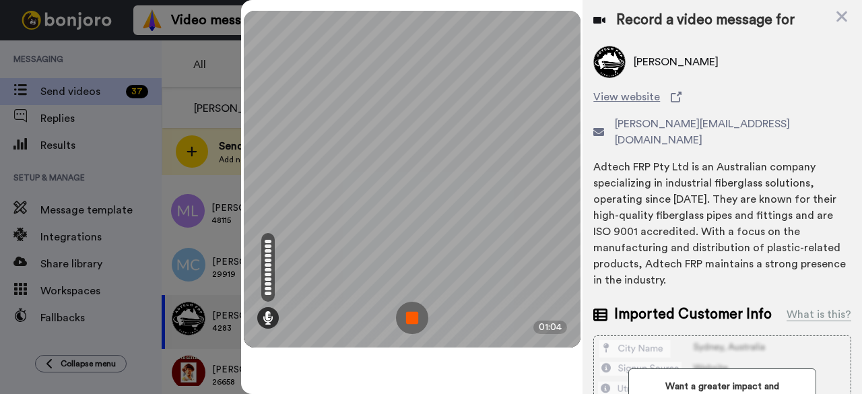
click at [416, 319] on img at bounding box center [412, 318] width 32 height 32
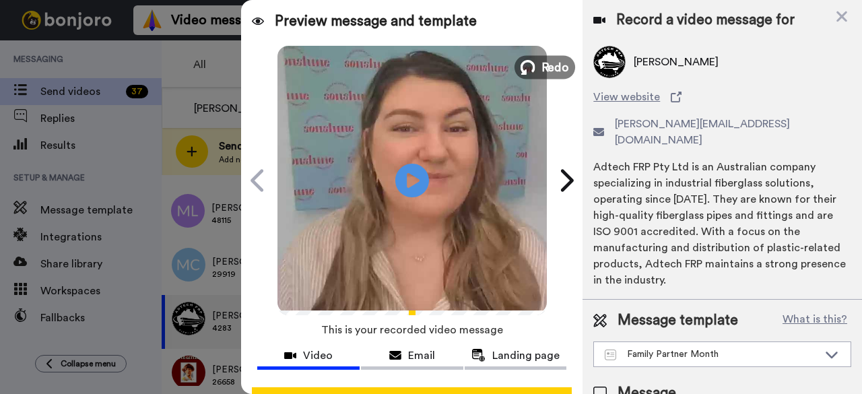
click at [536, 73] on button "Redo" at bounding box center [544, 67] width 61 height 24
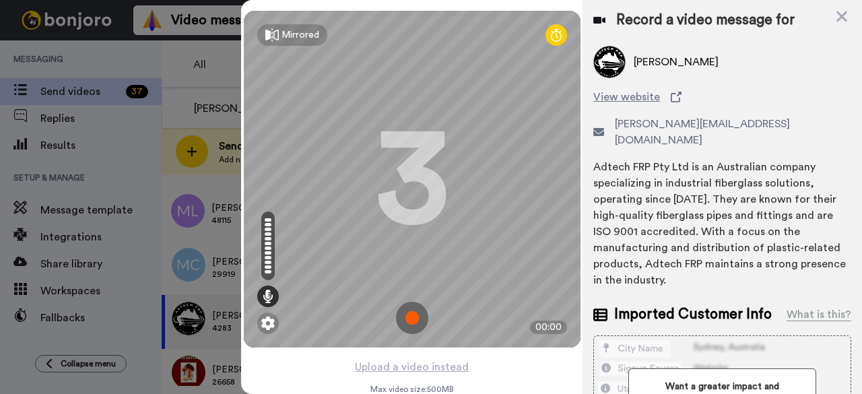
click at [409, 316] on img at bounding box center [412, 318] width 32 height 32
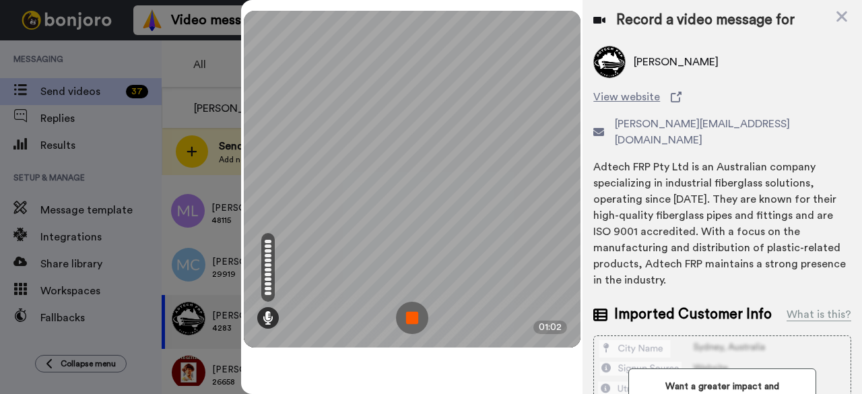
click at [409, 316] on img at bounding box center [412, 318] width 32 height 32
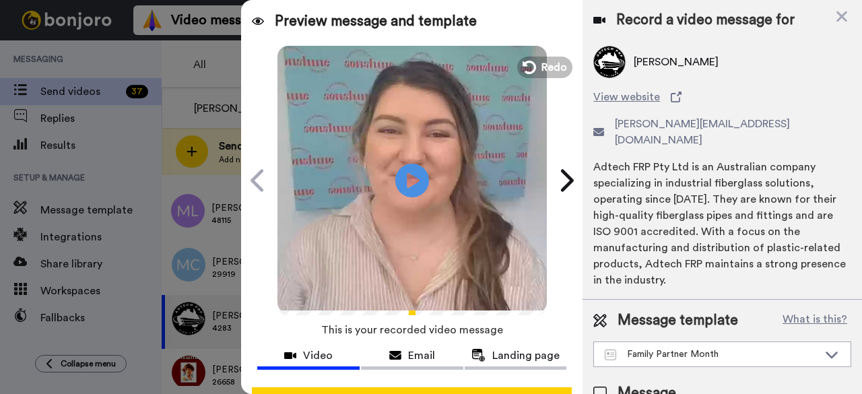
scroll to position [124, 0]
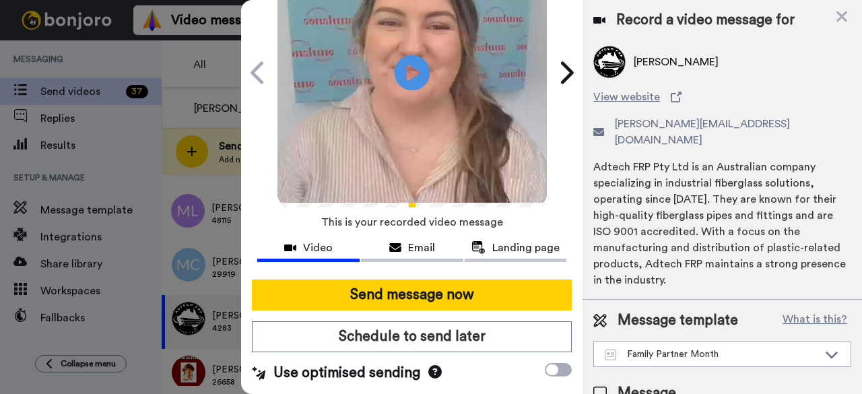
click at [416, 58] on icon at bounding box center [413, 73] width 36 height 36
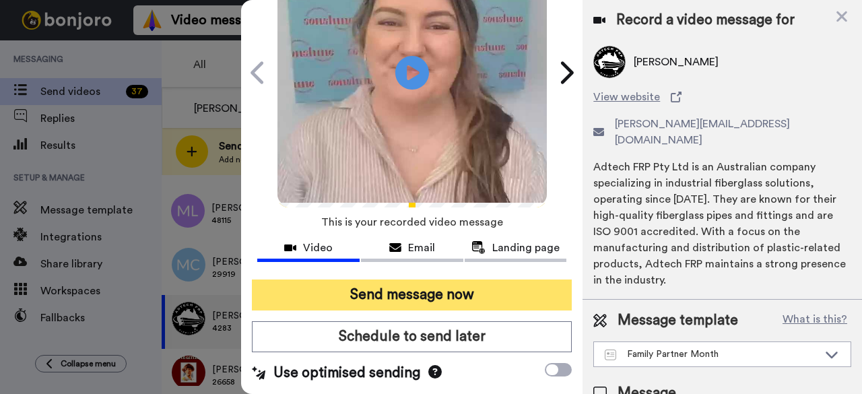
click at [385, 279] on button "Send message now" at bounding box center [412, 294] width 320 height 31
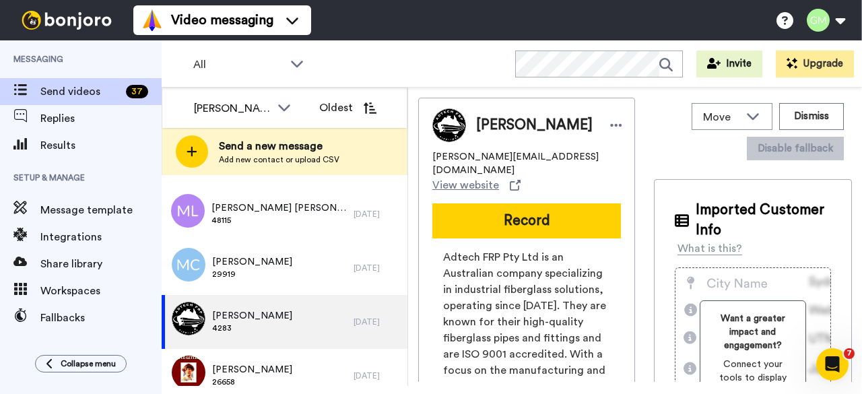
scroll to position [0, 0]
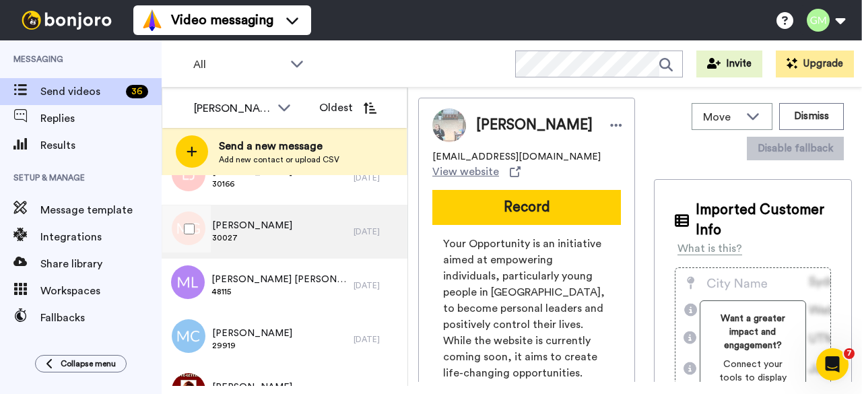
scroll to position [603, 0]
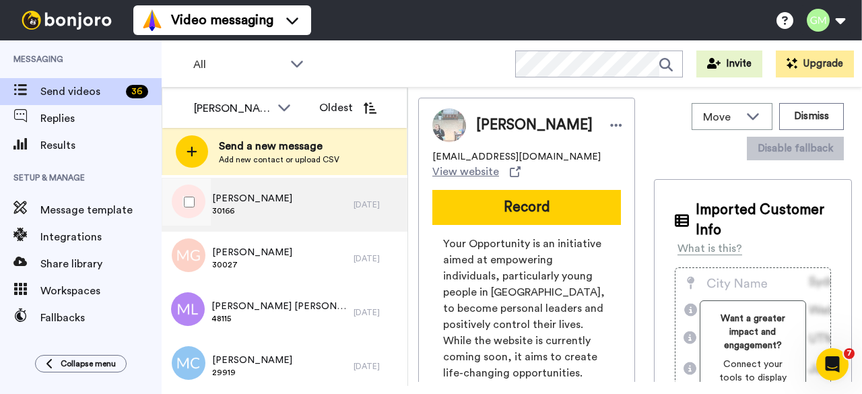
click at [281, 215] on span "30166" at bounding box center [252, 210] width 80 height 11
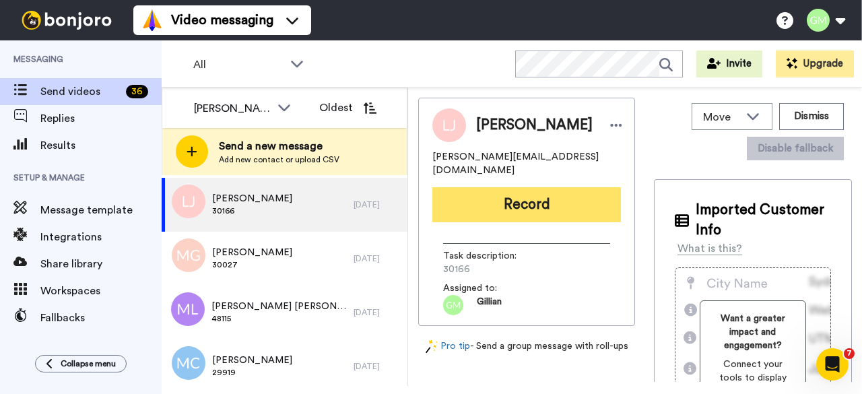
click at [537, 201] on button "Record" at bounding box center [526, 204] width 189 height 35
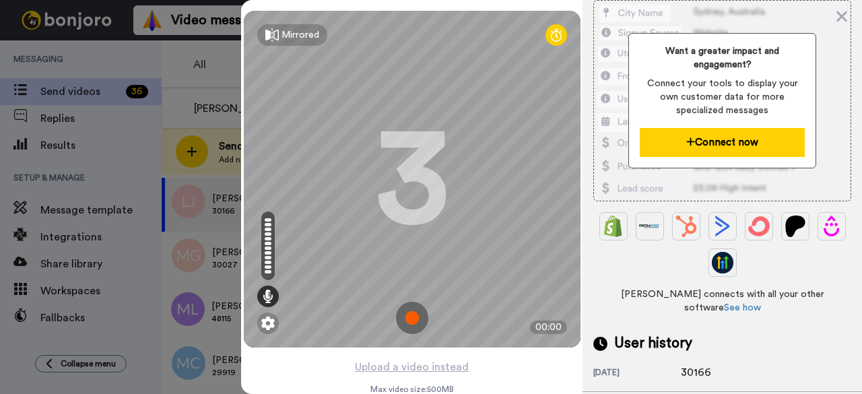
scroll to position [197, 0]
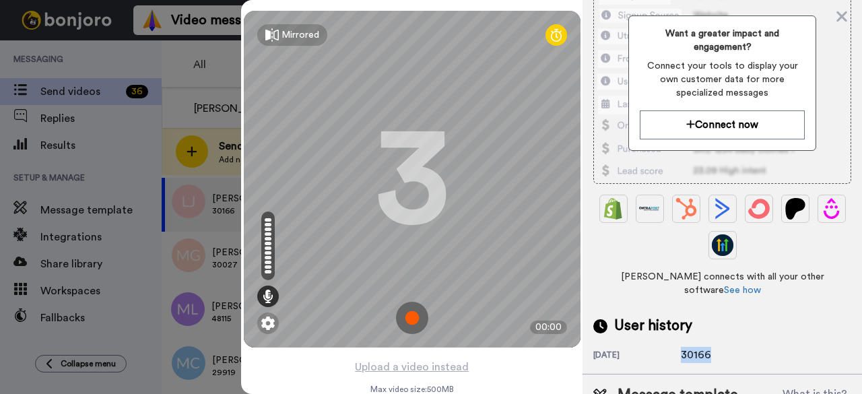
drag, startPoint x: 710, startPoint y: 324, endPoint x: 682, endPoint y: 318, distance: 28.1
click at [682, 347] on div "30166" at bounding box center [714, 355] width 67 height 16
copy div "30166"
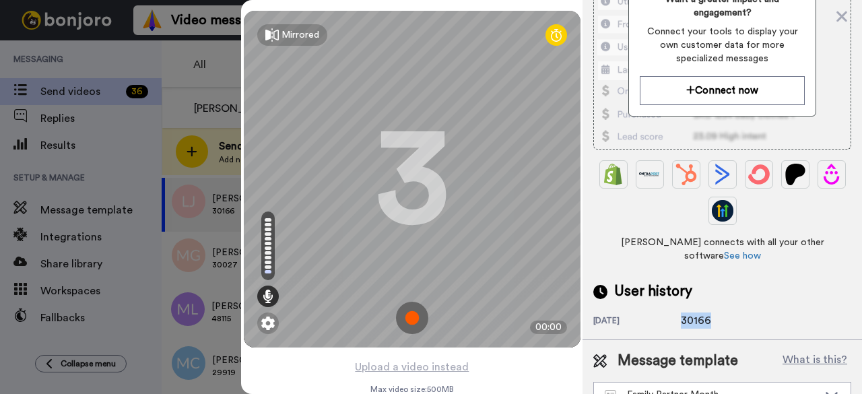
scroll to position [0, 0]
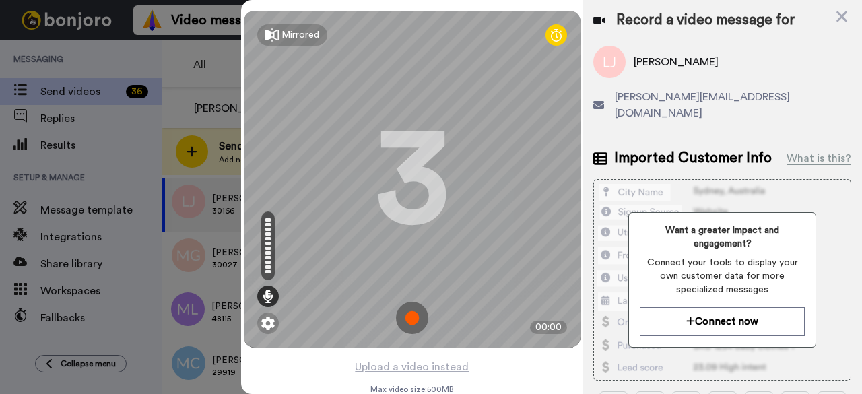
click at [411, 319] on img at bounding box center [412, 318] width 32 height 32
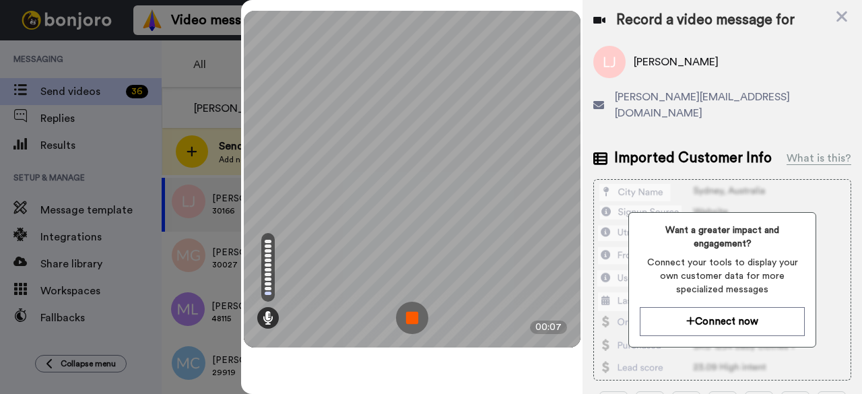
click at [411, 319] on img at bounding box center [412, 318] width 32 height 32
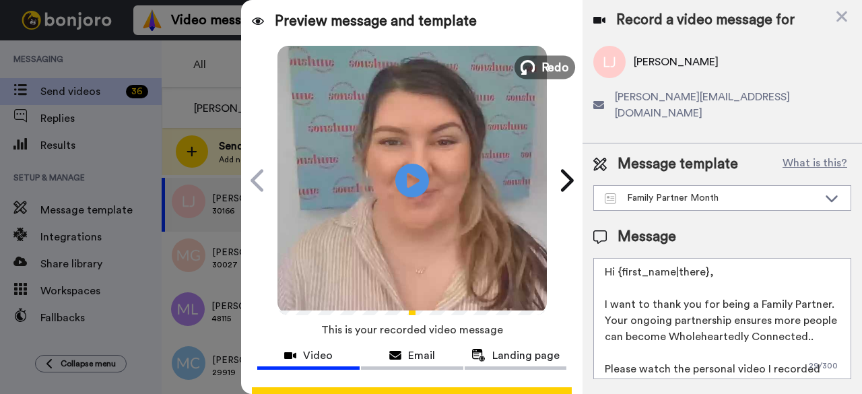
click at [548, 61] on span "Redo" at bounding box center [555, 67] width 28 height 18
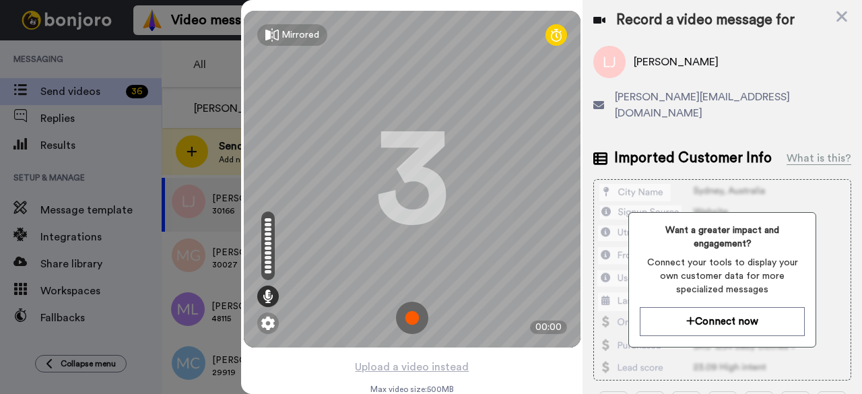
click at [405, 316] on img at bounding box center [412, 318] width 32 height 32
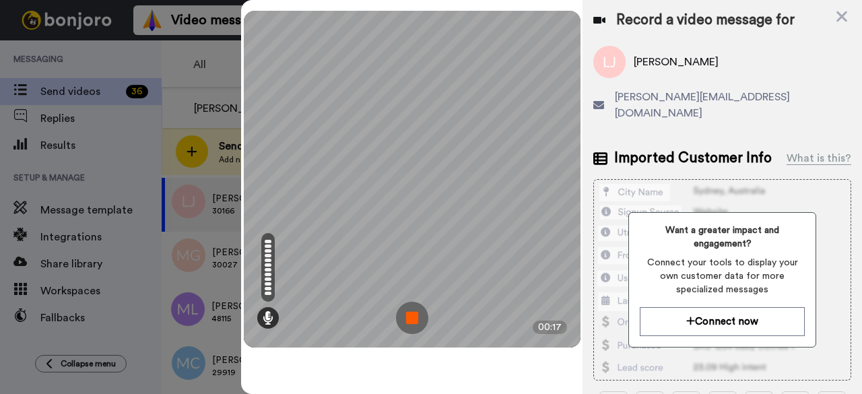
click at [421, 312] on img at bounding box center [412, 318] width 32 height 32
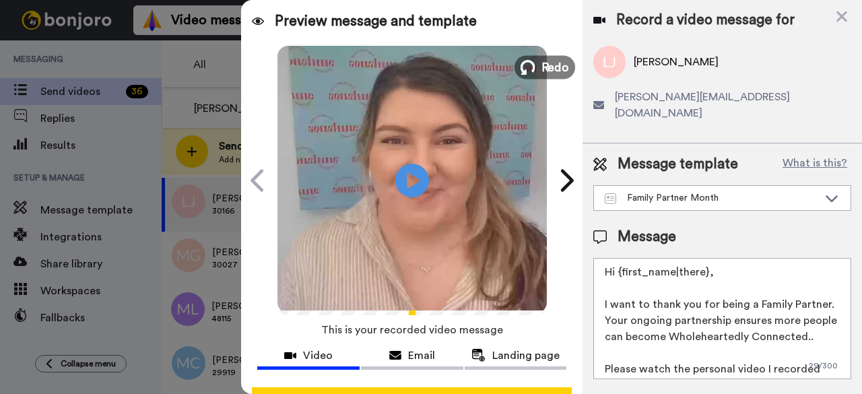
click at [528, 61] on icon at bounding box center [527, 67] width 15 height 15
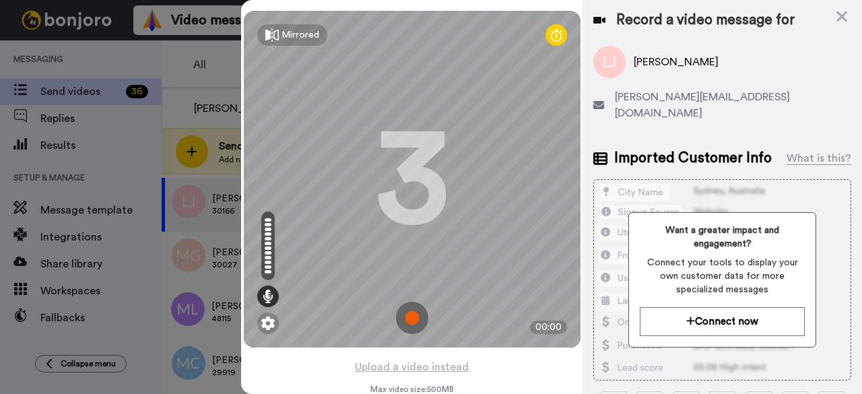
click at [411, 320] on img at bounding box center [412, 318] width 32 height 32
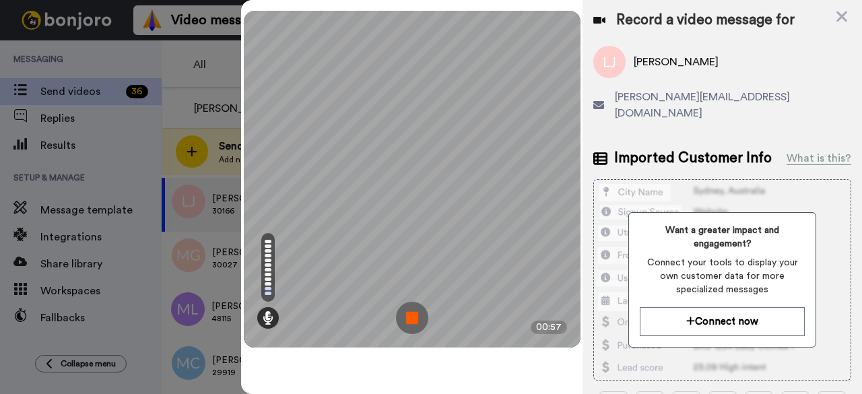
click at [411, 320] on img at bounding box center [412, 318] width 32 height 32
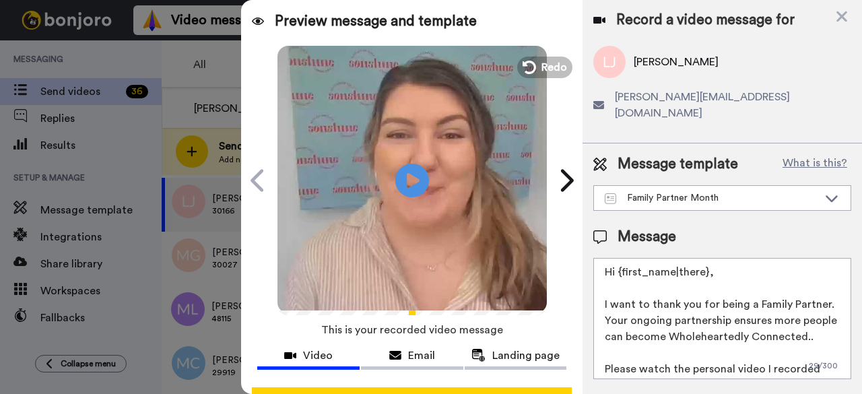
scroll to position [124, 0]
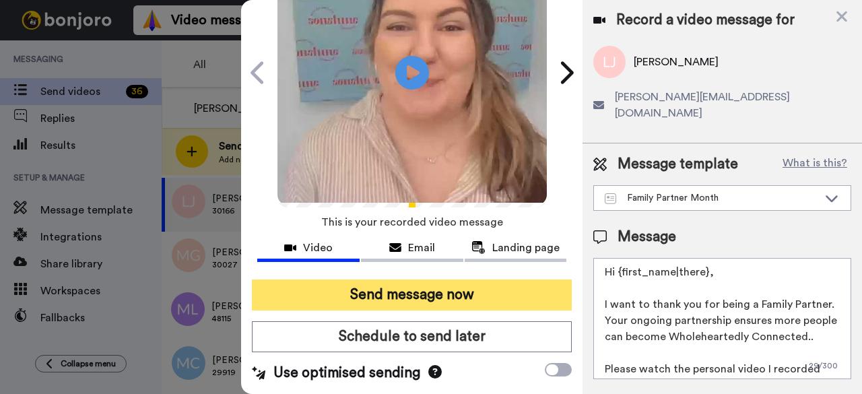
click at [403, 279] on button "Send message now" at bounding box center [412, 294] width 320 height 31
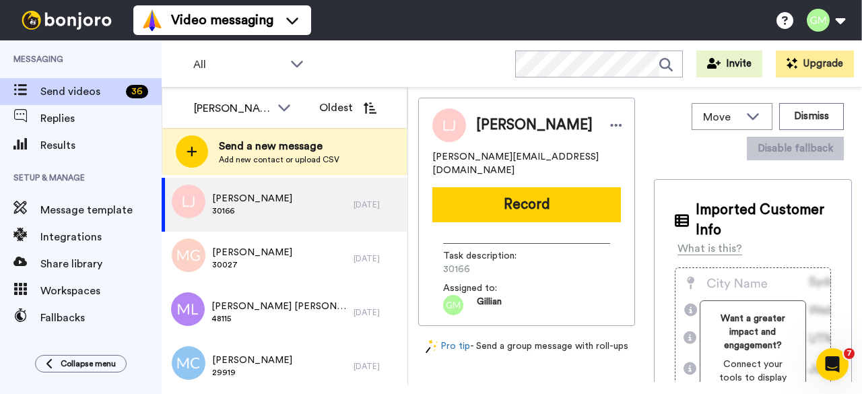
scroll to position [0, 0]
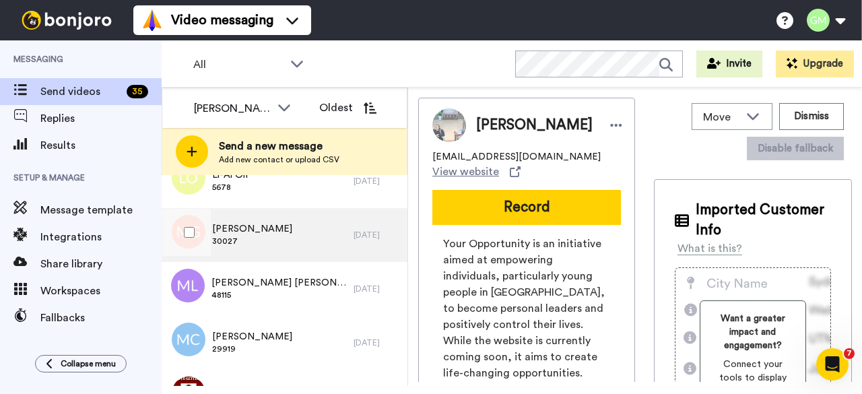
scroll to position [573, 0]
click at [251, 236] on span "30027" at bounding box center [252, 241] width 80 height 11
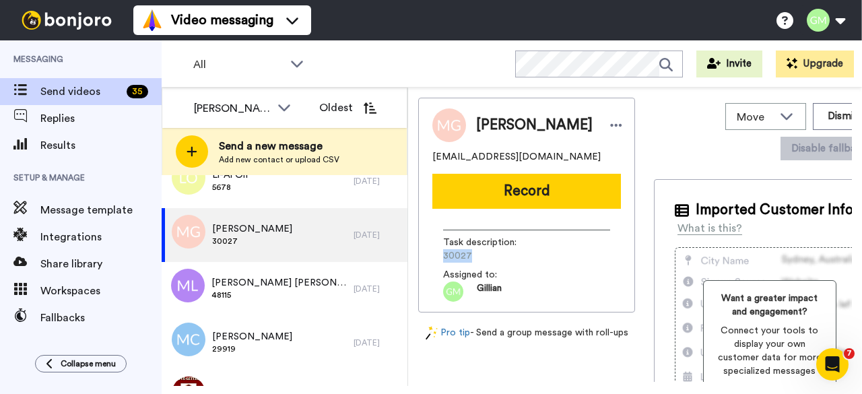
drag, startPoint x: 475, startPoint y: 258, endPoint x: 431, endPoint y: 255, distance: 44.5
click at [431, 255] on div "[PERSON_NAME] [EMAIL_ADDRESS][DOMAIN_NAME] Record Task description : 30027 Assi…" at bounding box center [526, 205] width 217 height 215
copy span "30027"
click at [518, 187] on button "Record" at bounding box center [526, 191] width 189 height 35
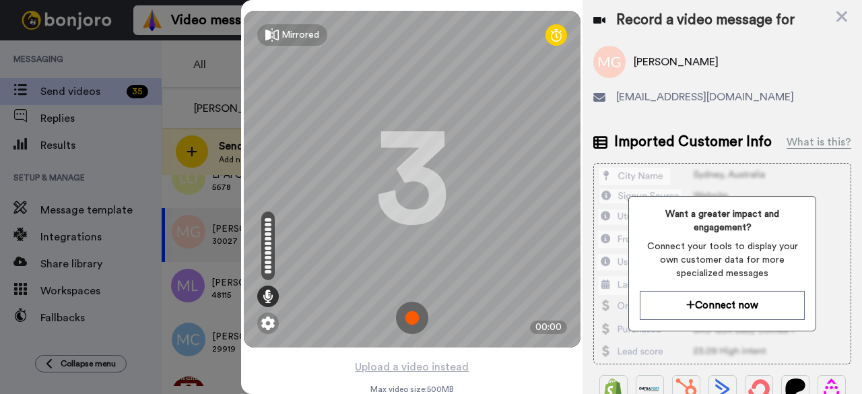
click at [411, 312] on img at bounding box center [412, 318] width 32 height 32
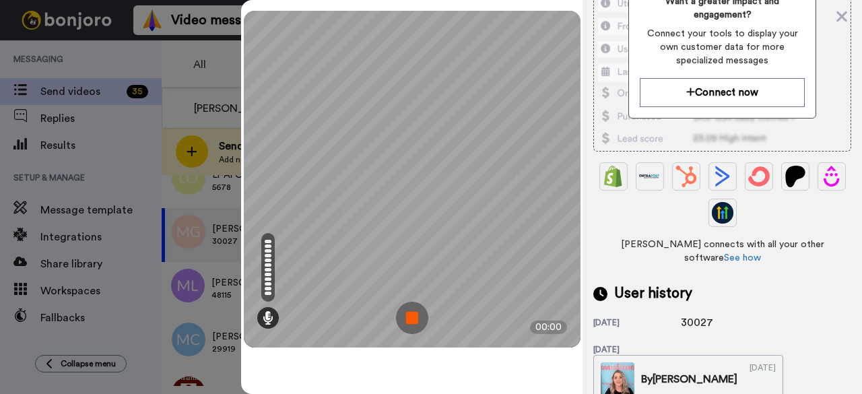
scroll to position [211, 0]
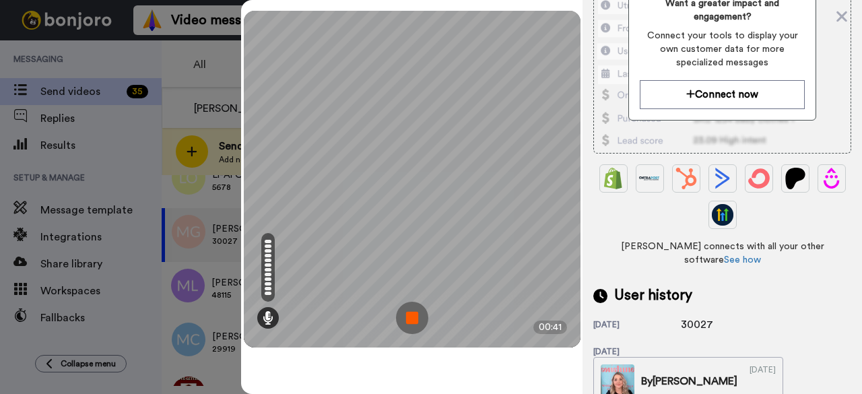
click at [418, 320] on img at bounding box center [412, 318] width 32 height 32
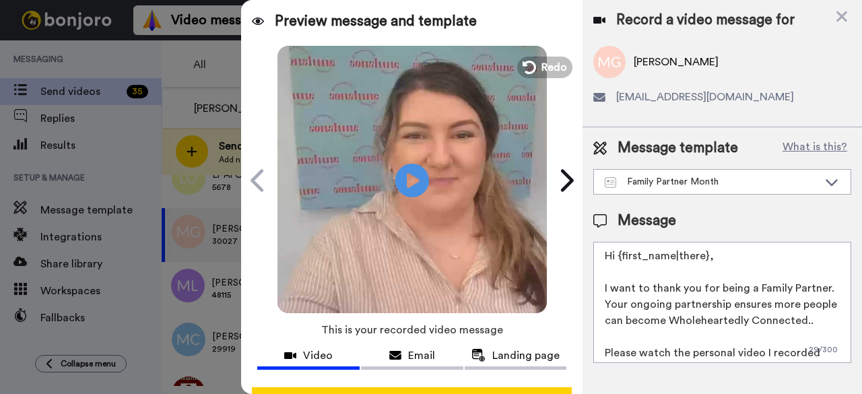
scroll to position [0, 0]
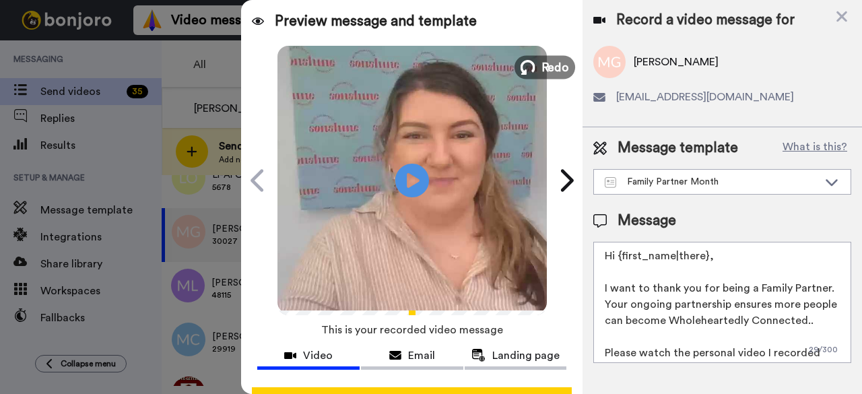
click at [547, 63] on span "Redo" at bounding box center [555, 67] width 28 height 18
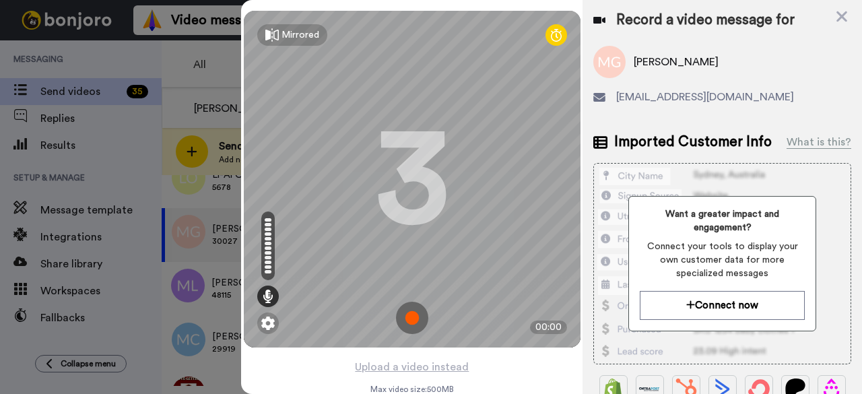
click at [415, 324] on img at bounding box center [412, 318] width 32 height 32
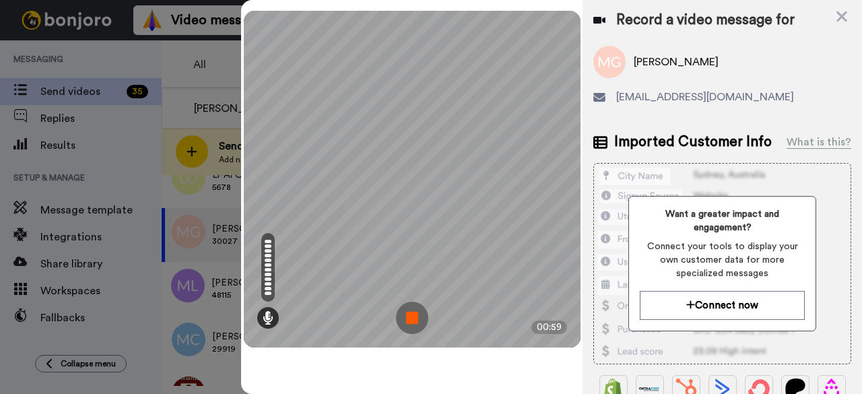
click at [415, 324] on img at bounding box center [412, 318] width 32 height 32
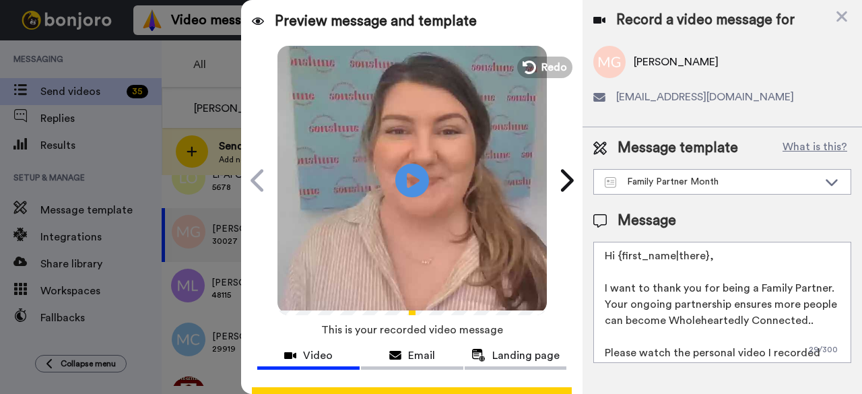
scroll to position [124, 0]
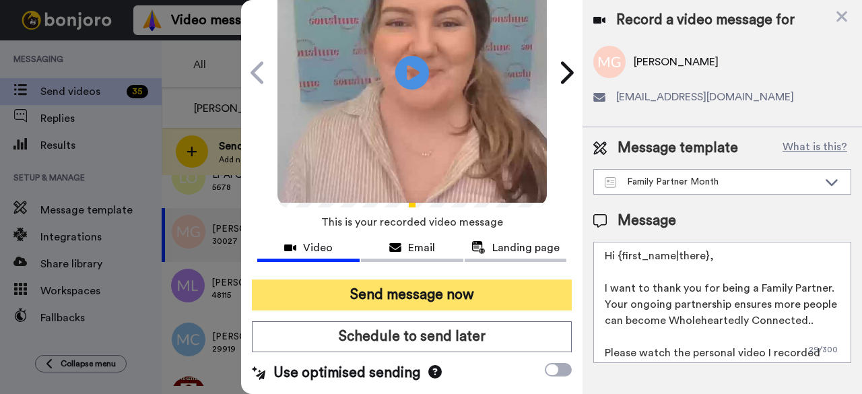
click at [413, 279] on button "Send message now" at bounding box center [412, 294] width 320 height 31
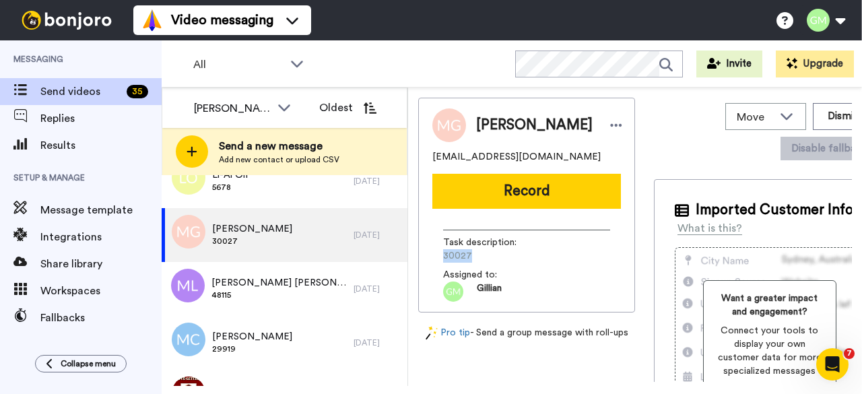
scroll to position [0, 0]
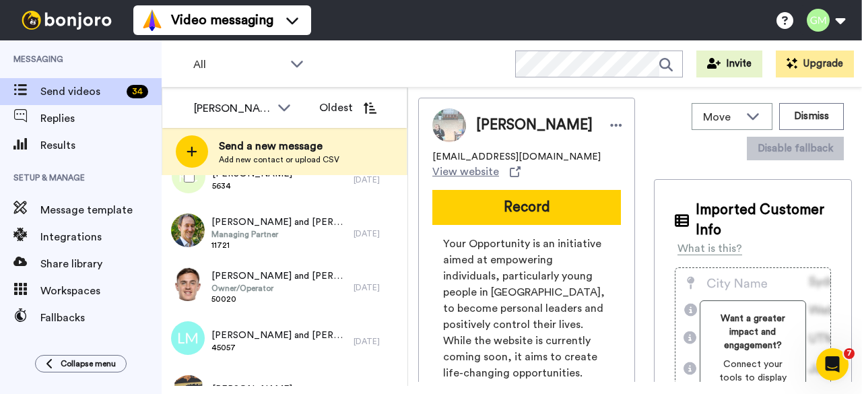
scroll to position [304, 0]
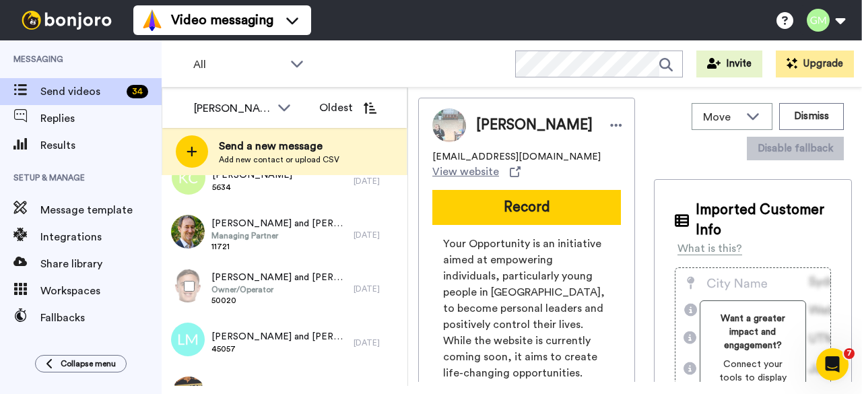
click at [250, 274] on span "[PERSON_NAME] and [PERSON_NAME]" at bounding box center [278, 277] width 135 height 13
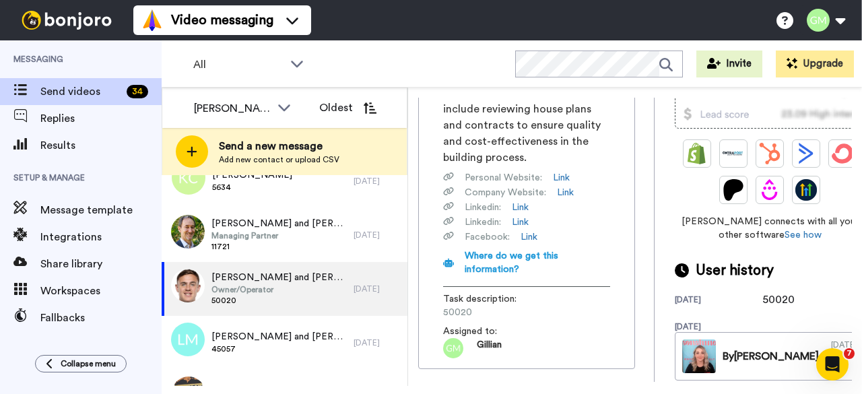
scroll to position [347, 0]
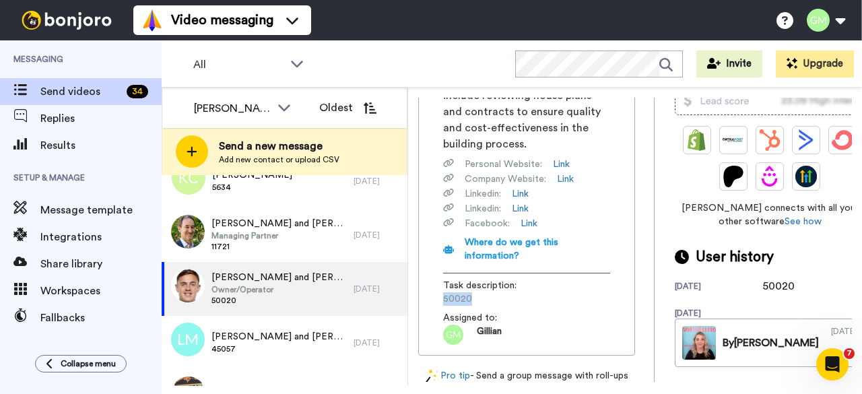
drag, startPoint x: 471, startPoint y: 307, endPoint x: 434, endPoint y: 307, distance: 37.0
click at [434, 307] on div "[PERSON_NAME] is the owner/operator of Perthling Homebuilding Appraisals, a com…" at bounding box center [526, 135] width 189 height 419
copy span "50020"
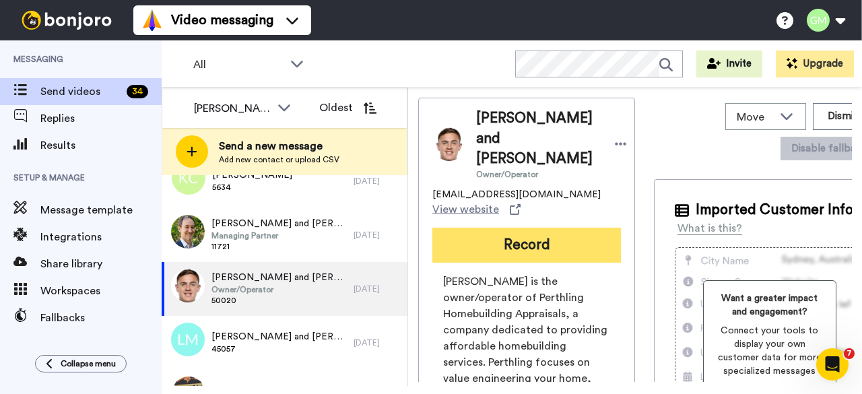
click at [522, 231] on button "Record" at bounding box center [526, 245] width 189 height 35
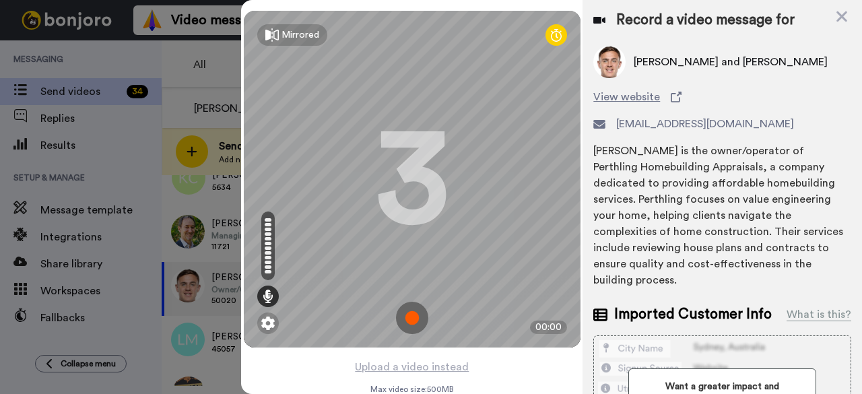
click at [402, 317] on img at bounding box center [412, 318] width 32 height 32
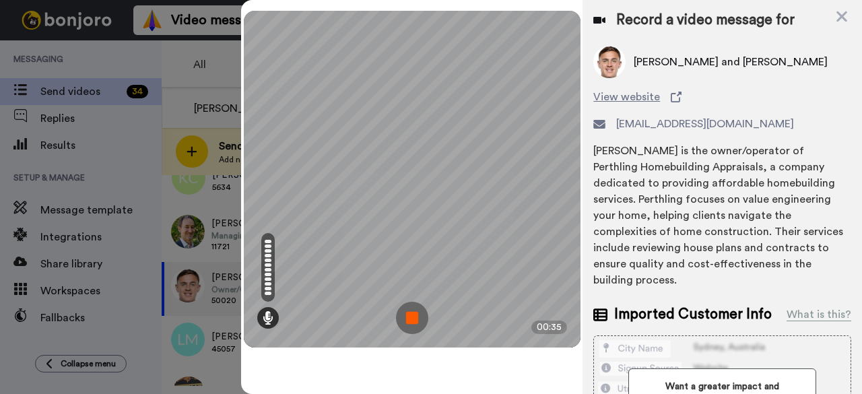
click at [417, 323] on img at bounding box center [412, 318] width 32 height 32
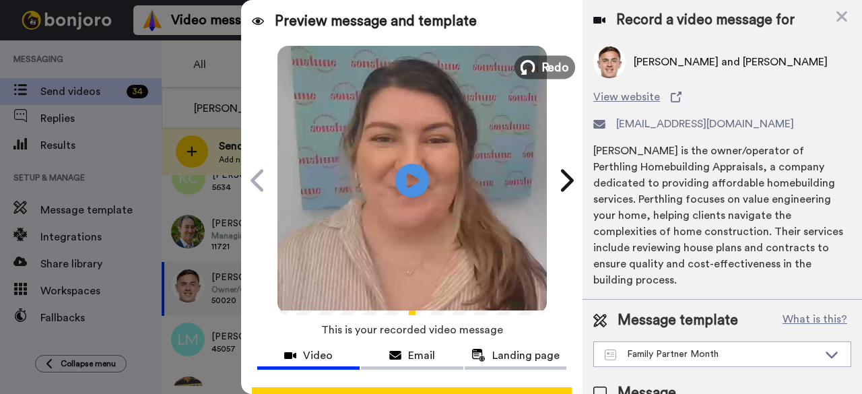
click at [547, 71] on span "Redo" at bounding box center [555, 67] width 28 height 18
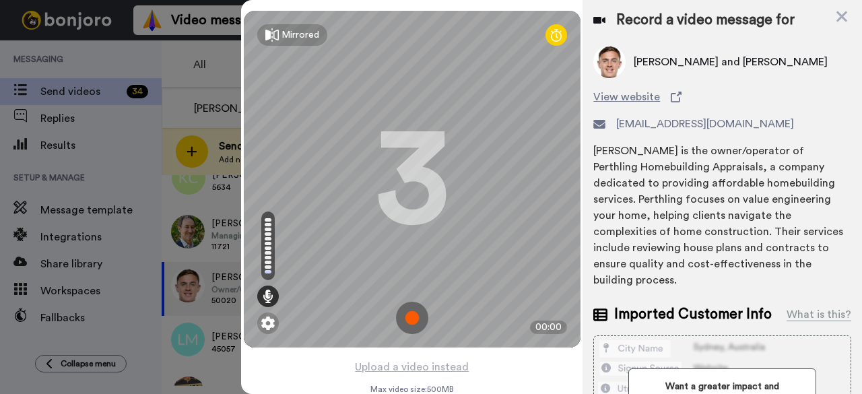
click at [412, 323] on img at bounding box center [412, 318] width 32 height 32
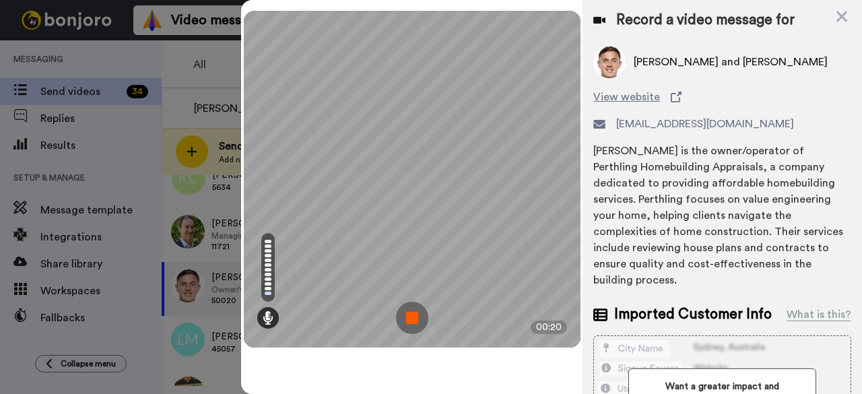
click at [412, 323] on img at bounding box center [412, 318] width 32 height 32
